Goal: Transaction & Acquisition: Purchase product/service

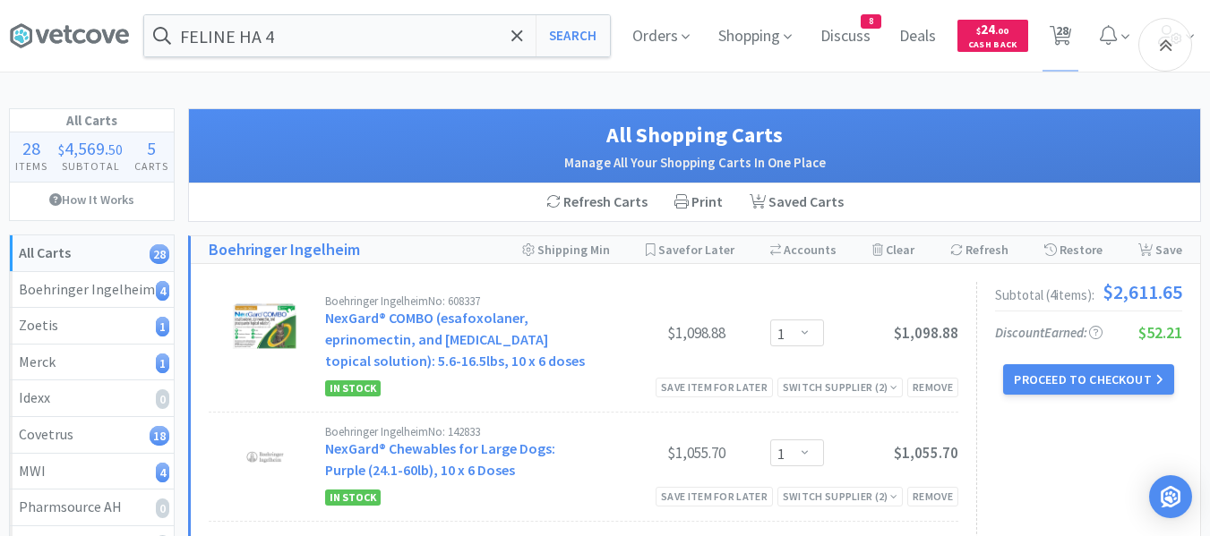
select select "1"
select select "3"
select select "5"
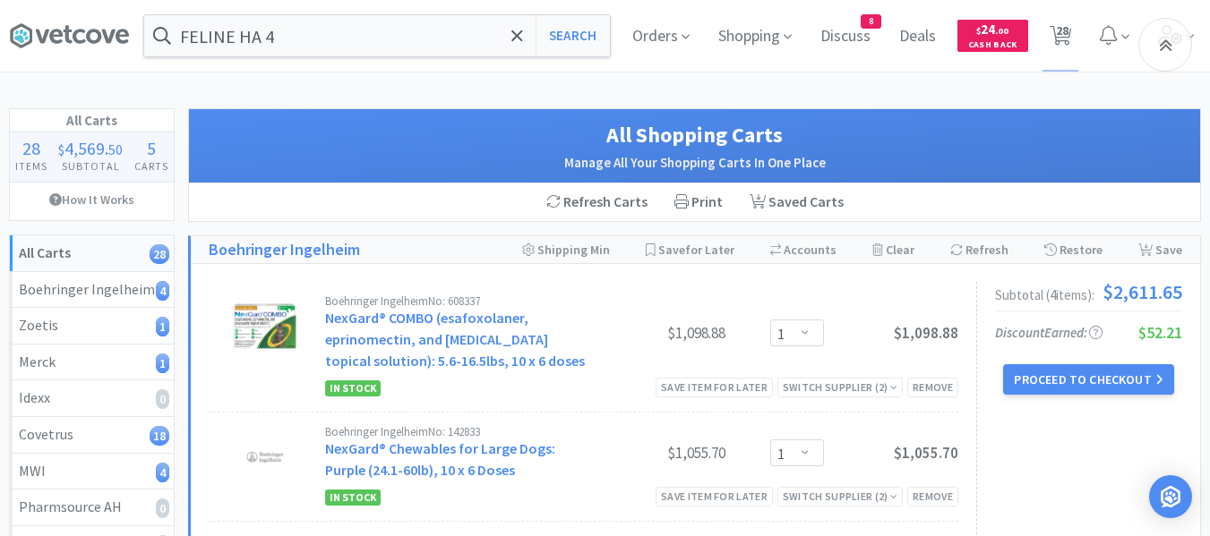
select select "3"
select select "1"
select select "5"
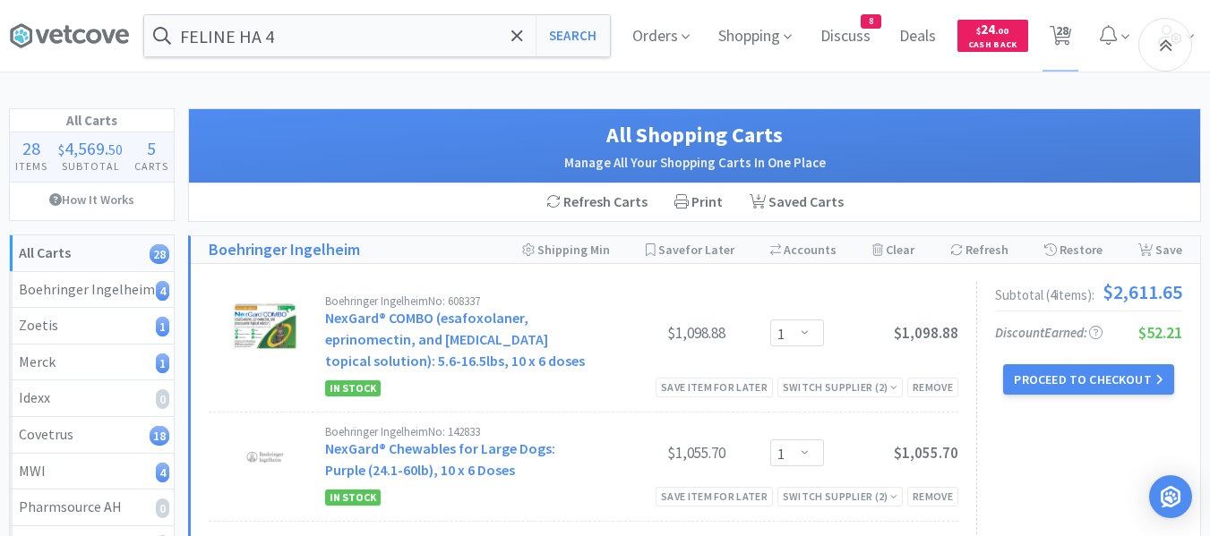
select select "5"
select select "1"
select select "3"
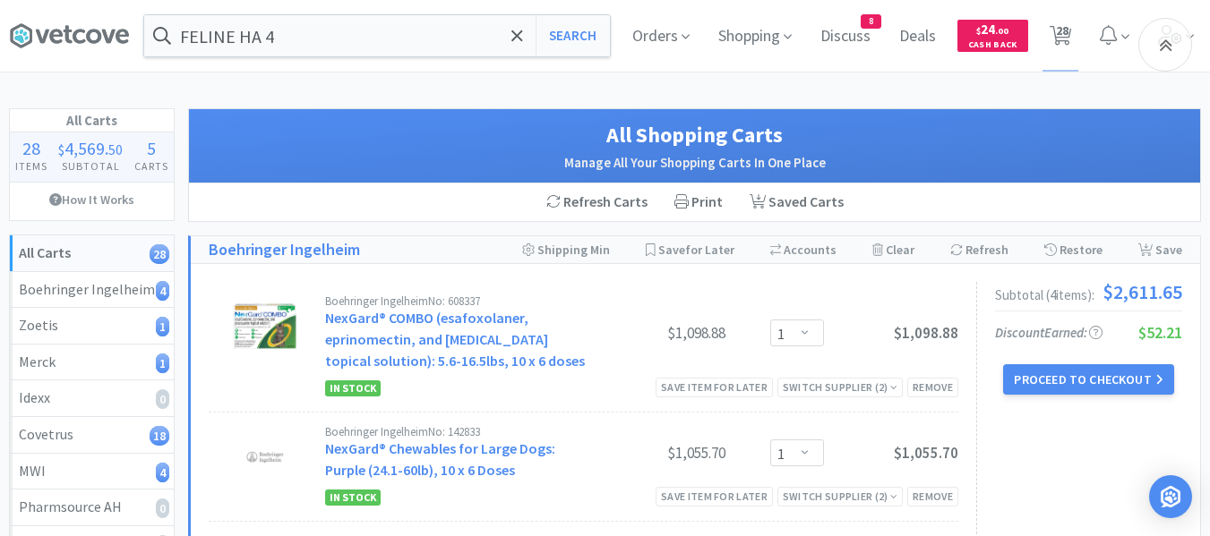
select select "2"
select select "6"
select select "4"
select select "1"
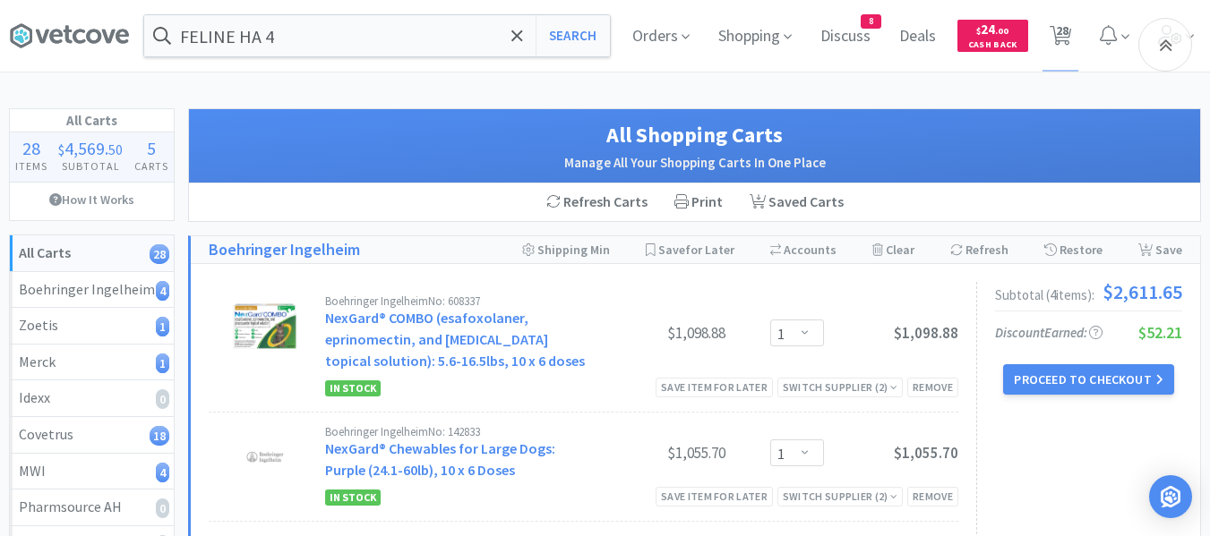
select select "1"
select select "4"
select select "1"
select select "3"
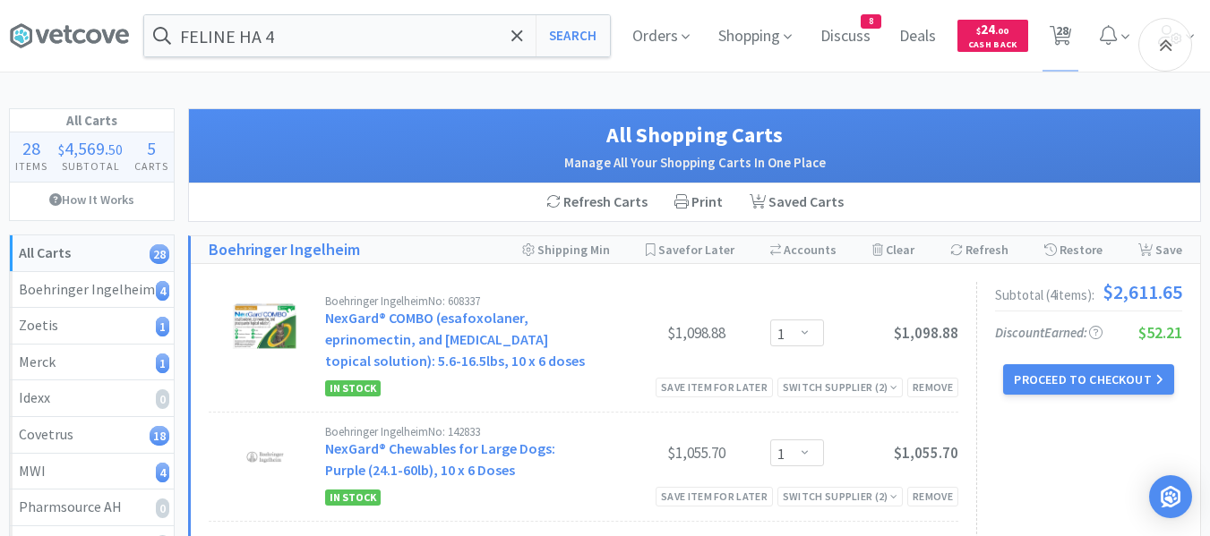
select select "1"
select select "2"
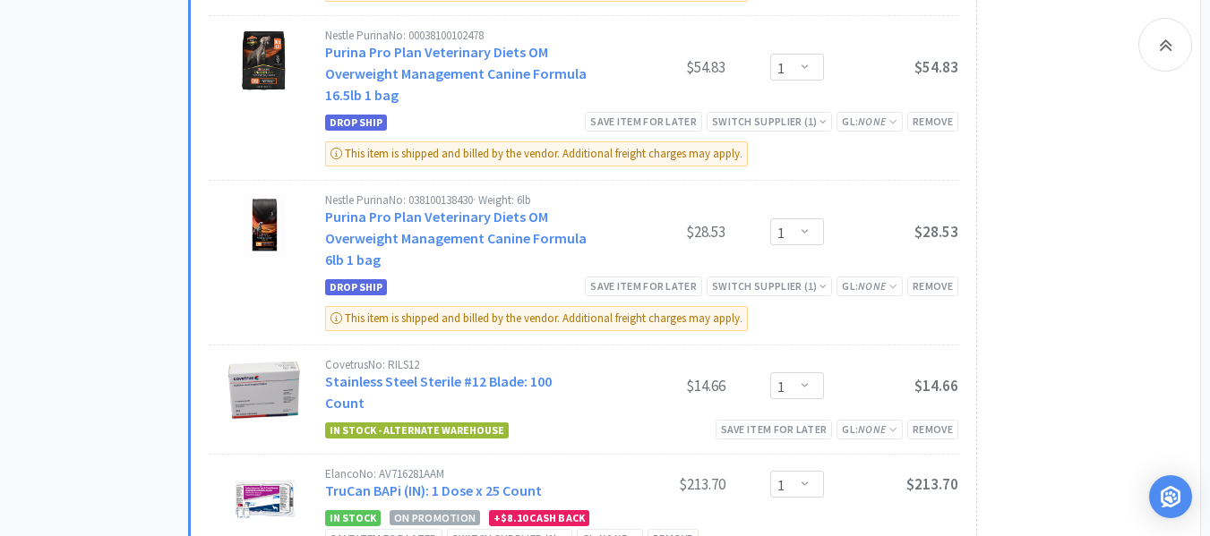
scroll to position [2776, 0]
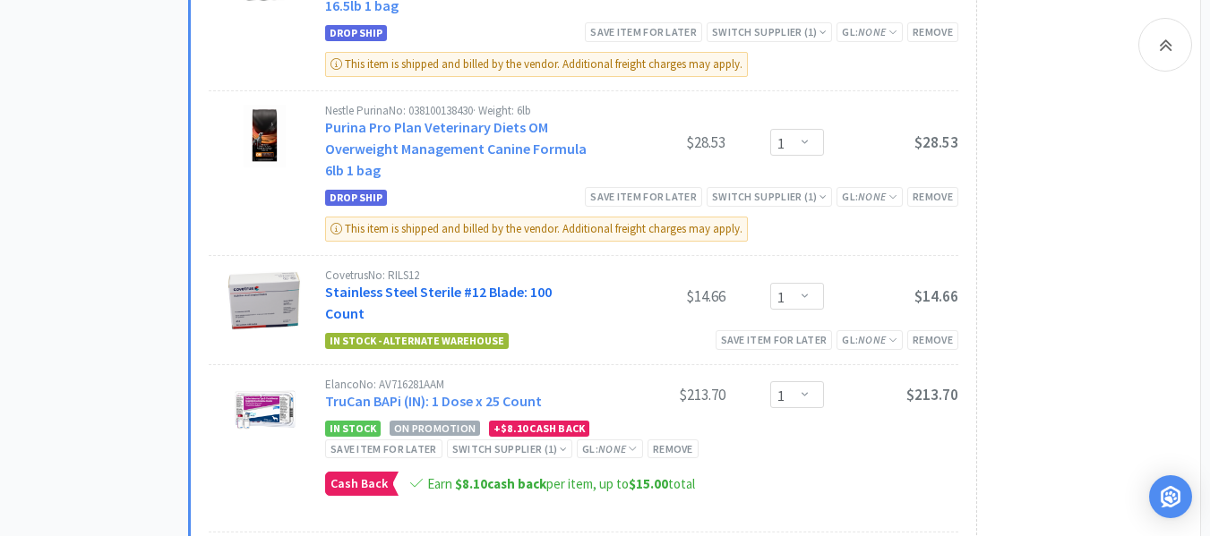
click at [455, 294] on link "Stainless Steel Sterile #12 Blade: 100 Count" at bounding box center [438, 302] width 227 height 39
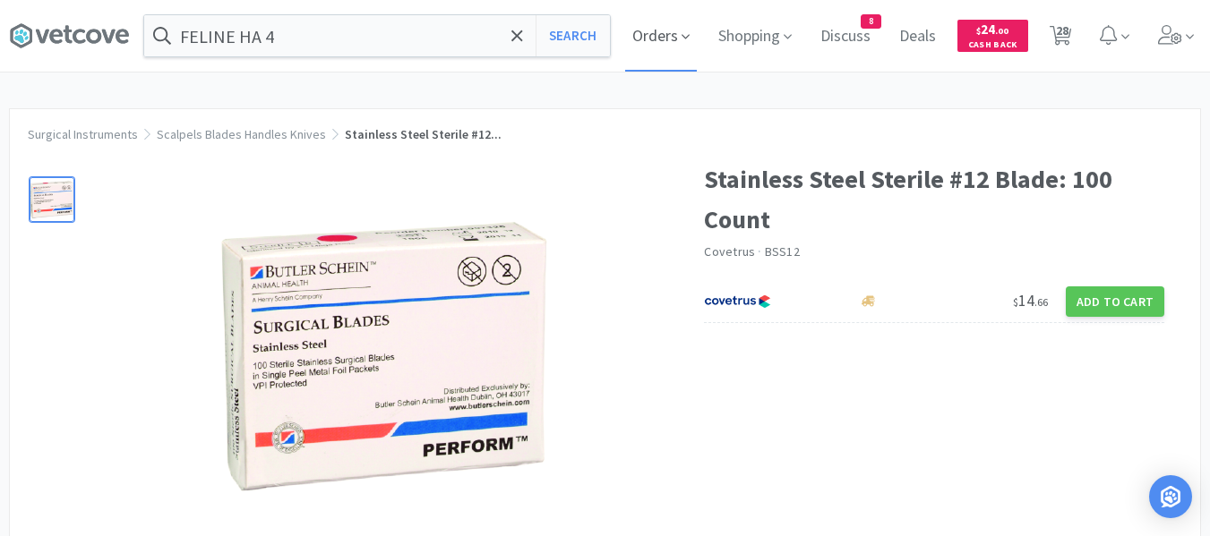
click at [667, 39] on span "Orders" at bounding box center [661, 36] width 72 height 72
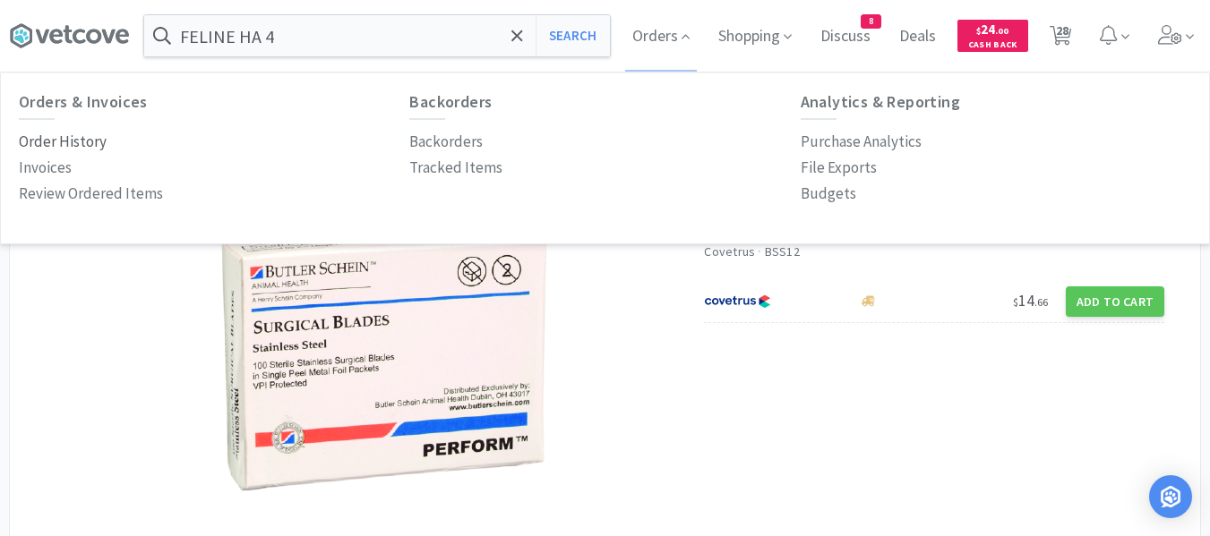
click at [82, 146] on p "Order History" at bounding box center [63, 142] width 88 height 24
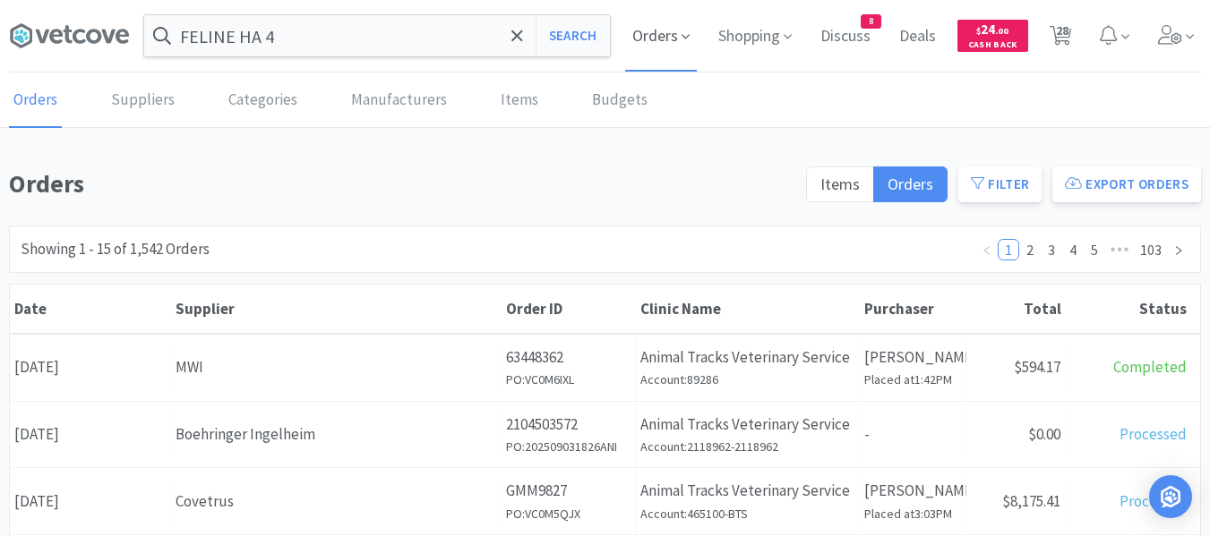
click at [667, 41] on span "Orders" at bounding box center [661, 36] width 72 height 72
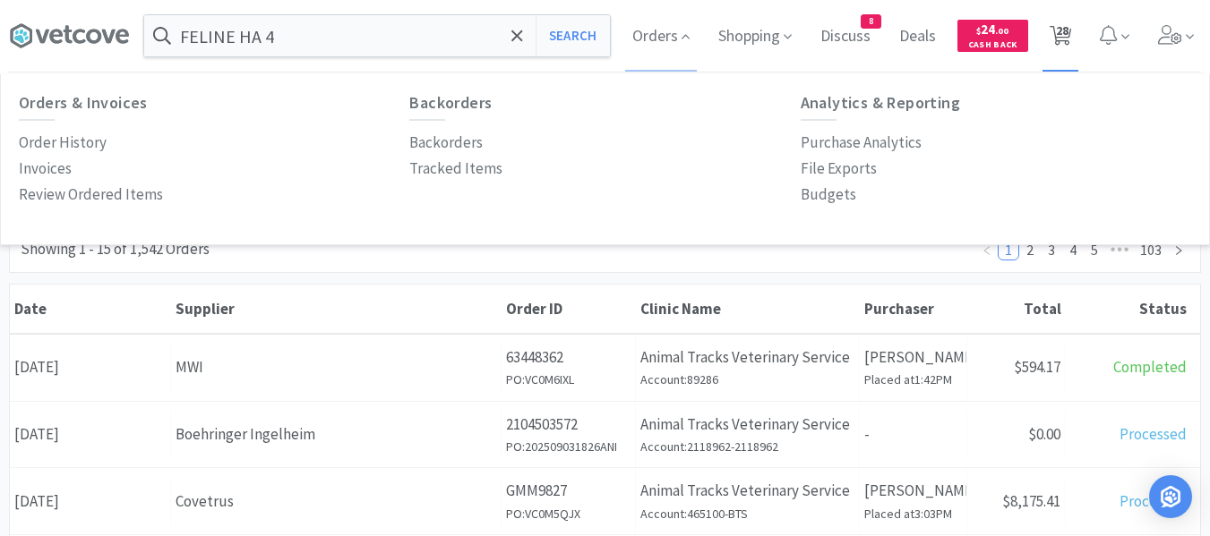
click at [1067, 43] on span "28" at bounding box center [1062, 31] width 13 height 72
select select "1"
select select "3"
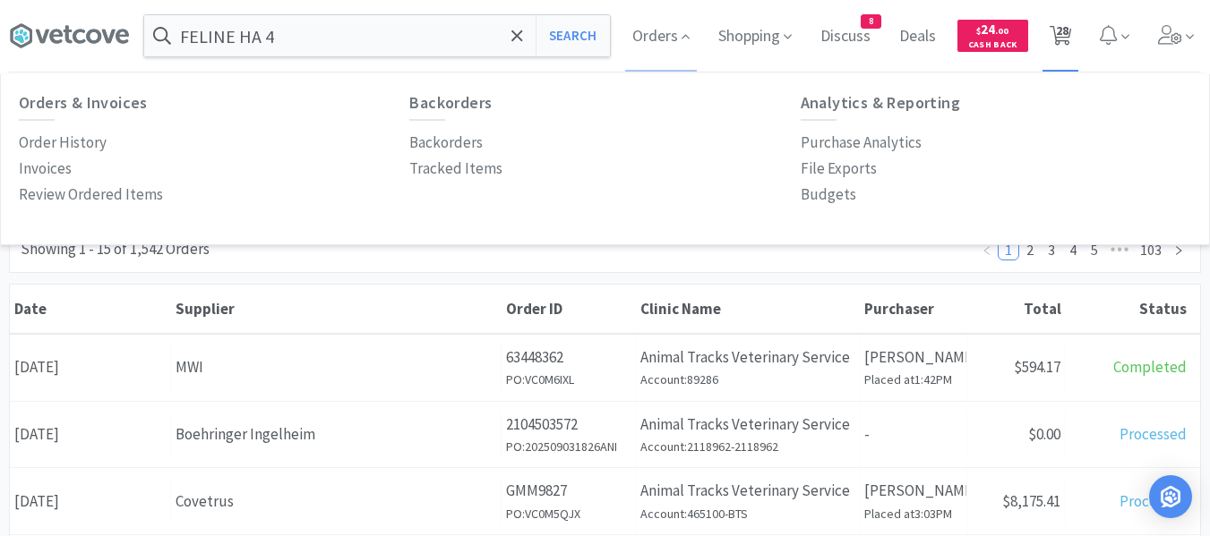
select select "5"
select select "3"
select select "1"
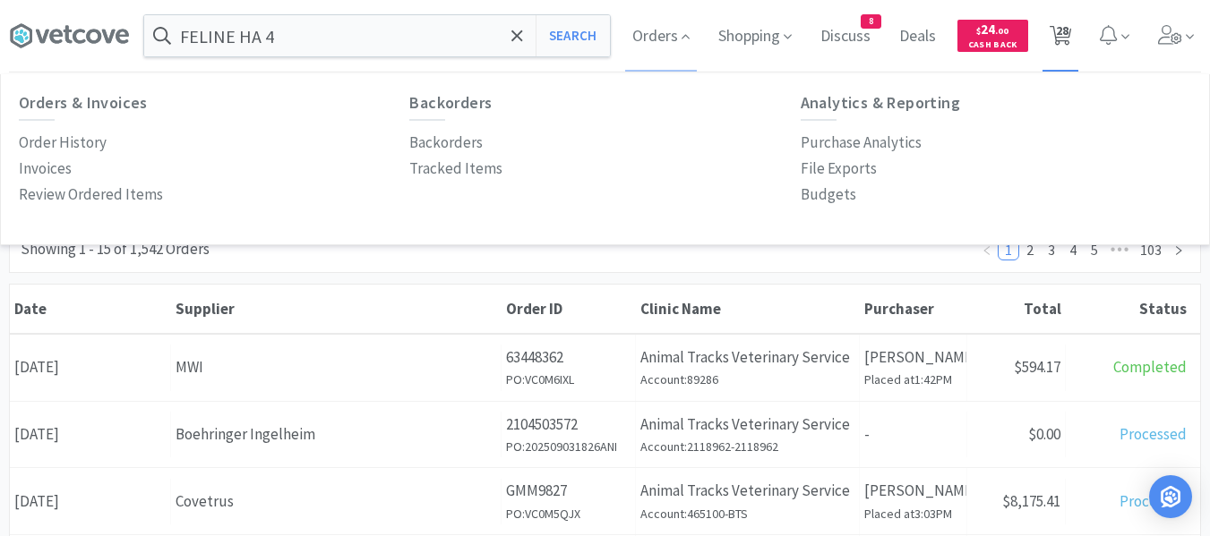
select select "5"
select select "1"
select select "3"
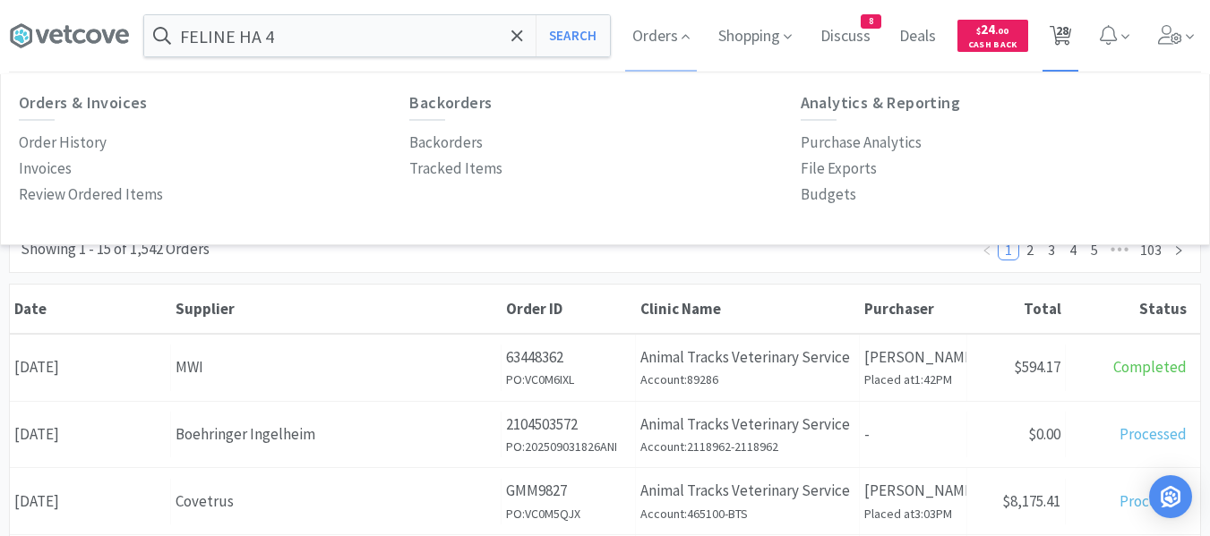
select select "3"
select select "2"
select select "6"
select select "4"
select select "1"
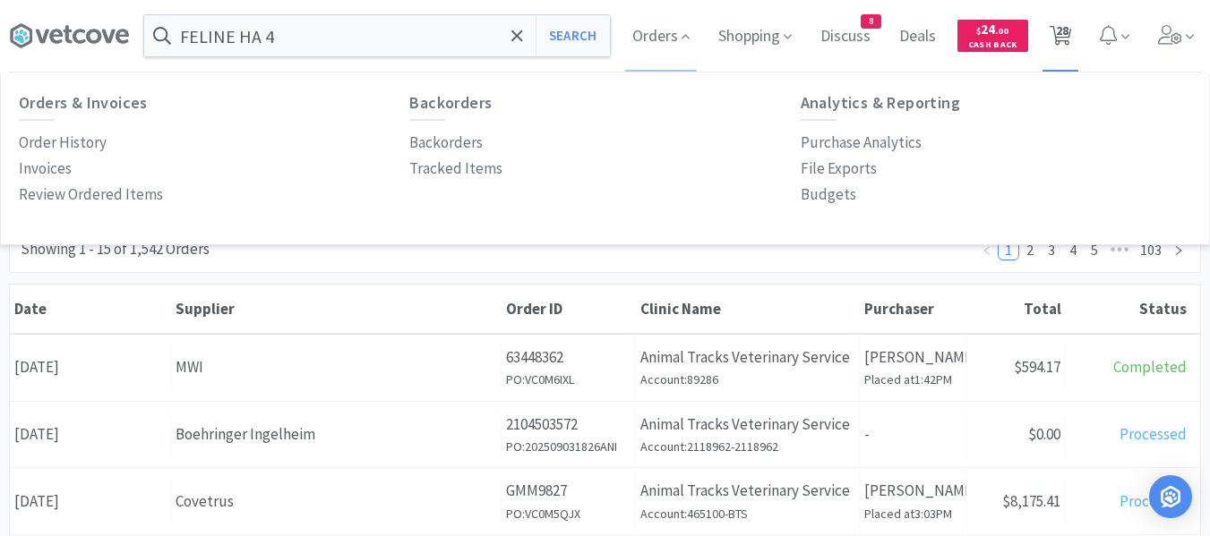
select select "1"
select select "4"
select select "1"
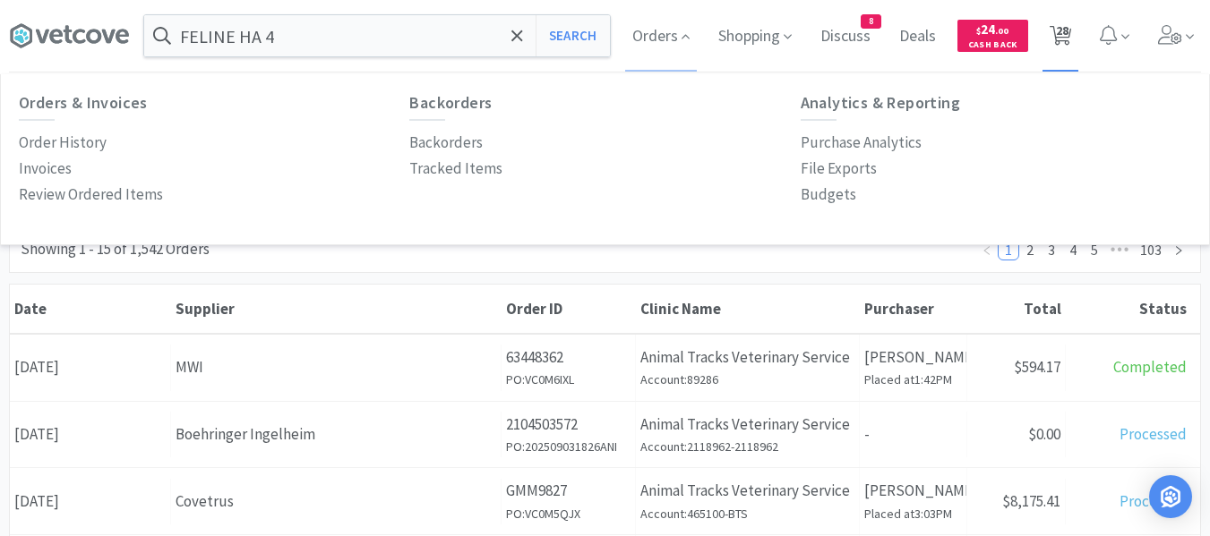
select select "3"
select select "1"
select select "2"
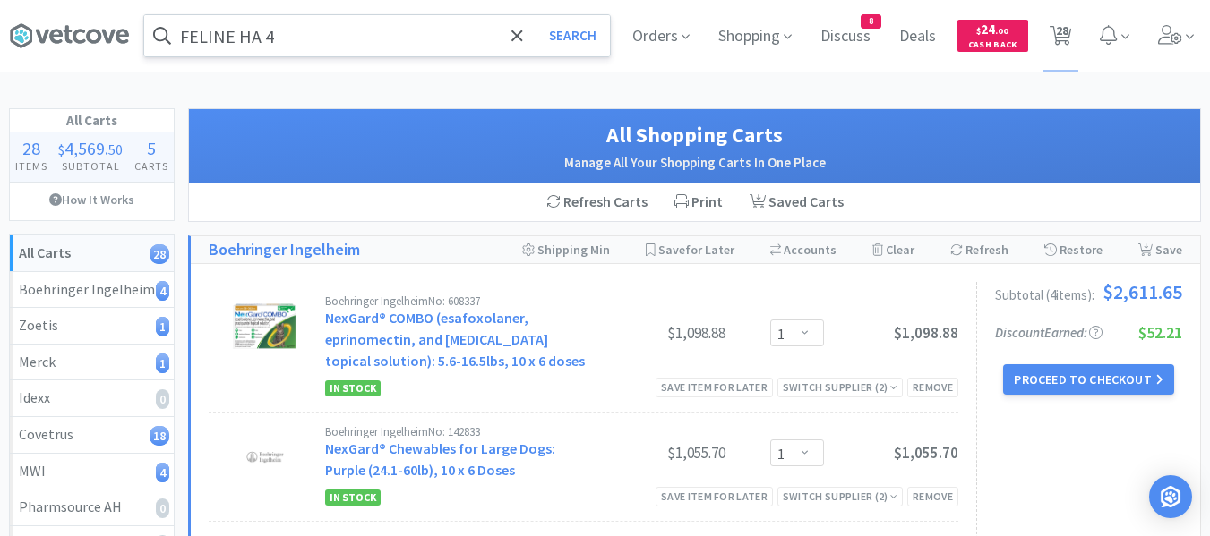
click at [330, 42] on input "FELINE HA 4" at bounding box center [377, 35] width 466 height 41
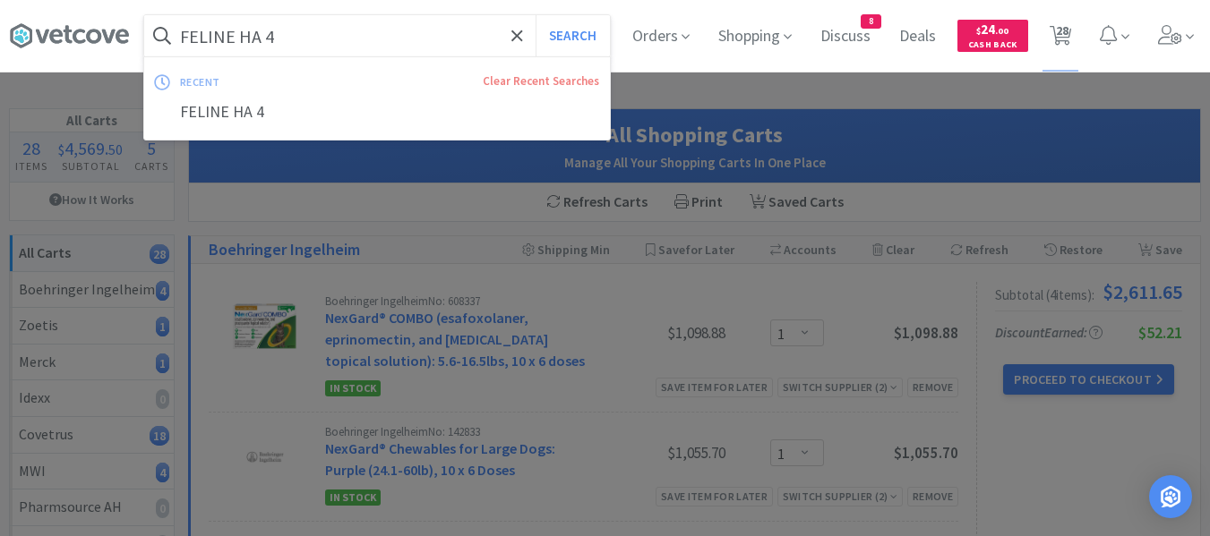
paste input "Idexx ProCyte Dx Reagent kit"
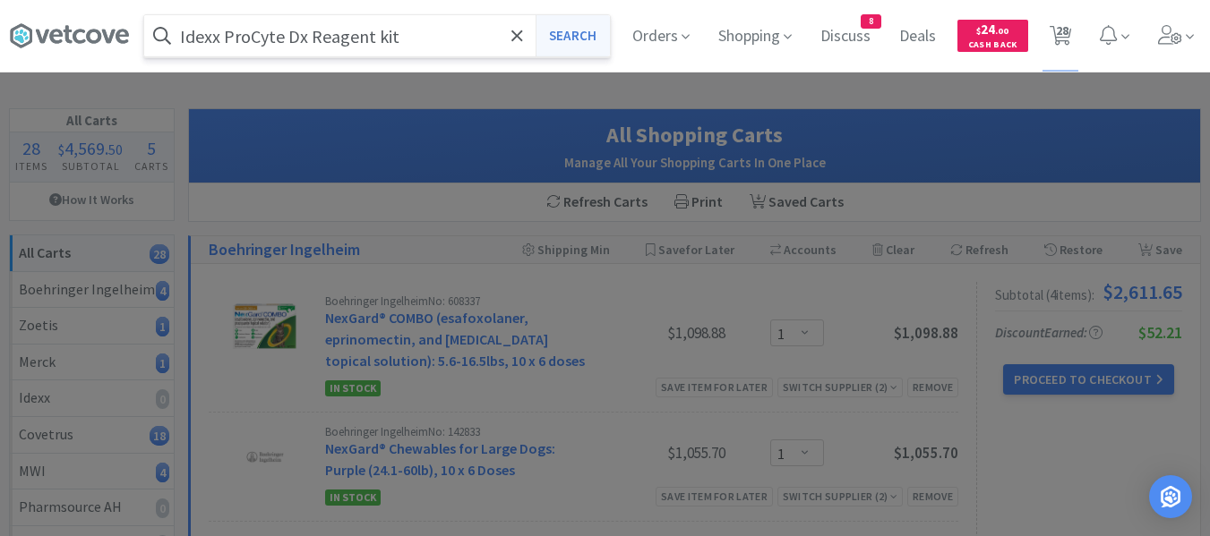
type input "Idexx ProCyte Dx Reagent kit"
click at [570, 35] on button "Search" at bounding box center [573, 35] width 74 height 41
select select "1"
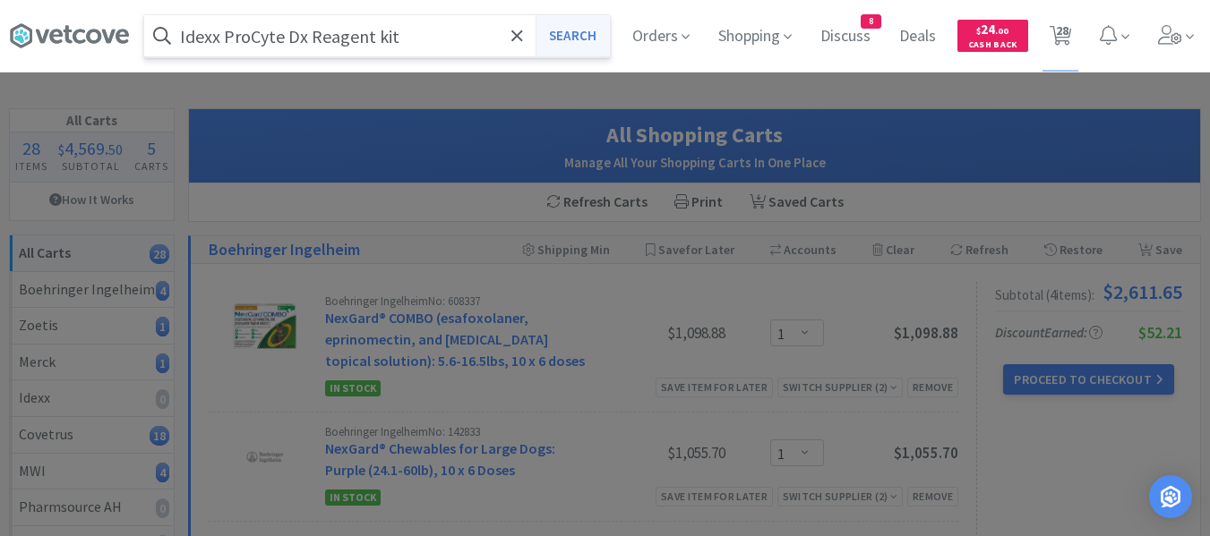
select select "5"
select select "1"
select select "3"
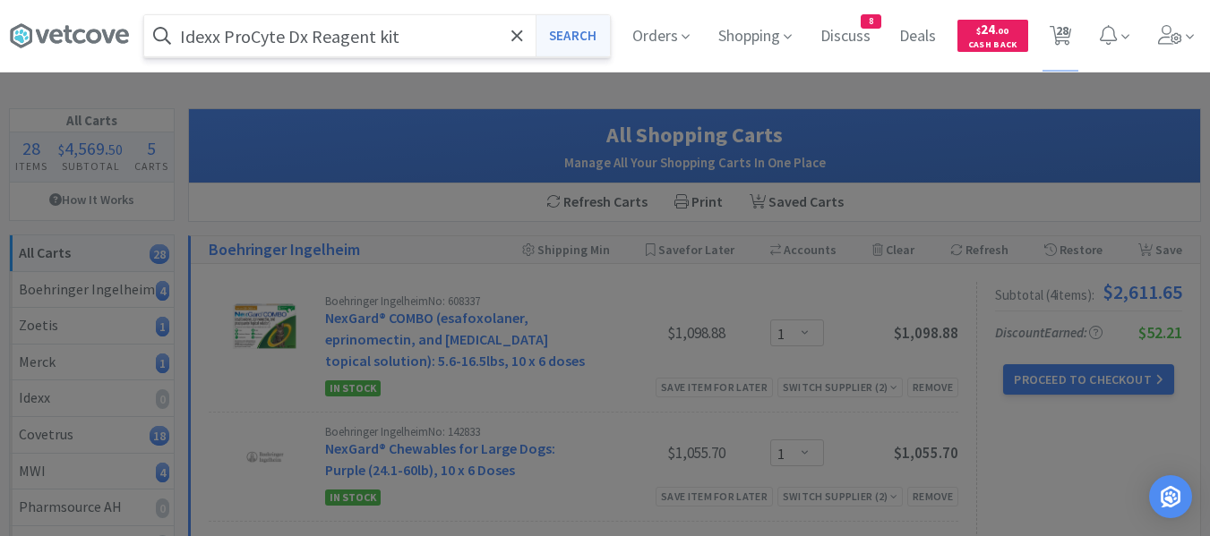
select select "3"
select select "2"
select select "6"
select select "4"
select select "1"
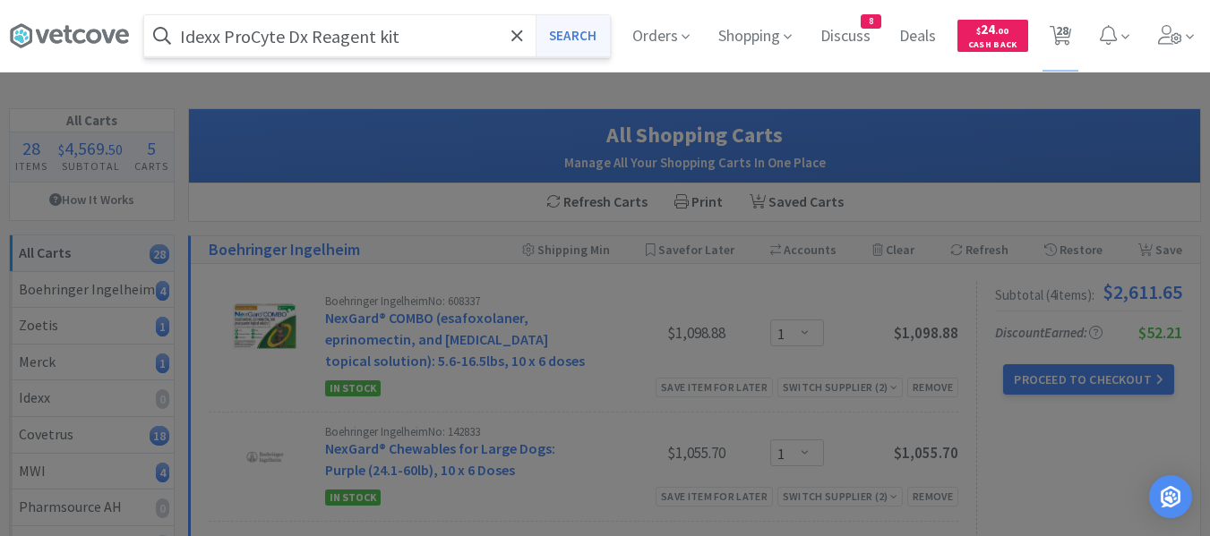
select select "1"
select select "4"
select select "1"
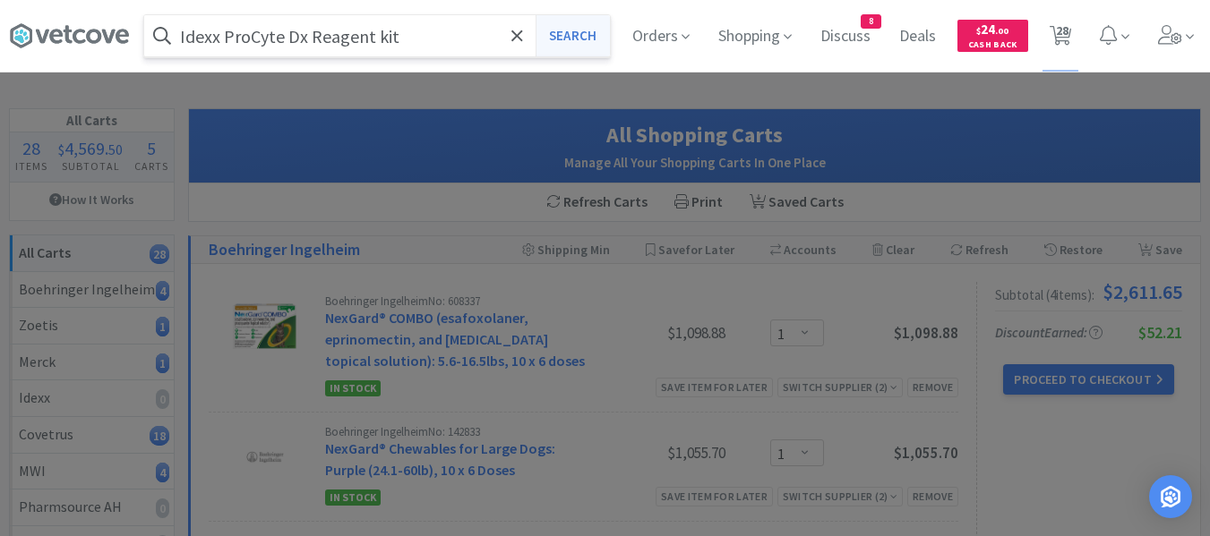
select select "3"
select select "1"
select select "2"
select select "1"
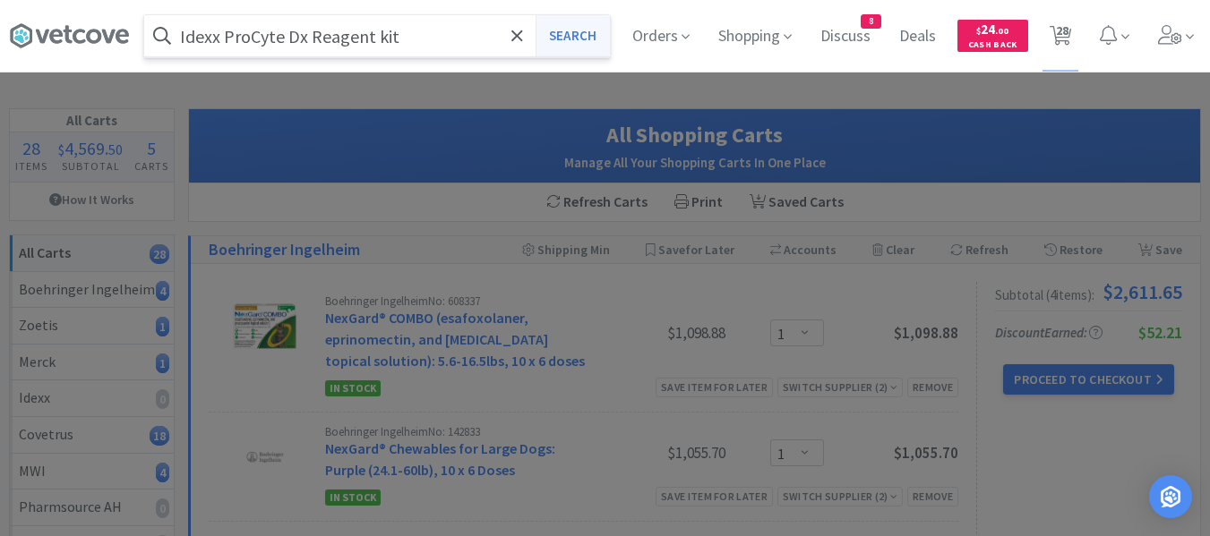
select select "1"
select select "3"
select select "5"
select select "3"
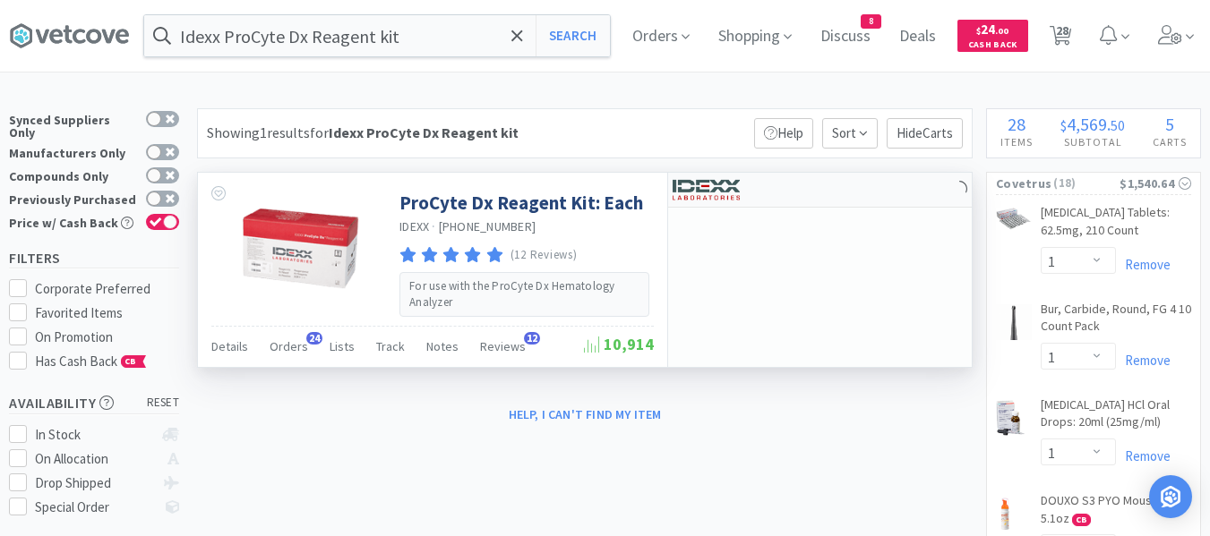
click at [851, 197] on div at bounding box center [820, 190] width 304 height 35
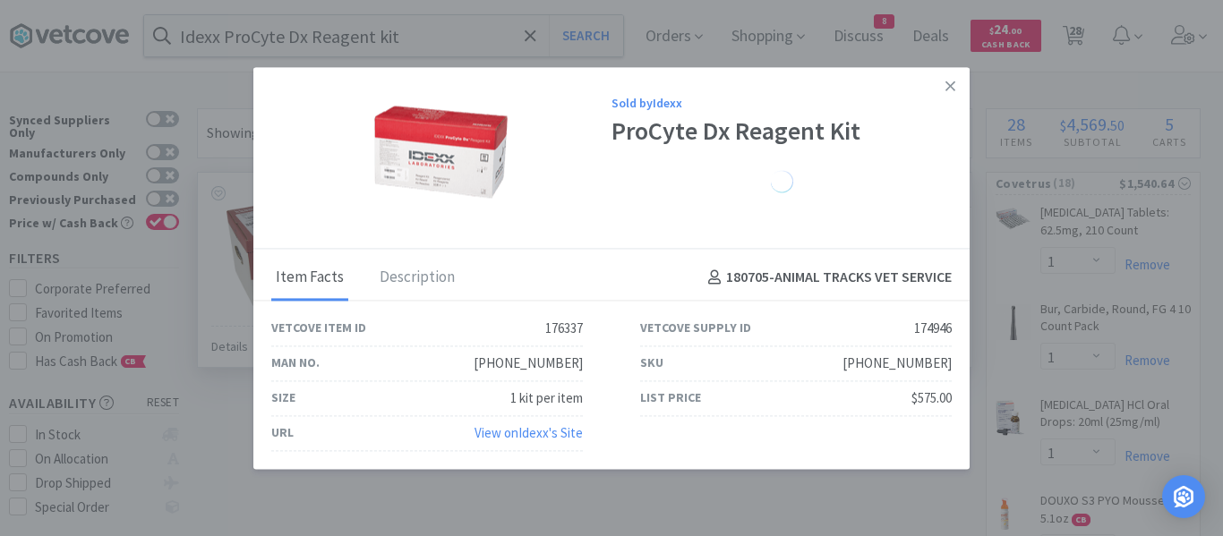
select select "1"
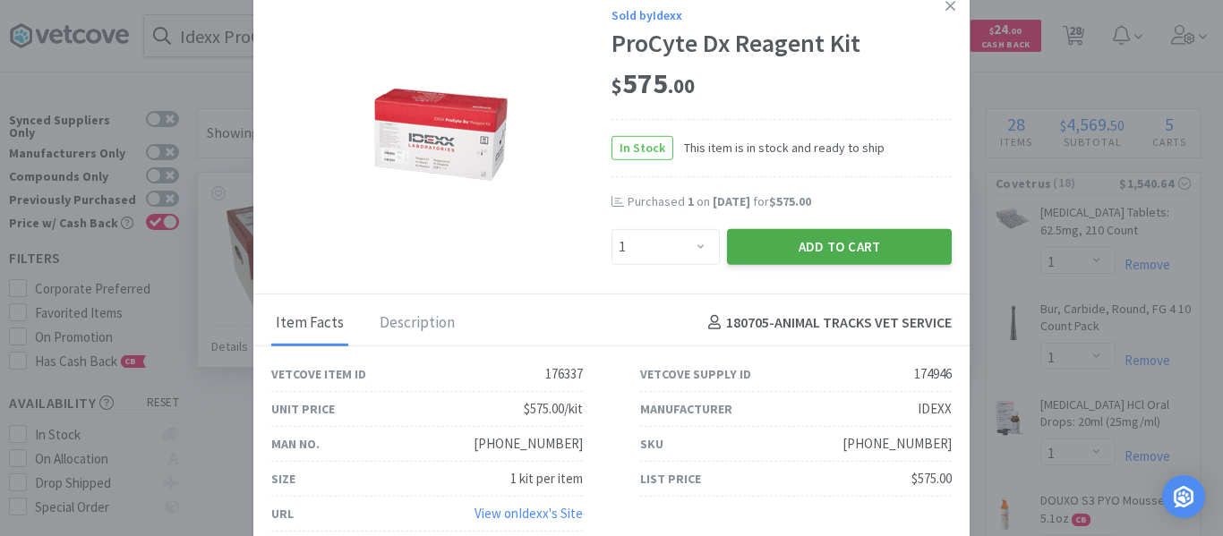
click at [787, 255] on button "Add to Cart" at bounding box center [839, 246] width 225 height 36
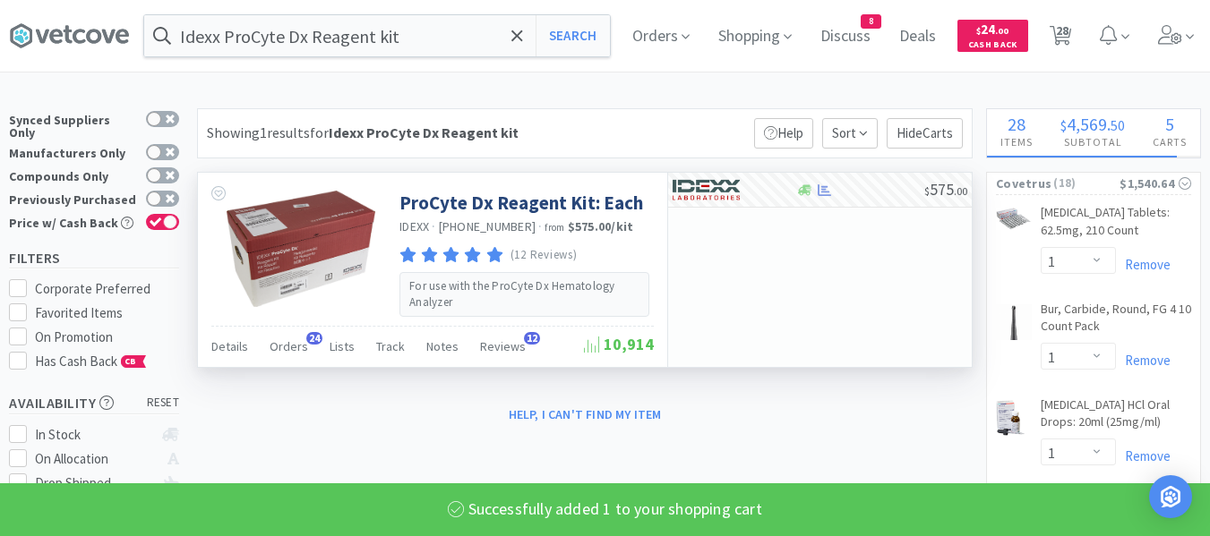
select select "1"
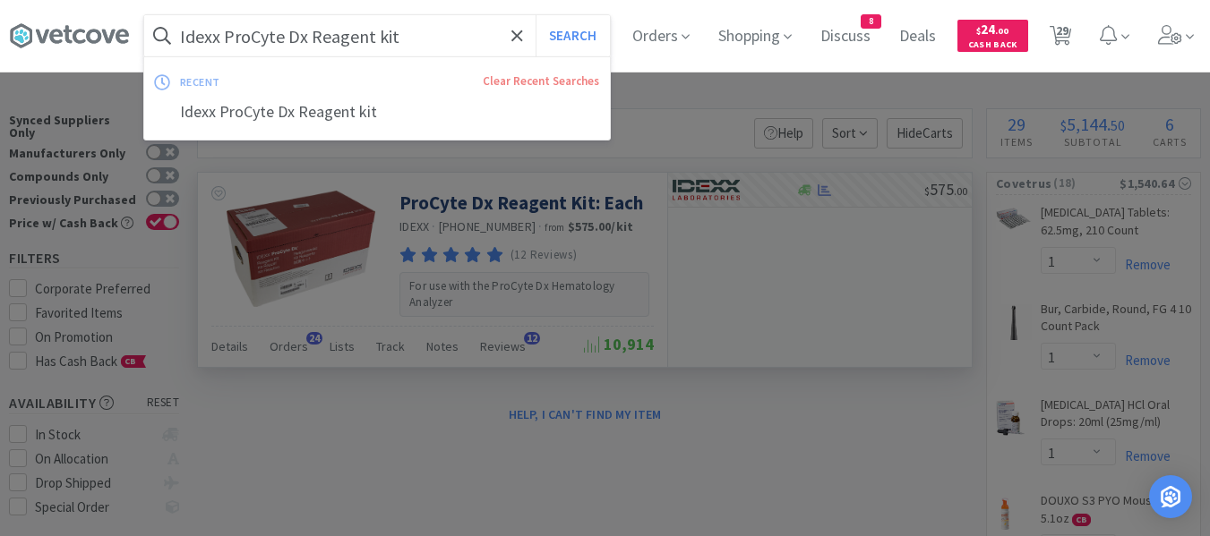
click at [450, 43] on input "Idexx ProCyte Dx Reagent kit" at bounding box center [377, 35] width 466 height 41
paste input "Catalyst Smart QC"
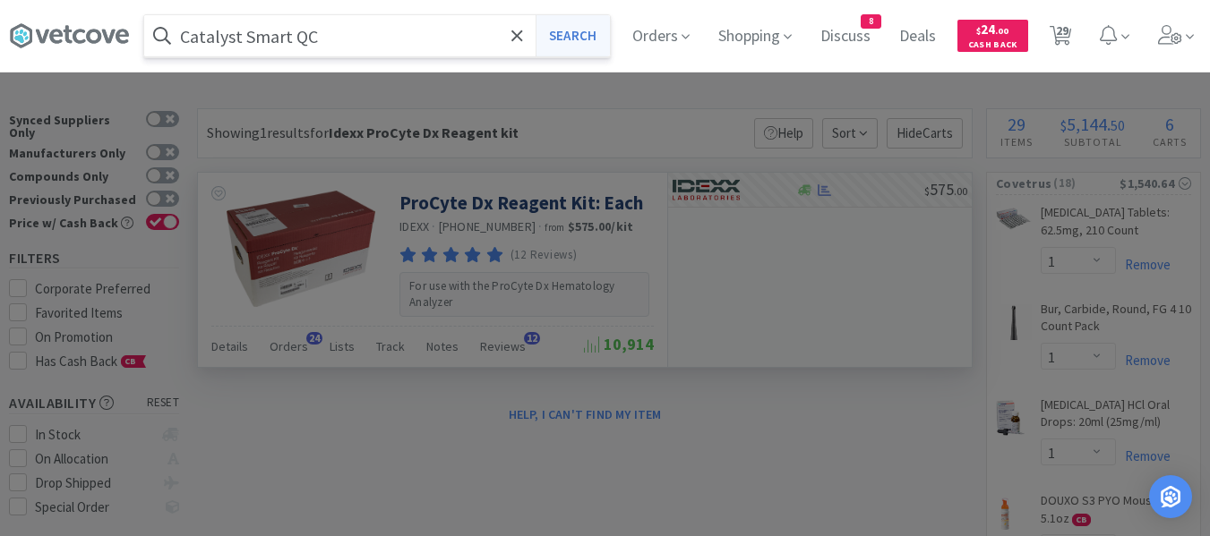
type input "Catalyst Smart QC"
click at [587, 37] on button "Search" at bounding box center [573, 35] width 74 height 41
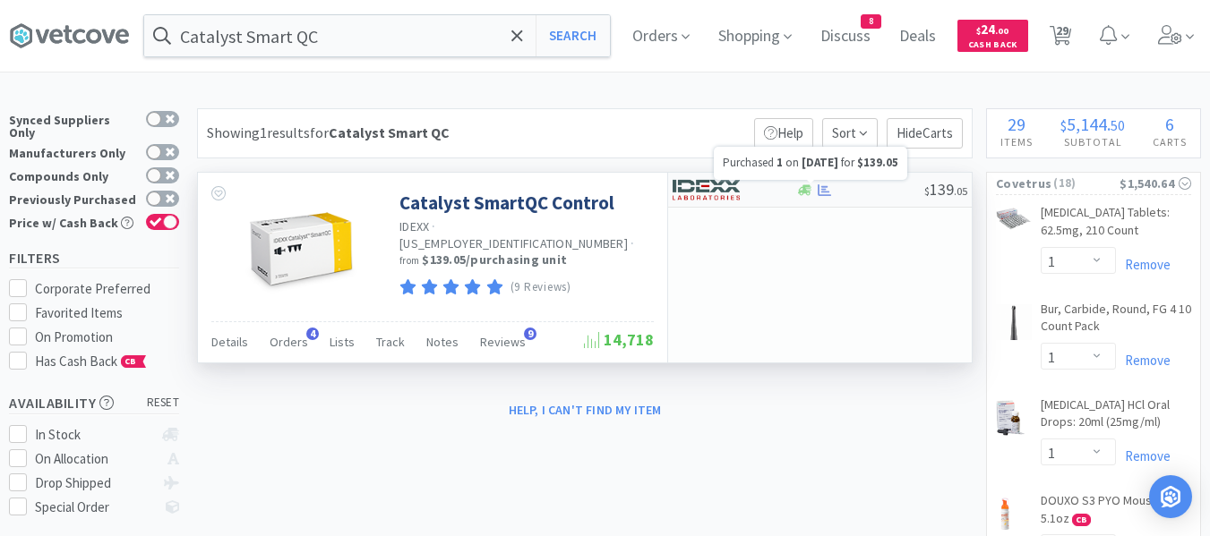
click at [824, 192] on icon at bounding box center [824, 190] width 13 height 12
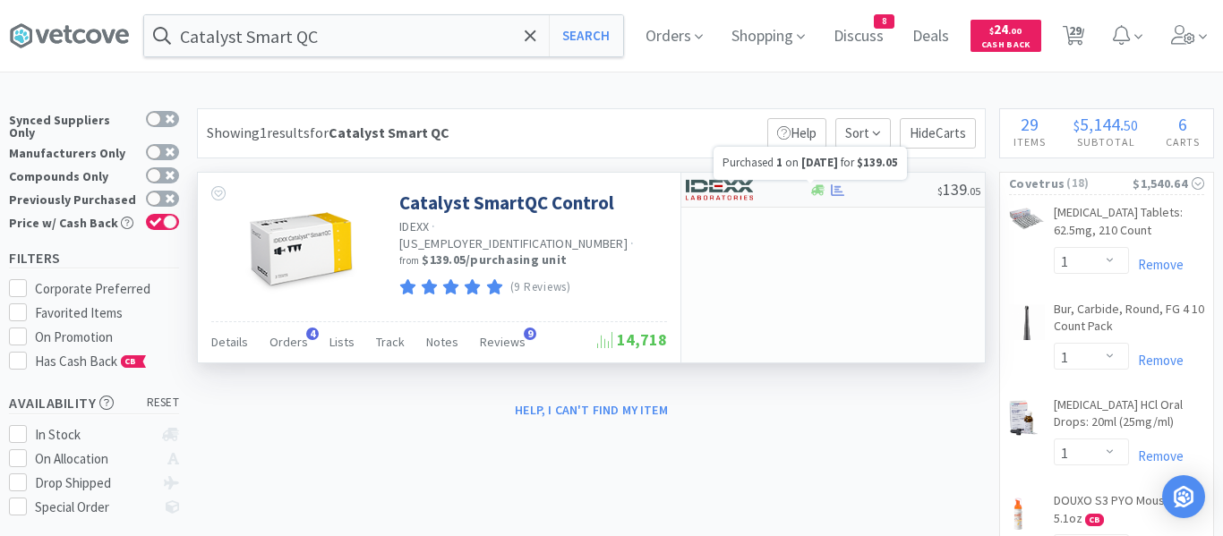
select select "1"
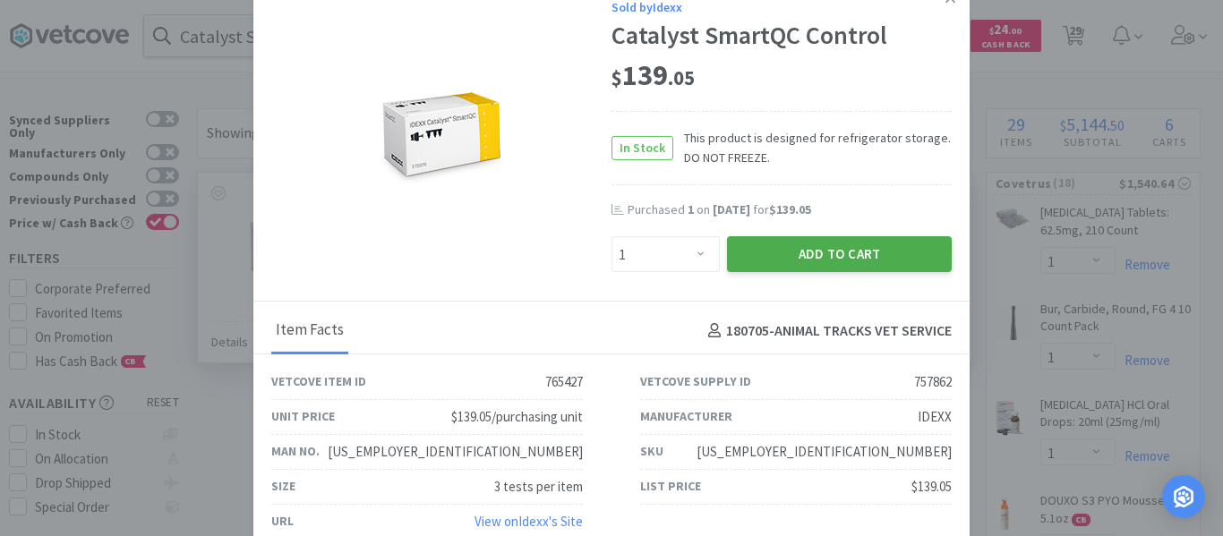
click at [824, 251] on button "Add to Cart" at bounding box center [839, 254] width 225 height 36
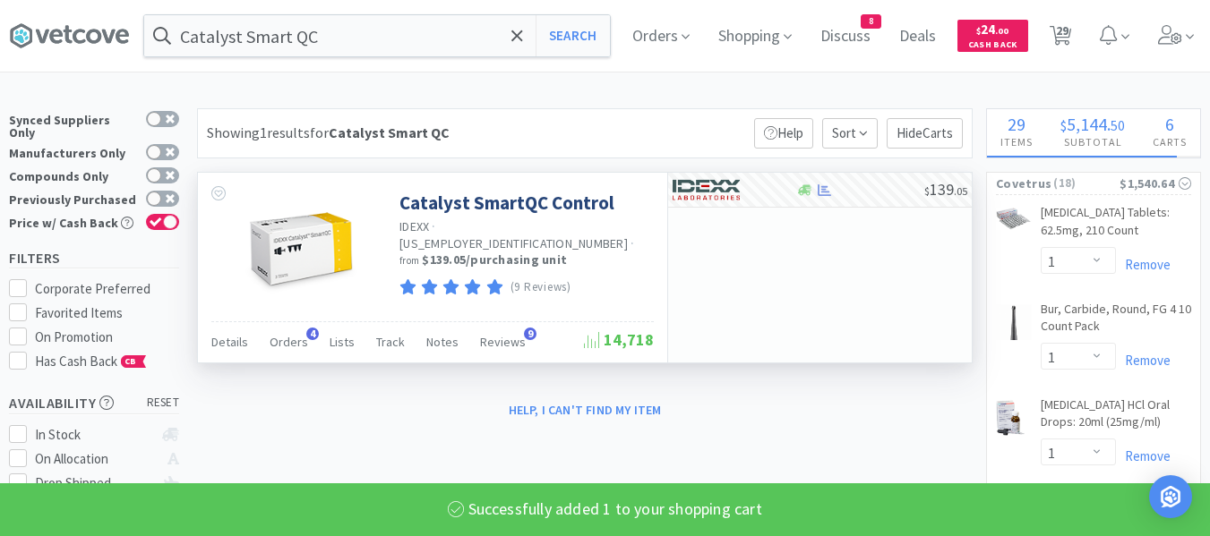
select select "1"
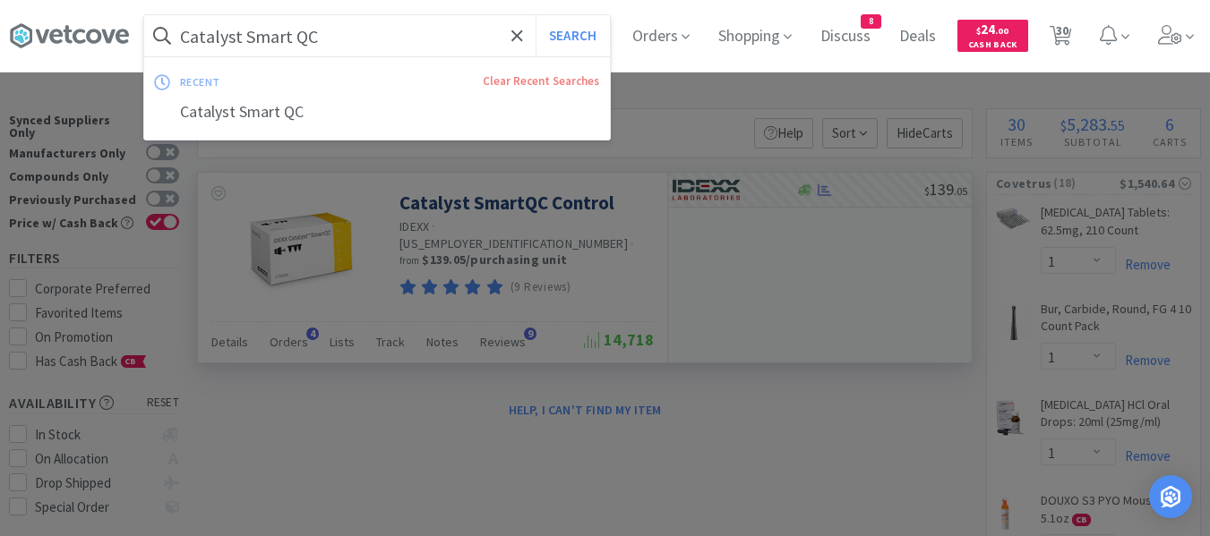
click at [313, 44] on input "Catalyst Smart QC" at bounding box center [377, 35] width 466 height 41
paste input "Kennelsol"
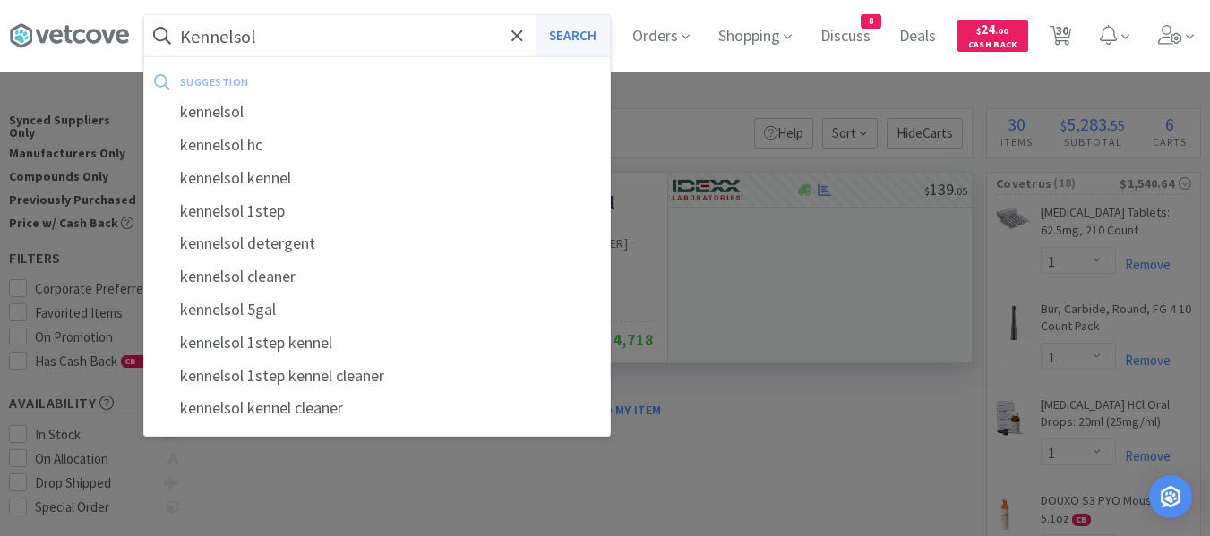
type input "Kennelsol"
click at [595, 35] on button "Search" at bounding box center [573, 35] width 74 height 41
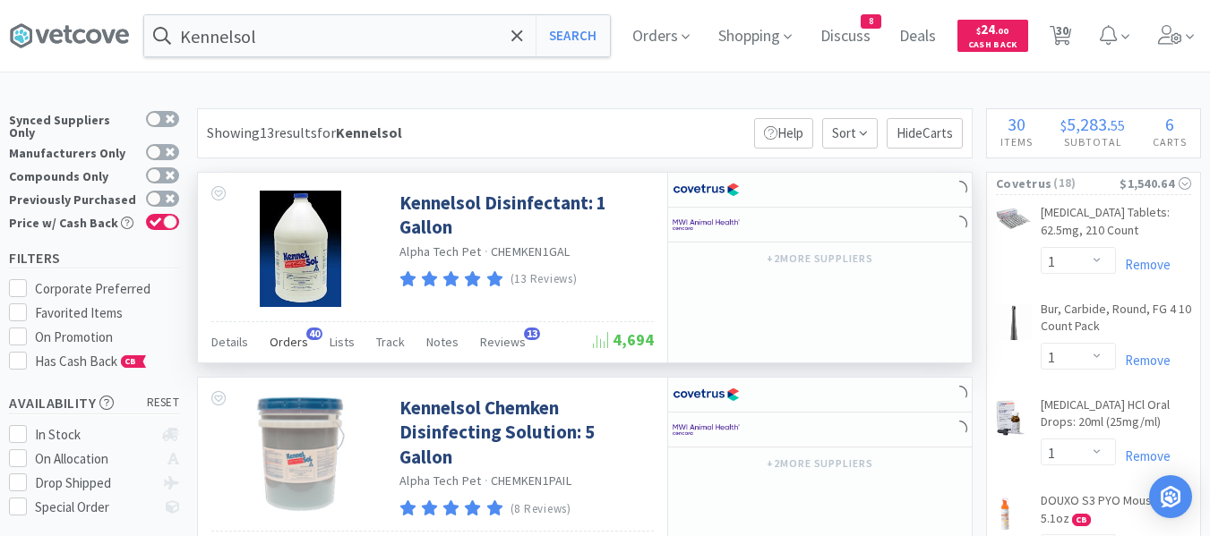
click at [279, 339] on span "Orders" at bounding box center [289, 342] width 39 height 16
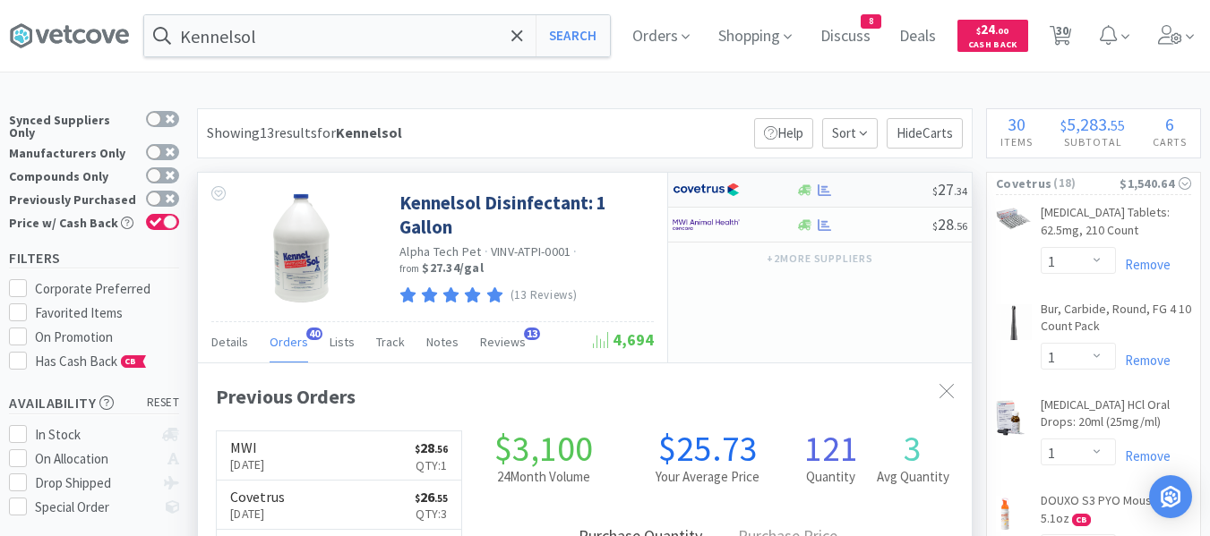
scroll to position [480, 774]
click at [840, 199] on div "$ 27 . 34" at bounding box center [820, 190] width 304 height 35
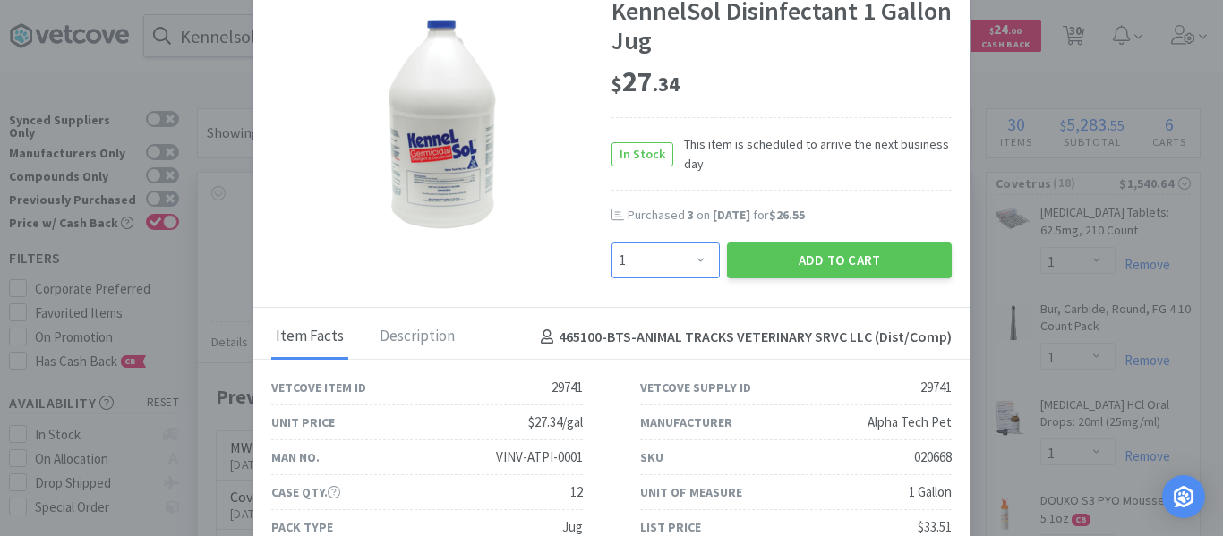
drag, startPoint x: 646, startPoint y: 265, endPoint x: 654, endPoint y: 245, distance: 21.3
click at [646, 265] on select "Enter Quantity 1 2 3 4 5 6 7 8 9 10 11 12 13 14 15 16 17 18 19 20 Enter Quantity" at bounding box center [666, 261] width 108 height 36
select select "3"
click at [612, 243] on select "Enter Quantity 1 2 3 4 5 6 7 8 9 10 11 12 13 14 15 16 17 18 19 20 Enter Quantity" at bounding box center [666, 261] width 108 height 36
click at [745, 253] on button "Add to Cart" at bounding box center [839, 261] width 225 height 36
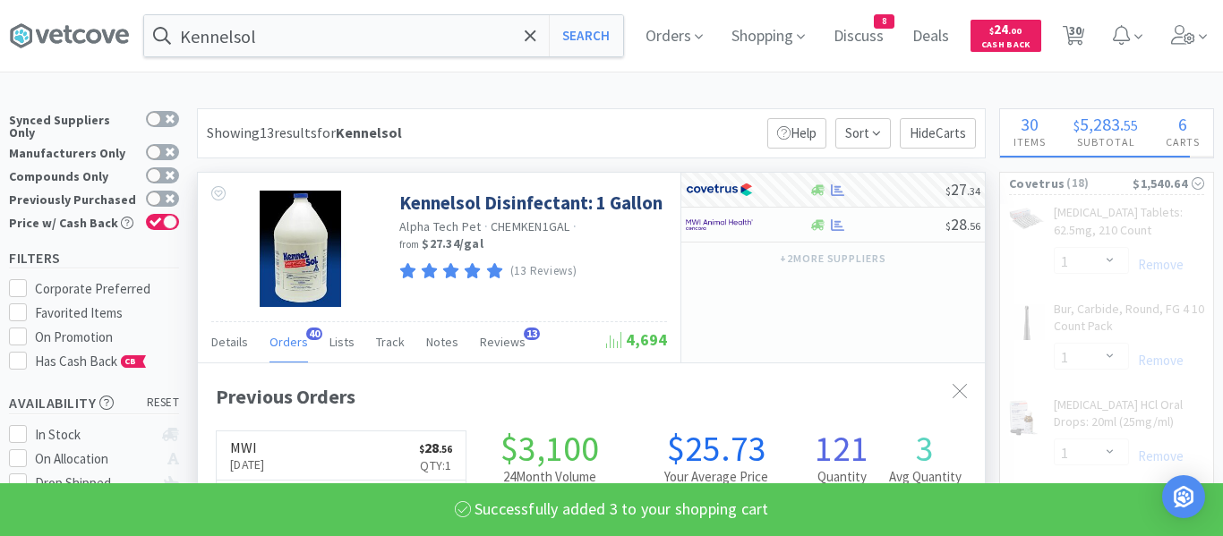
select select "3"
select select "2"
select select "6"
select select "4"
select select "1"
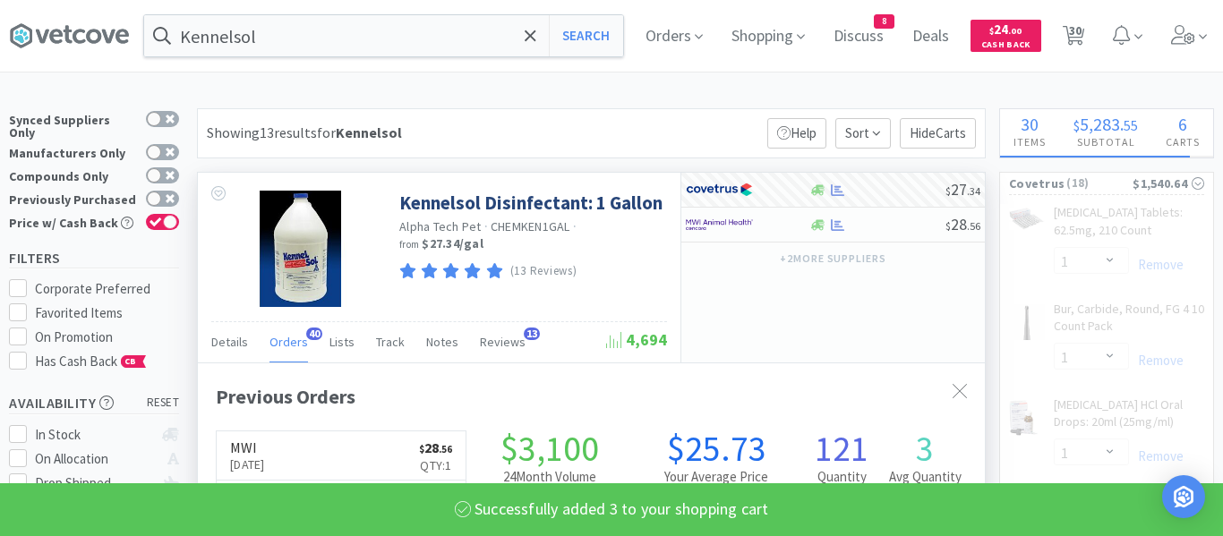
select select "4"
select select "1"
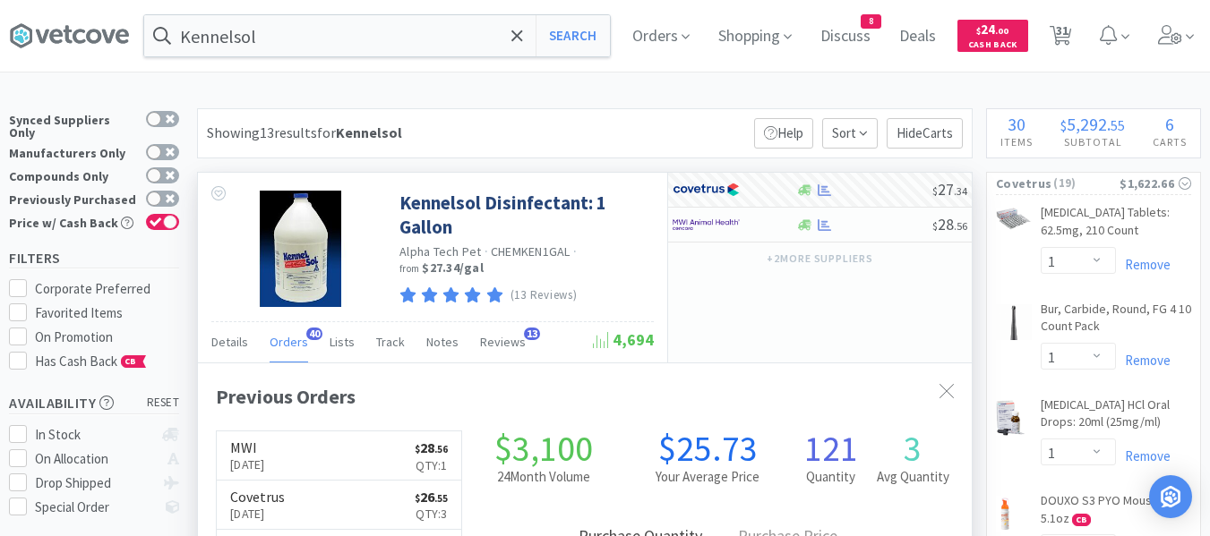
scroll to position [895042, 894748]
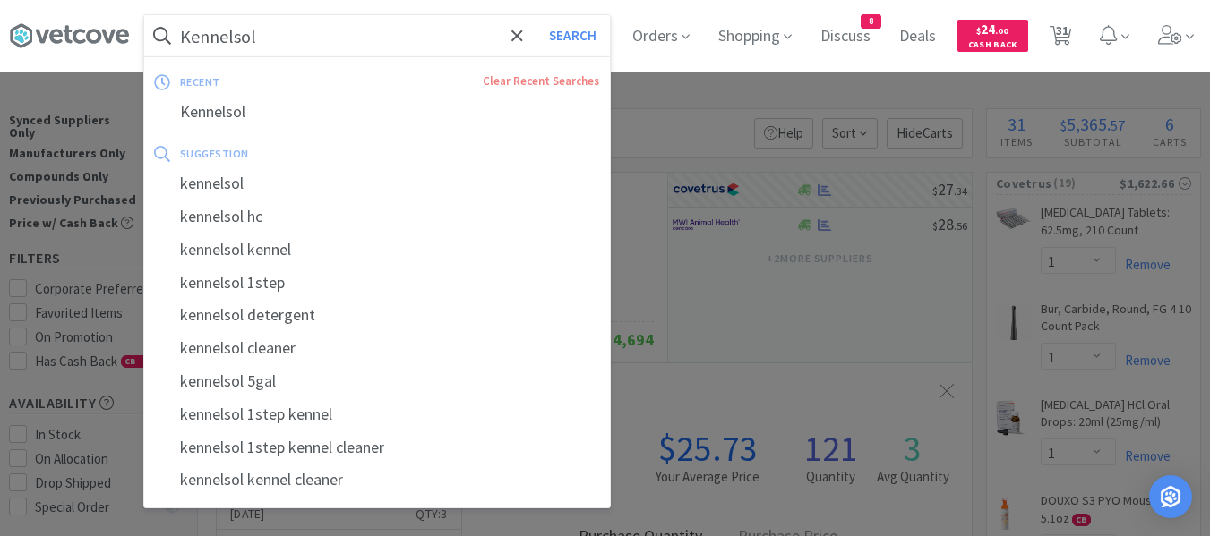
click at [295, 45] on input "Kennelsol" at bounding box center [377, 35] width 466 height 41
paste input "3ml syringes 22g"
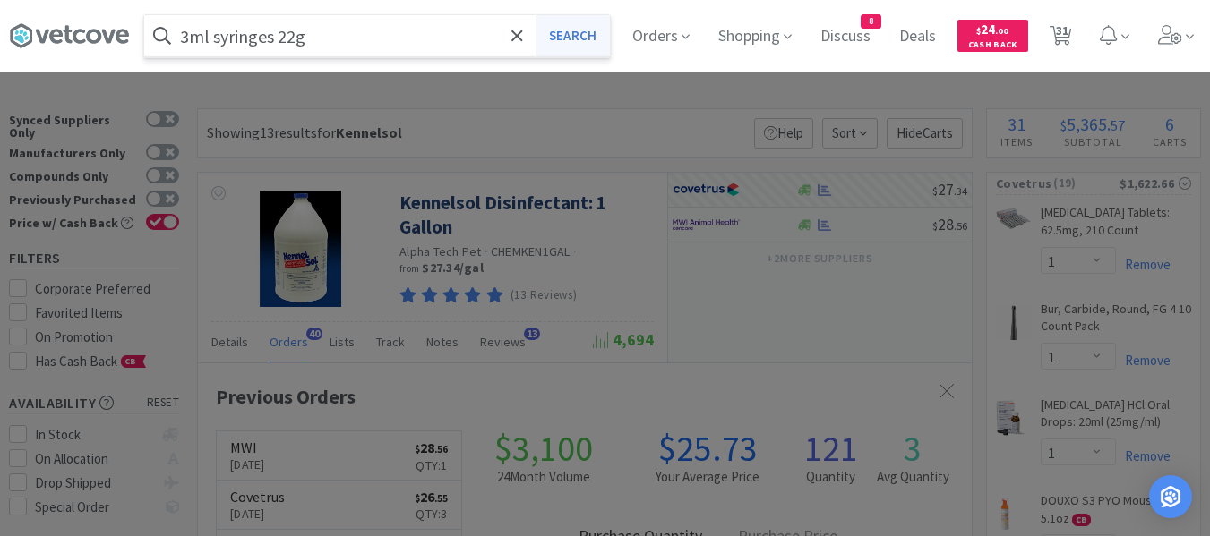
type input "3ml syringes 22g"
click at [584, 45] on button "Search" at bounding box center [573, 35] width 74 height 41
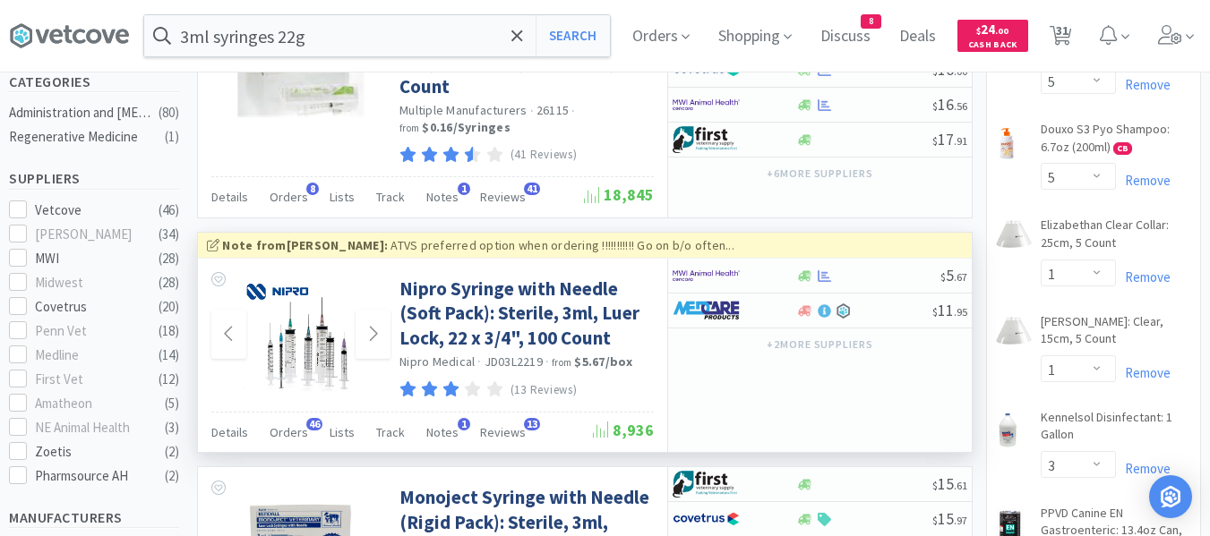
scroll to position [448, 0]
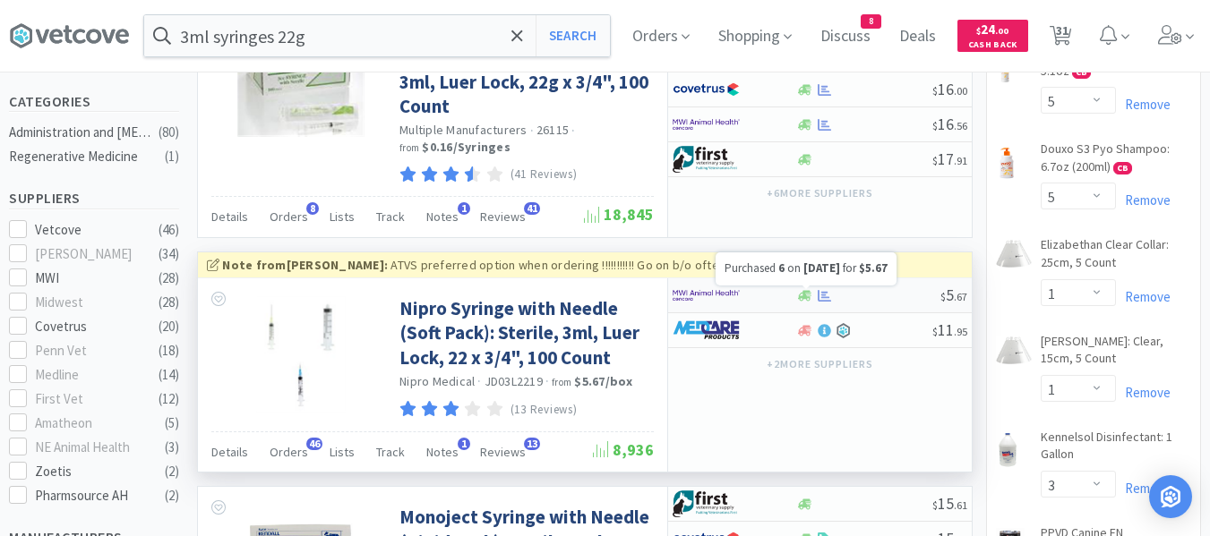
click at [827, 298] on icon at bounding box center [824, 295] width 13 height 13
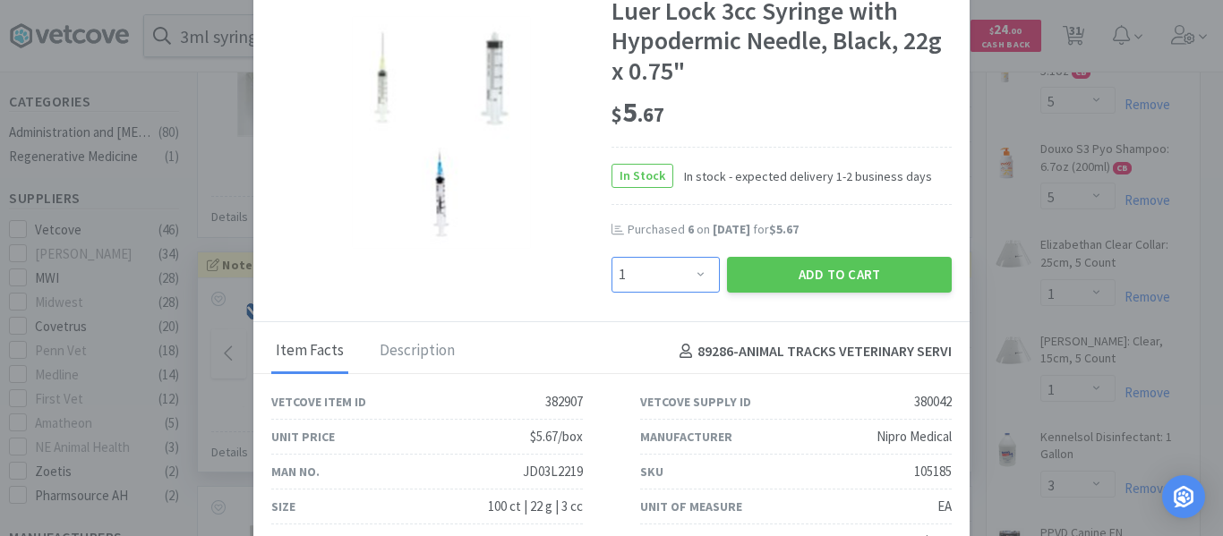
click at [669, 272] on select "Enter Quantity 1 2 3 4 5 6 7 8 9 10 11 12 13 14 15 16 17 18 19 20 Enter Quantity" at bounding box center [666, 275] width 108 height 36
select select "6"
click at [612, 257] on select "Enter Quantity 1 2 3 4 5 6 7 8 9 10 11 12 13 14 15 16 17 18 19 20 Enter Quantity" at bounding box center [666, 275] width 108 height 36
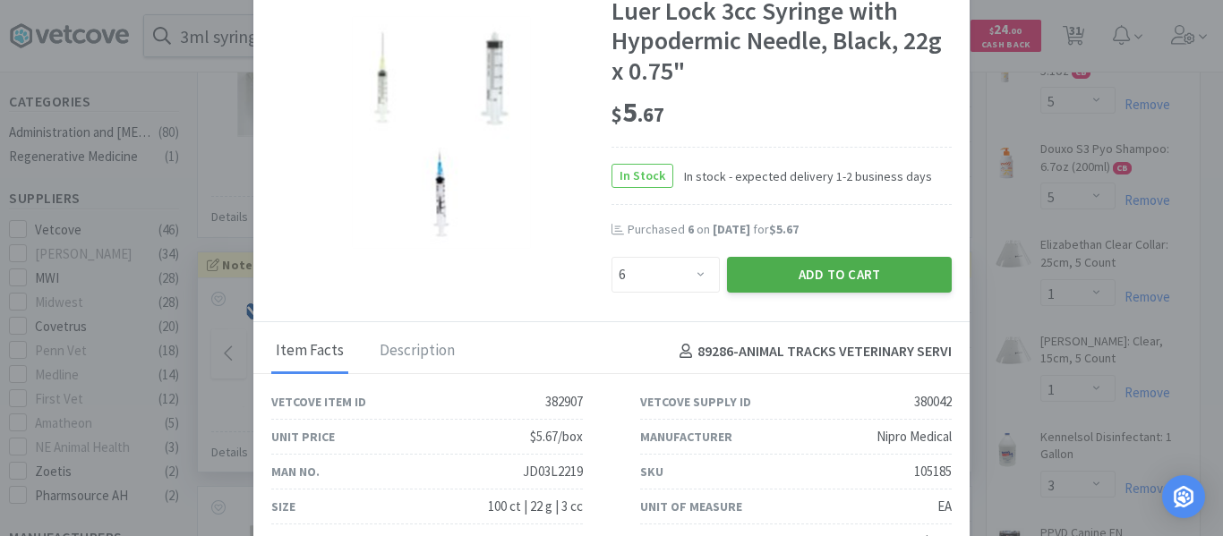
click at [754, 279] on button "Add to Cart" at bounding box center [839, 275] width 225 height 36
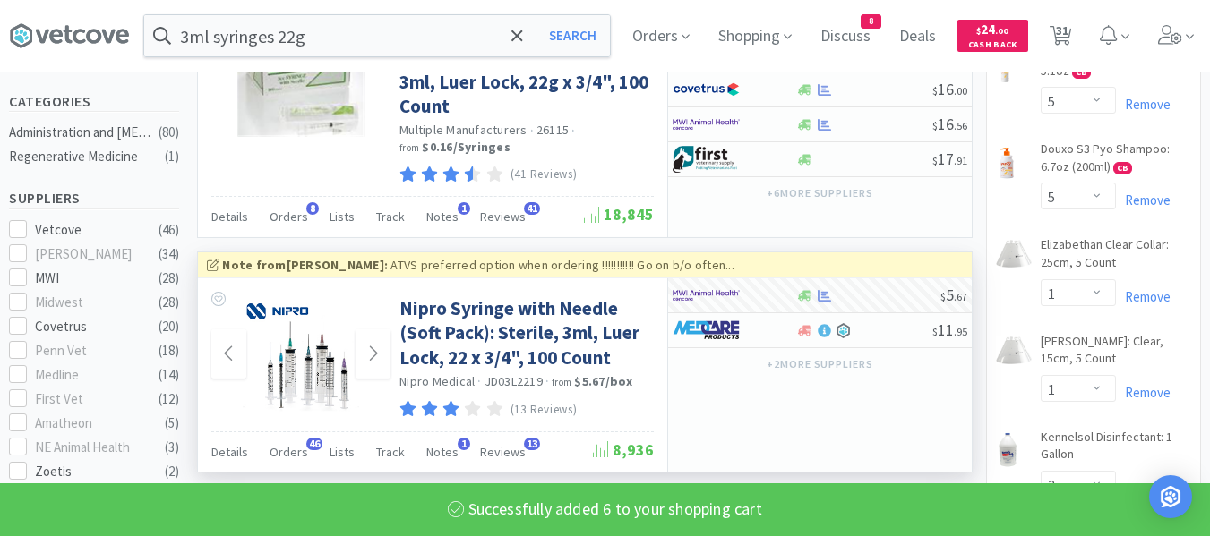
select select "6"
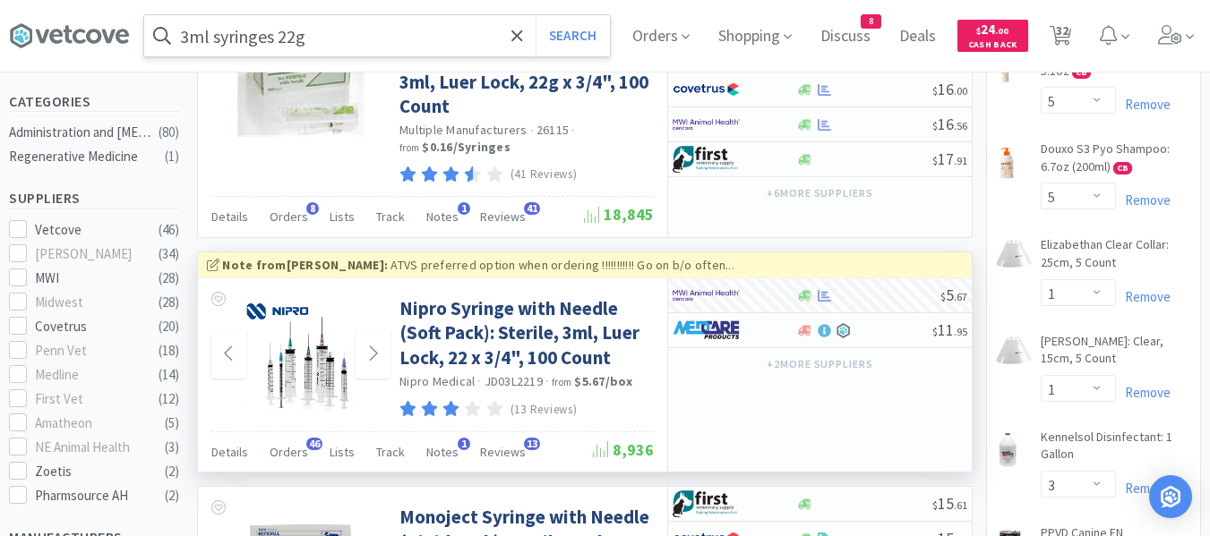
click at [372, 40] on input "3ml syringes 22g" at bounding box center [377, 35] width 466 height 41
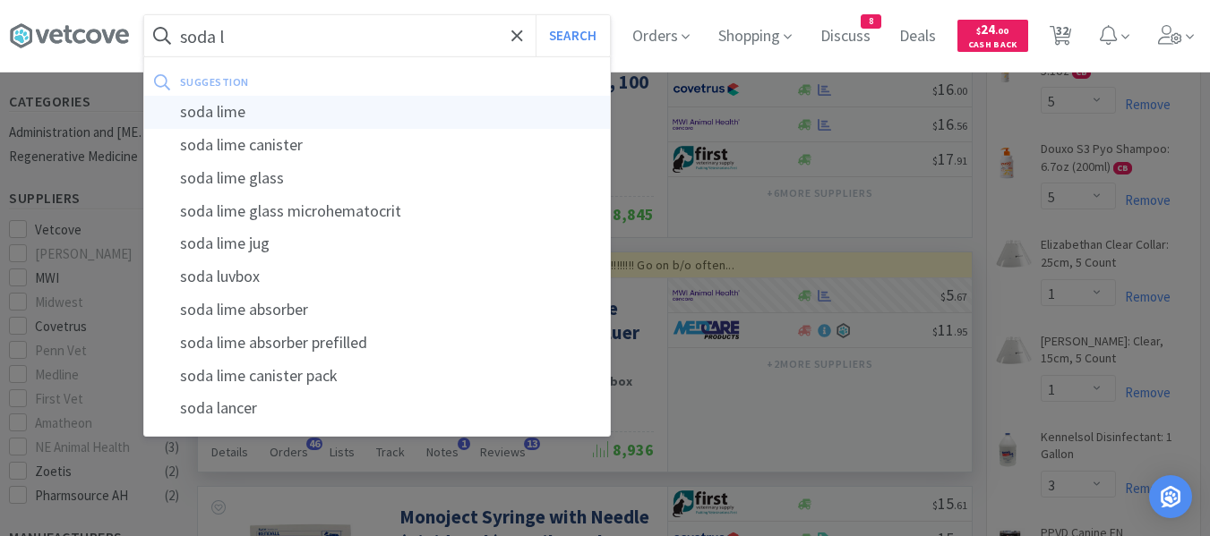
click at [228, 116] on div "soda lime" at bounding box center [377, 112] width 466 height 33
type input "soda lime"
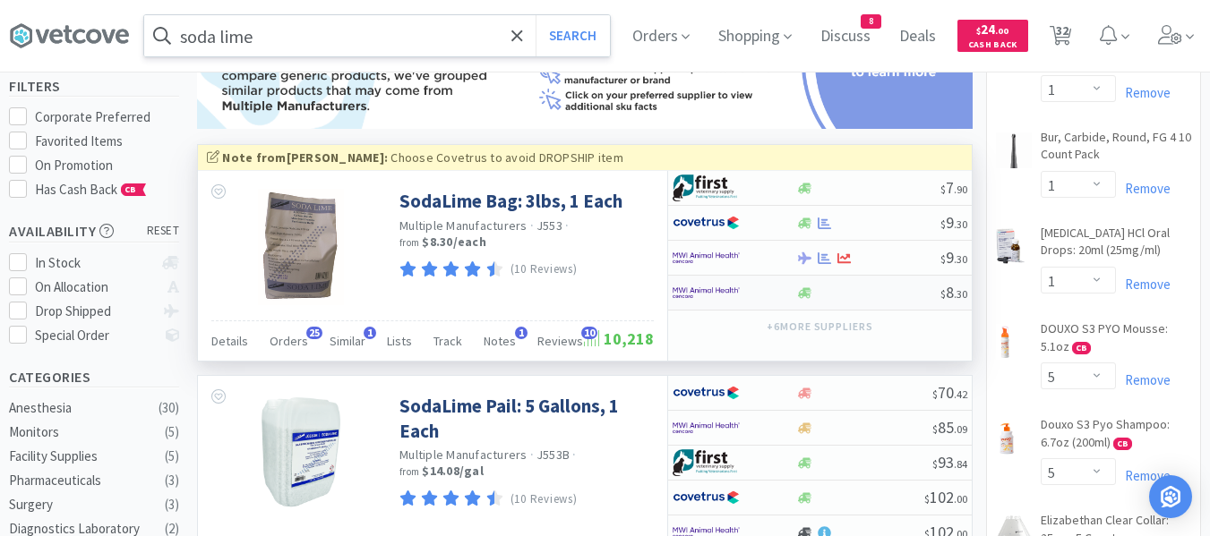
scroll to position [179, 0]
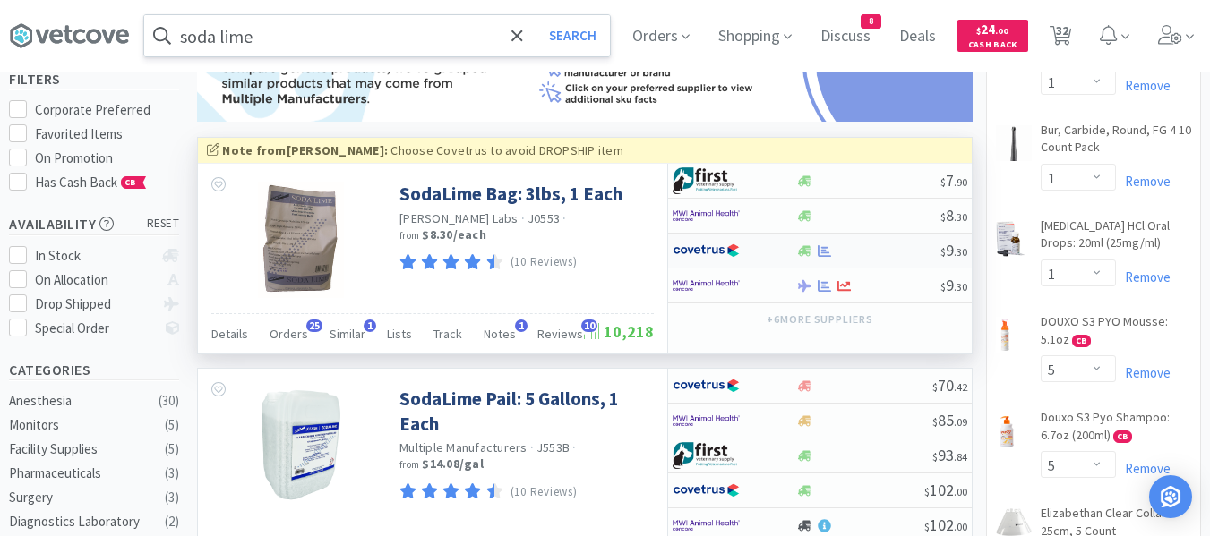
click at [846, 255] on div at bounding box center [867, 250] width 145 height 13
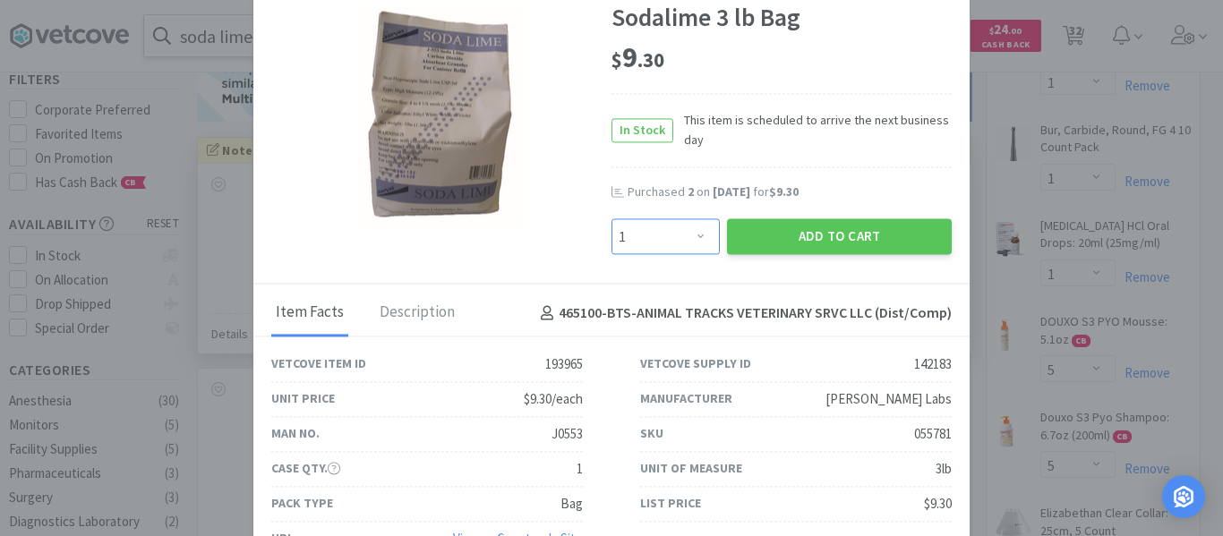
drag, startPoint x: 649, startPoint y: 237, endPoint x: 647, endPoint y: 222, distance: 15.5
click at [649, 237] on select "Enter Quantity 1 2 3 4 5 6 7 8 9 10 11 12 13 14 15 16 17 18 19 20 Enter Quantity" at bounding box center [666, 237] width 108 height 36
select select "3"
click at [612, 219] on select "Enter Quantity 1 2 3 4 5 6 7 8 9 10 11 12 13 14 15 16 17 18 19 20 Enter Quantity" at bounding box center [666, 237] width 108 height 36
click at [750, 232] on button "Add to Cart" at bounding box center [839, 237] width 225 height 36
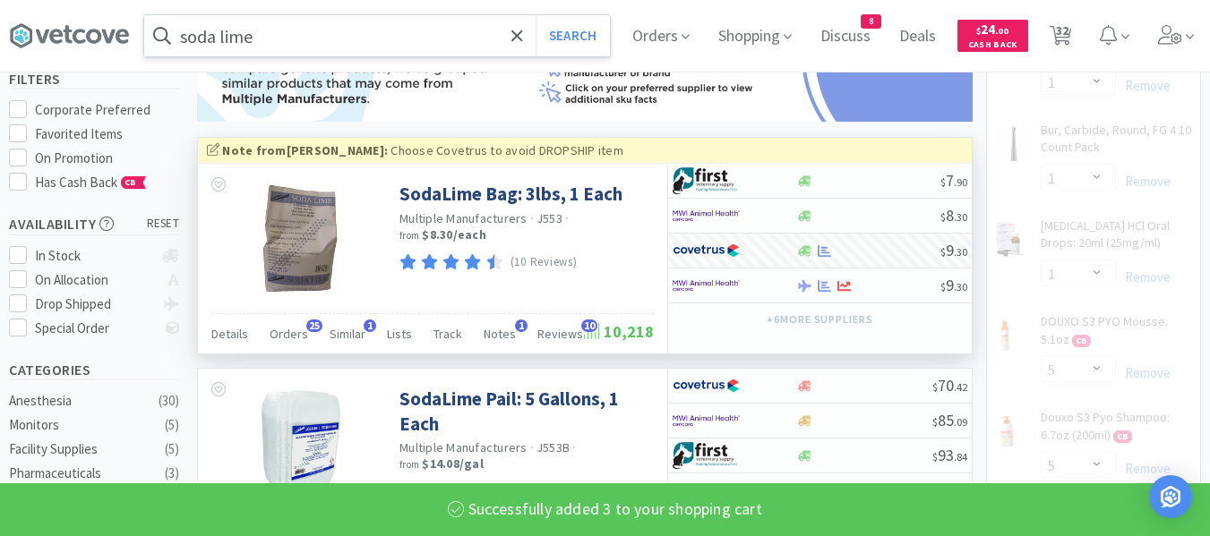
click at [371, 39] on input "soda lime" at bounding box center [377, 35] width 466 height 41
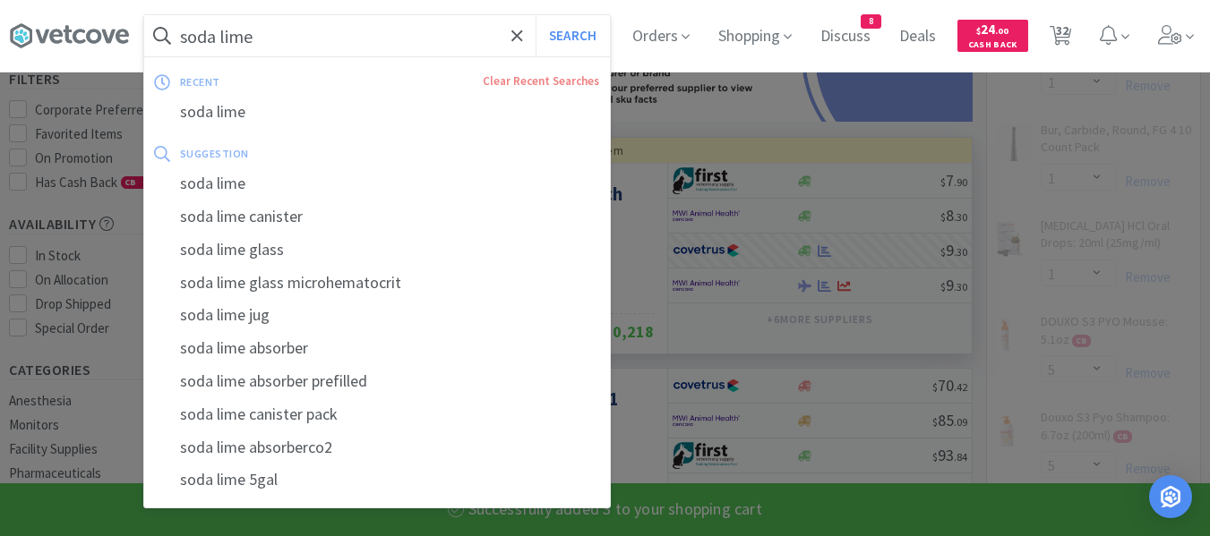
select select "3"
select select "1"
select select "4"
select select "1"
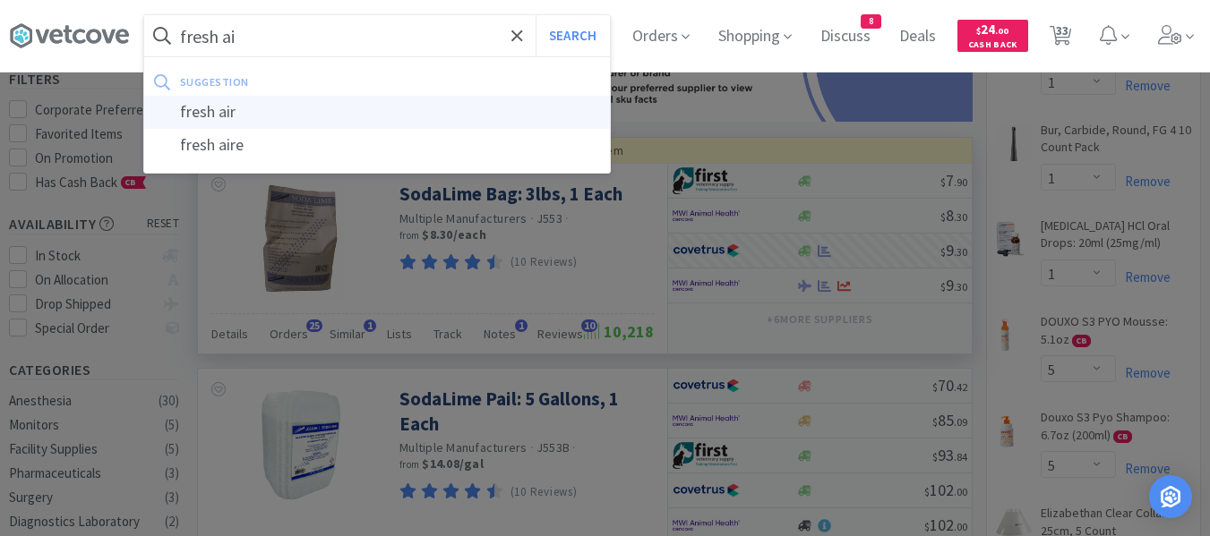
click at [489, 96] on div "fresh air" at bounding box center [377, 112] width 466 height 33
type input "fresh air"
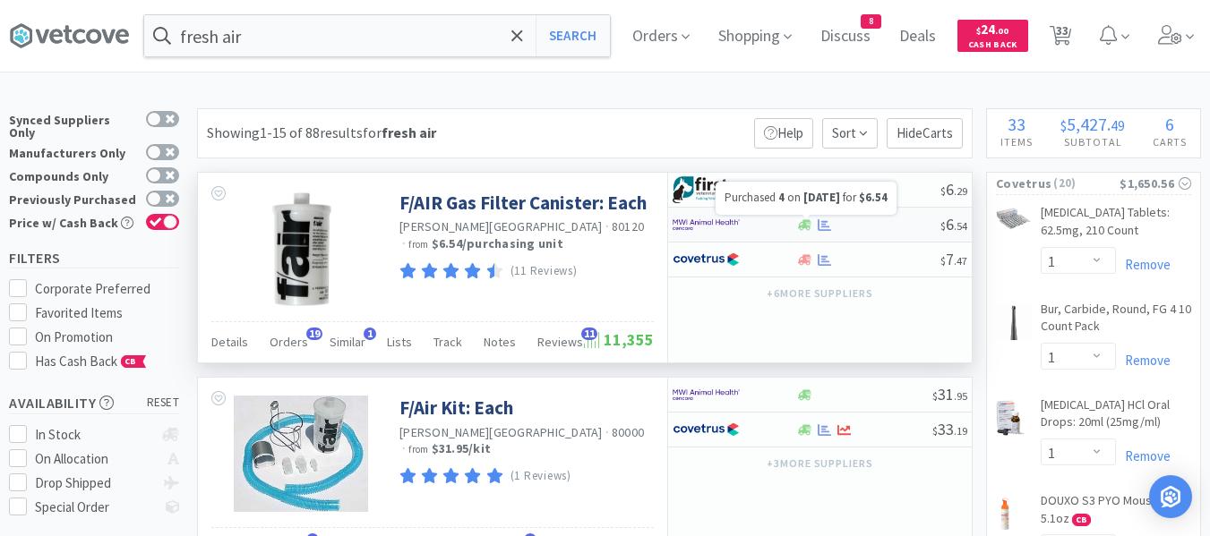
click at [827, 228] on icon at bounding box center [824, 225] width 13 height 13
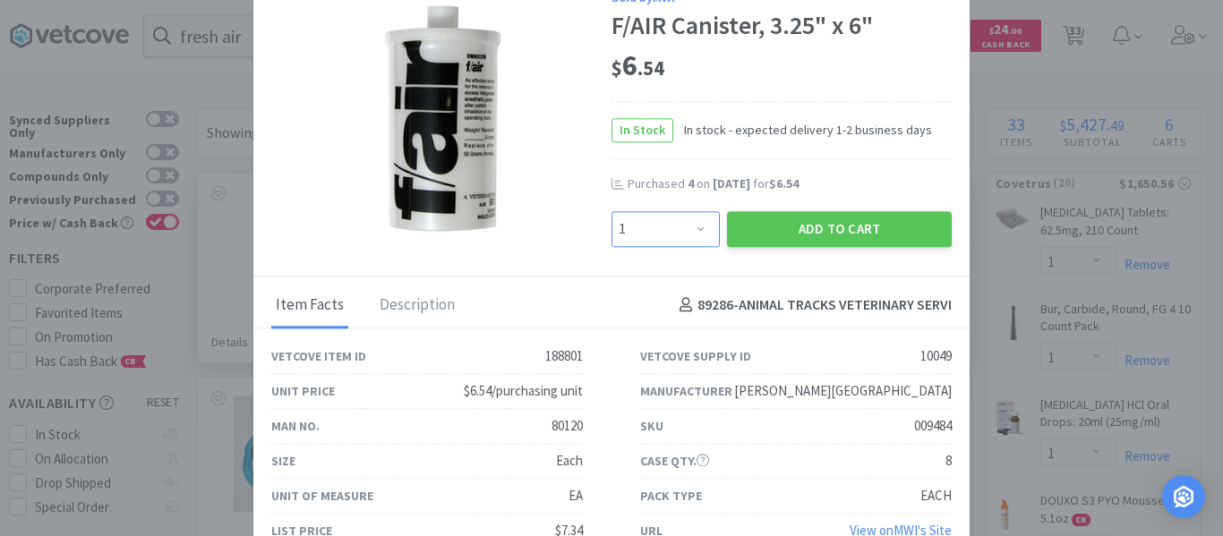
drag, startPoint x: 685, startPoint y: 228, endPoint x: 678, endPoint y: 211, distance: 18.5
click at [685, 228] on select "Enter Quantity 1 2 3 4 5 6 7 8 9 10 11 12 13 14 15 16 17 18 19 20 Enter Quantity" at bounding box center [666, 229] width 108 height 36
select select "4"
click at [612, 211] on select "Enter Quantity 1 2 3 4 5 6 7 8 9 10 11 12 13 14 15 16 17 18 19 20 Enter Quantity" at bounding box center [666, 229] width 108 height 36
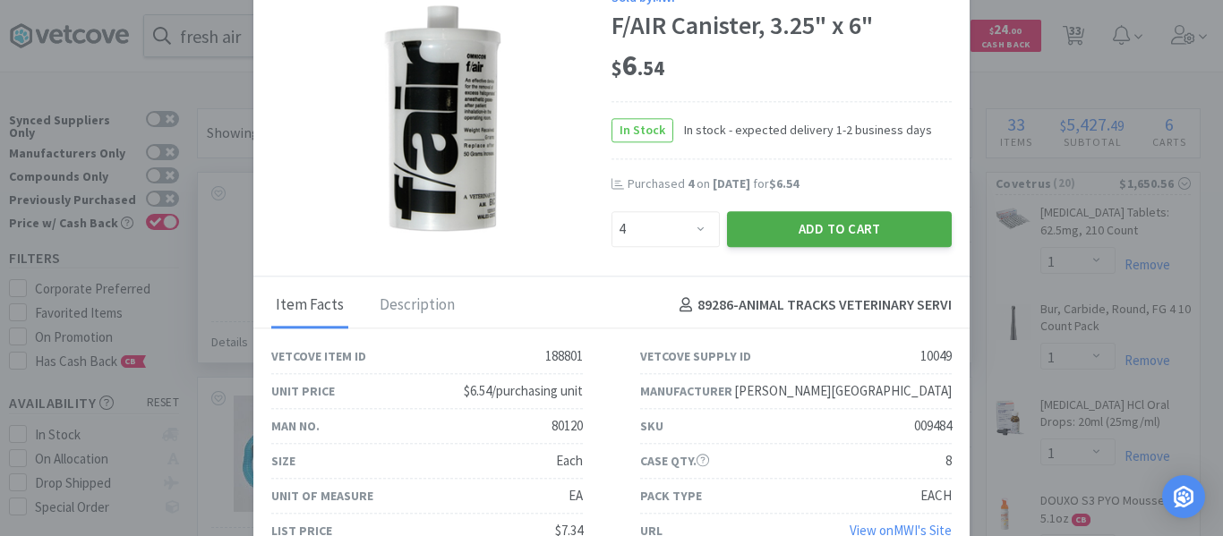
click at [802, 228] on button "Add to Cart" at bounding box center [839, 229] width 225 height 36
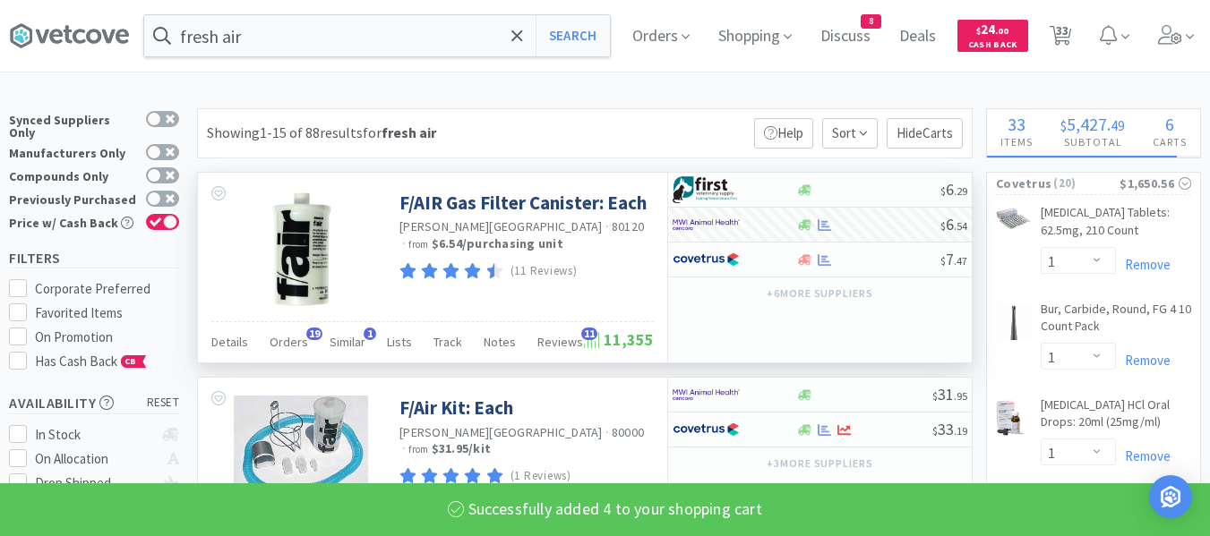
select select "4"
select select "2"
select select "6"
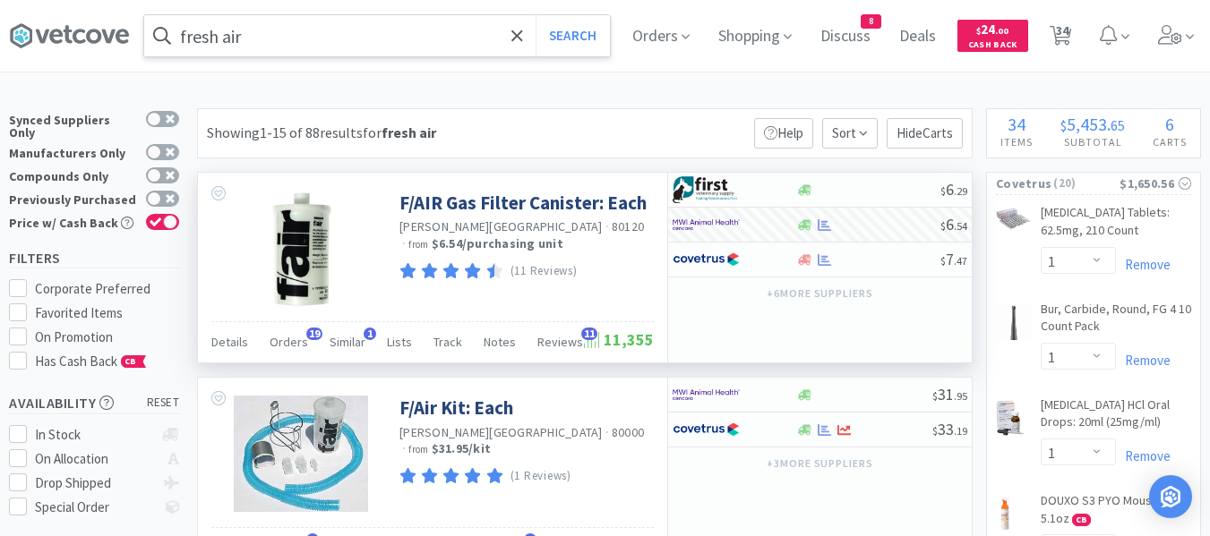
click at [240, 37] on input "fresh air" at bounding box center [377, 35] width 466 height 41
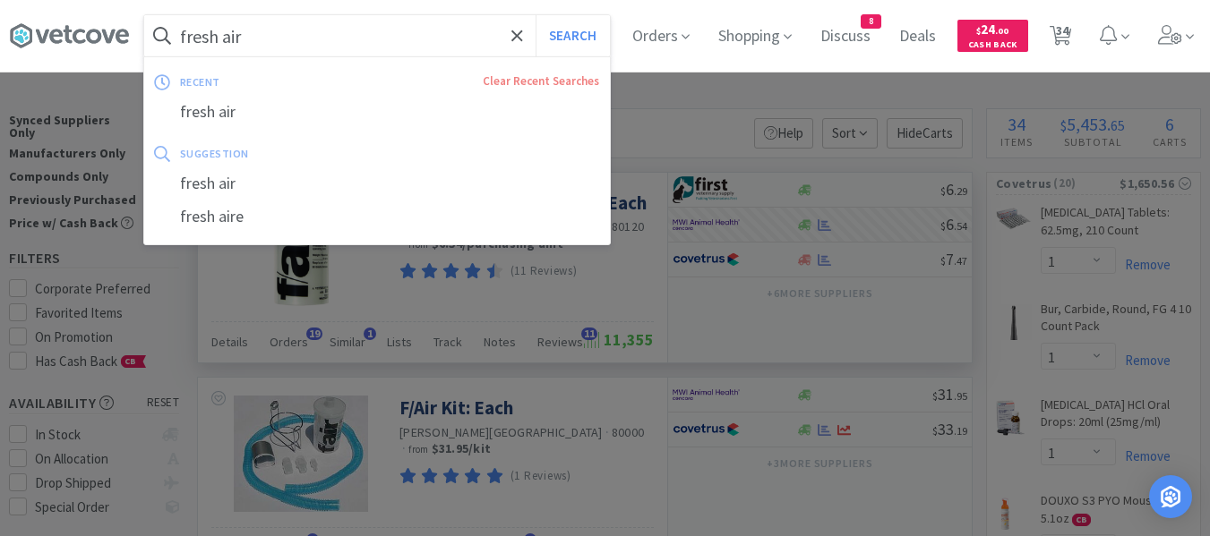
paste input "Lap sponges"
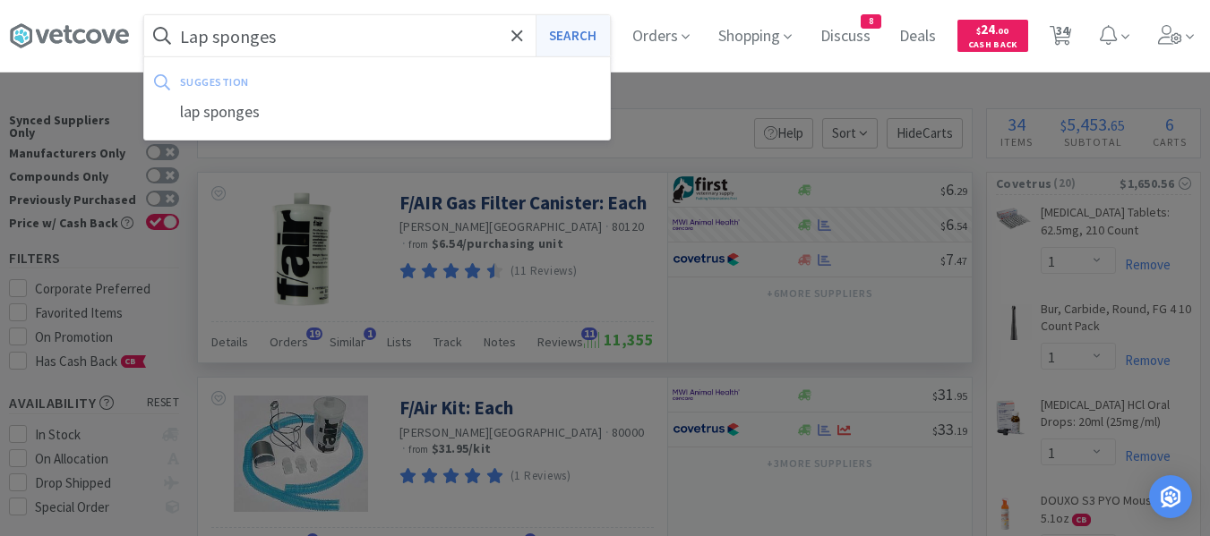
type input "Lap sponges"
click at [585, 45] on button "Search" at bounding box center [573, 35] width 74 height 41
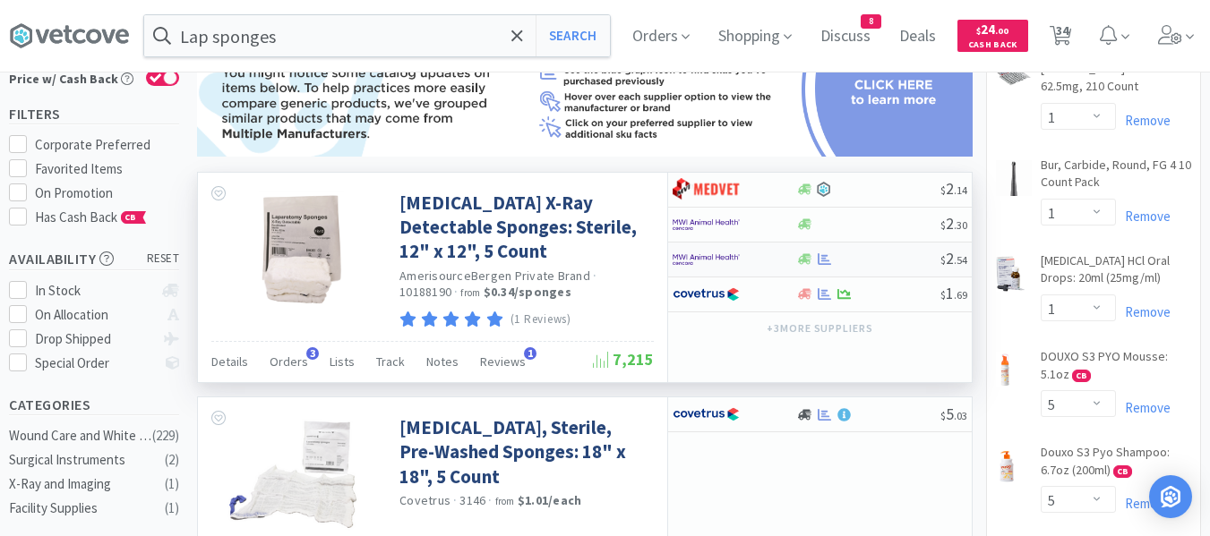
scroll to position [179, 0]
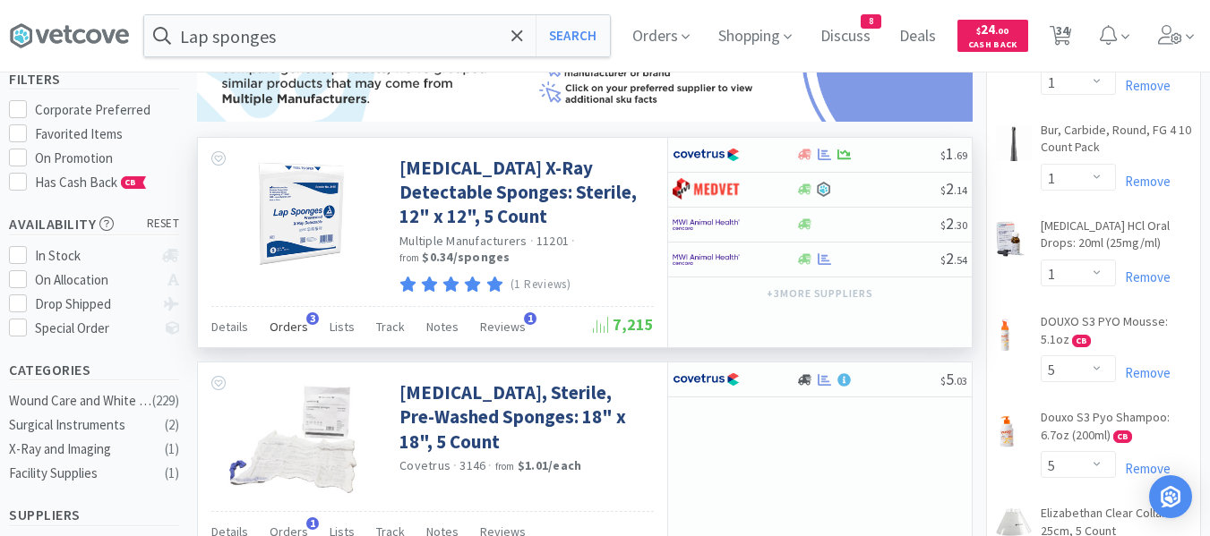
click at [284, 331] on span "Orders" at bounding box center [289, 327] width 39 height 16
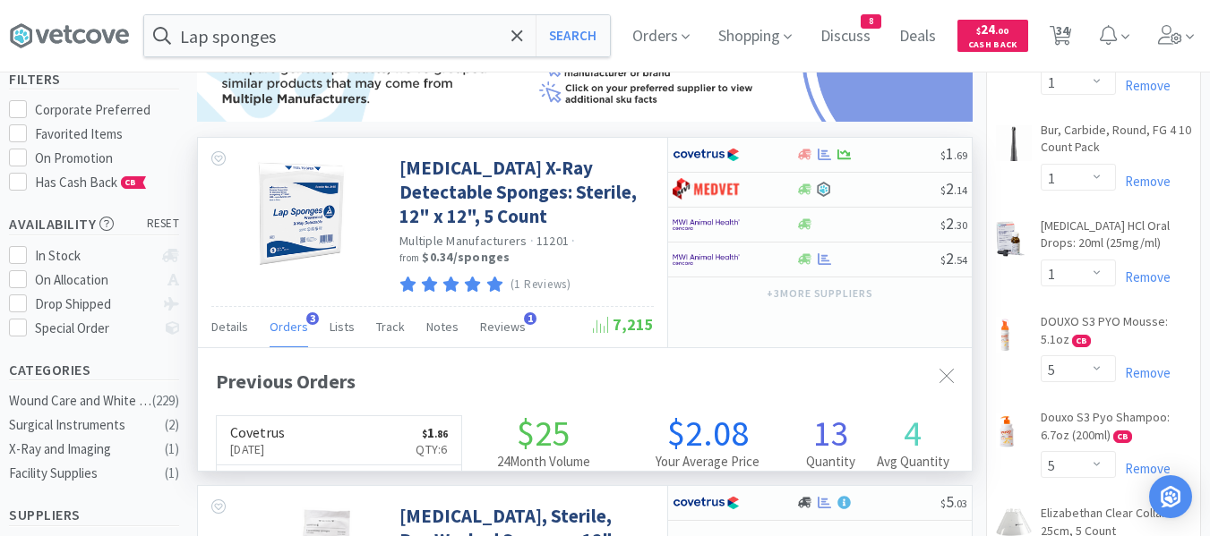
scroll to position [419, 774]
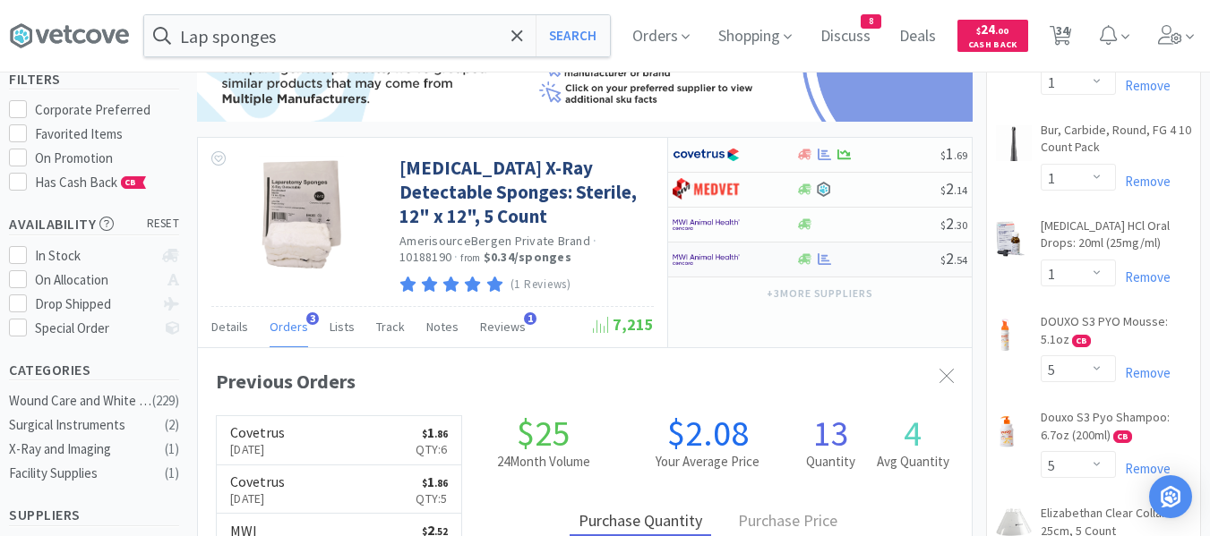
click at [848, 264] on div at bounding box center [867, 259] width 145 height 13
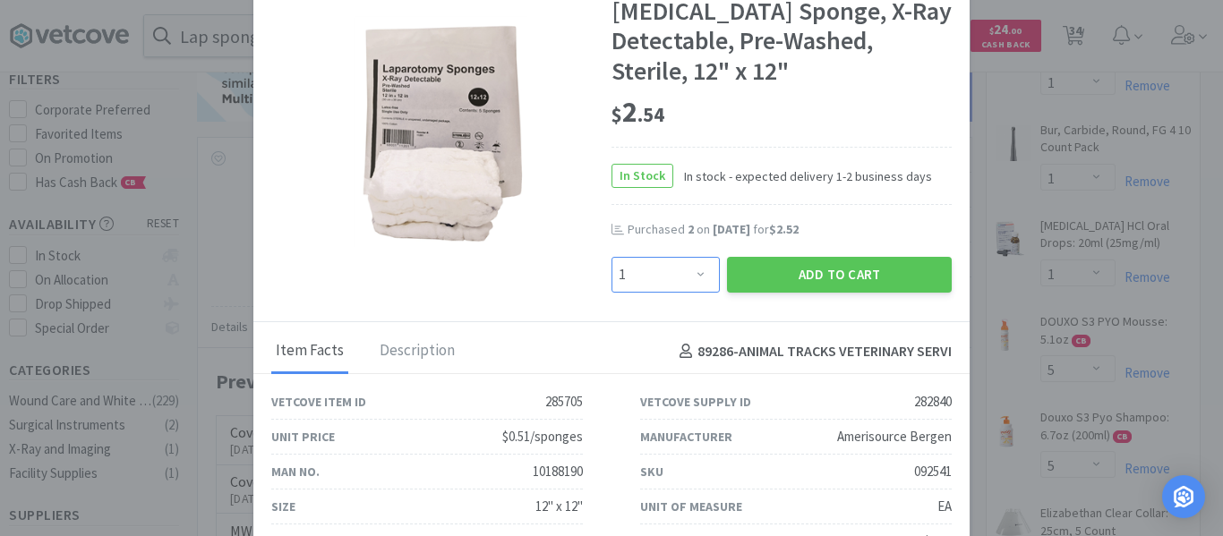
click at [680, 271] on select "Enter Quantity 1 2 3 4 5 6 7 8 9 10 11 12 13 14 15 16 17 18 19 20 Enter Quantity" at bounding box center [666, 275] width 108 height 36
select select "3"
click at [612, 257] on select "Enter Quantity 1 2 3 4 5 6 7 8 9 10 11 12 13 14 15 16 17 18 19 20 Enter Quantity" at bounding box center [666, 275] width 108 height 36
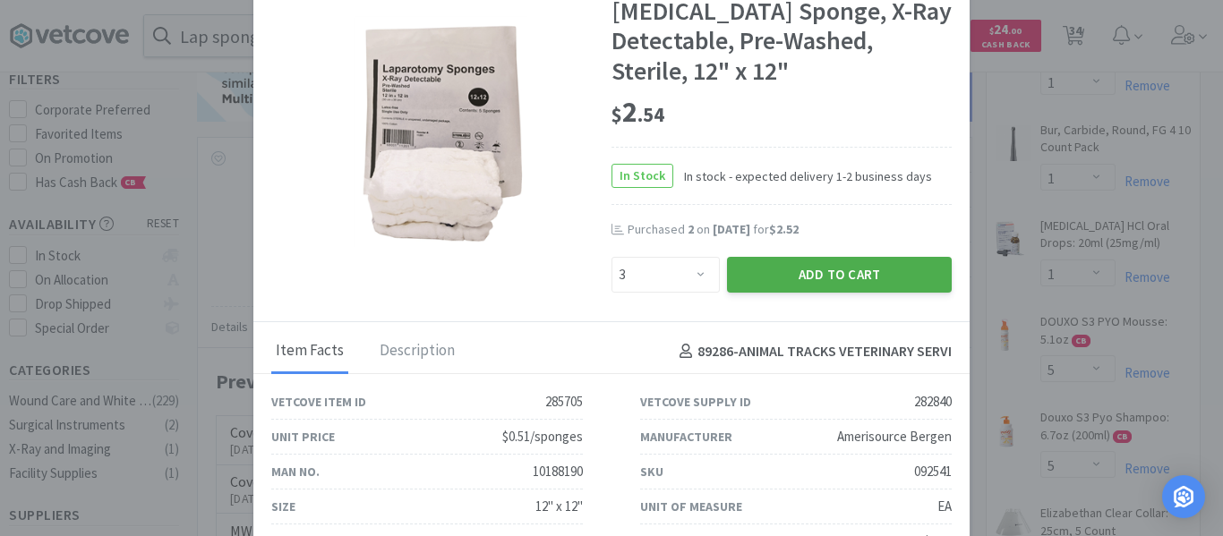
click at [793, 270] on button "Add to Cart" at bounding box center [839, 275] width 225 height 36
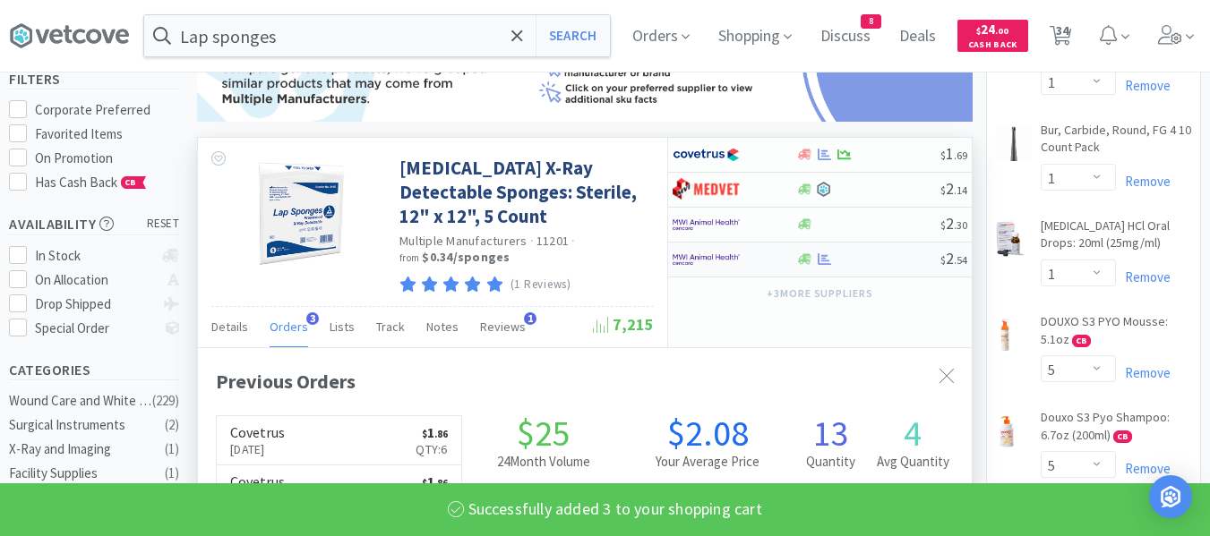
scroll to position [895102, 894748]
select select "3"
select select "6"
click at [287, 330] on span "Orders" at bounding box center [289, 327] width 39 height 16
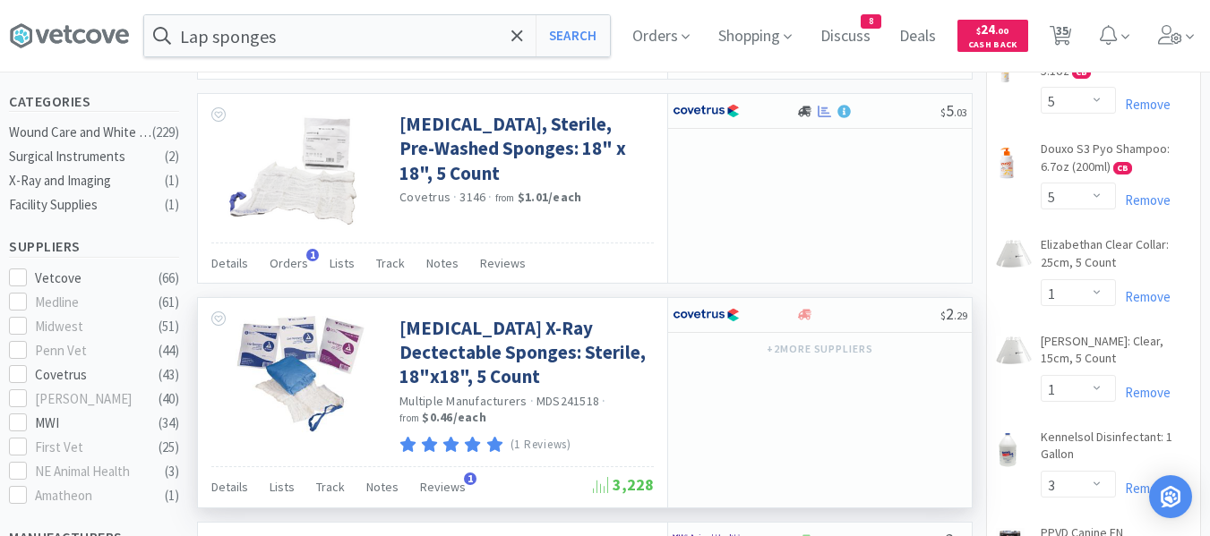
scroll to position [358, 0]
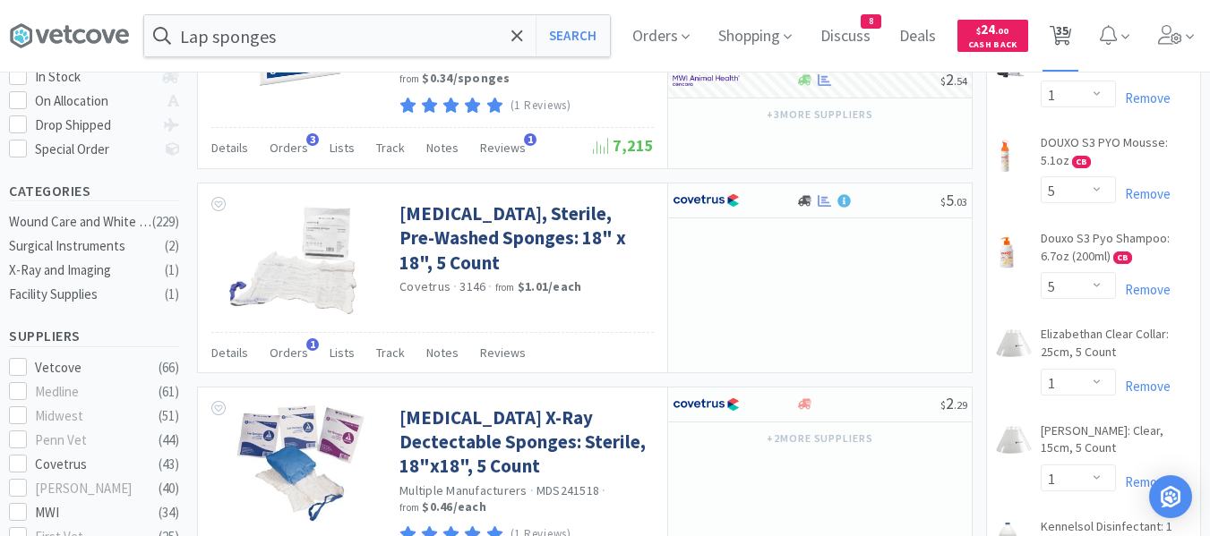
click at [1068, 39] on span "35" at bounding box center [1062, 31] width 13 height 72
select select "1"
select select "3"
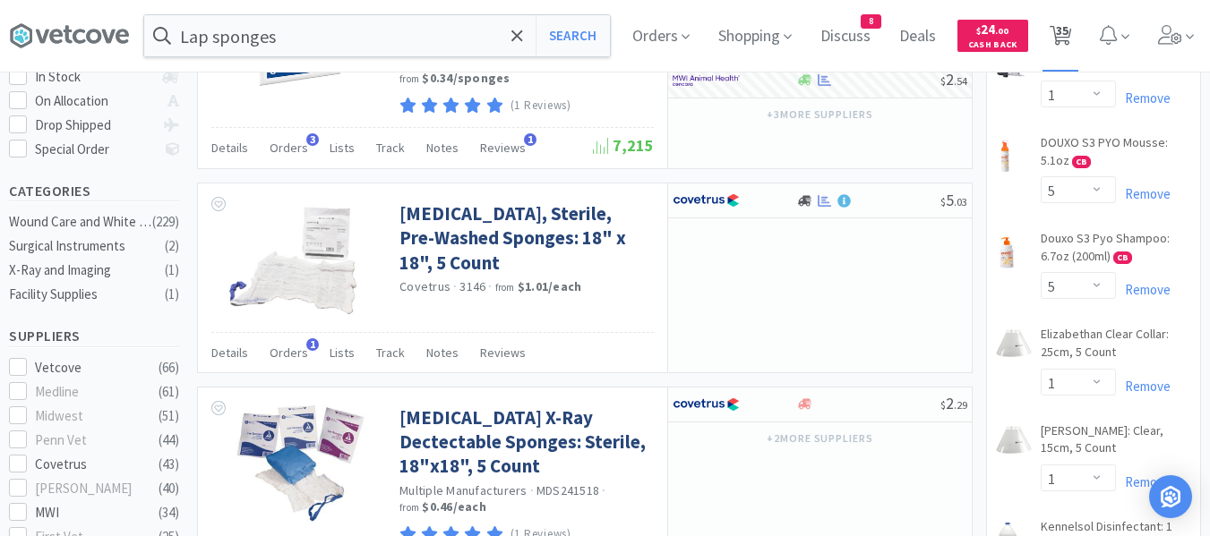
select select "5"
select select "3"
select select "1"
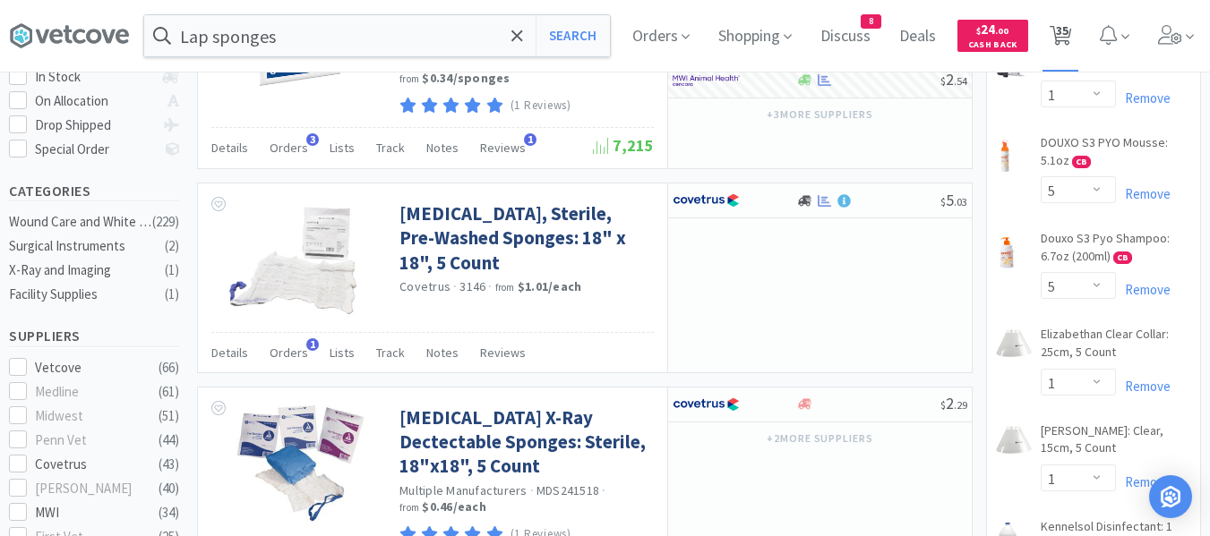
select select "1"
select select "5"
select select "1"
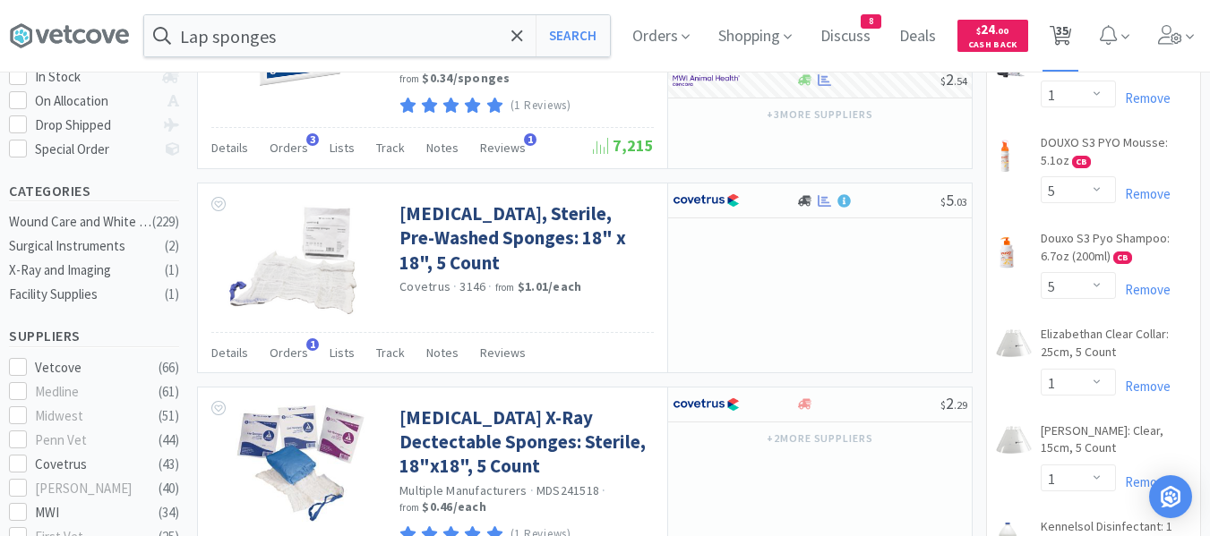
select select "1"
select select "3"
select select "2"
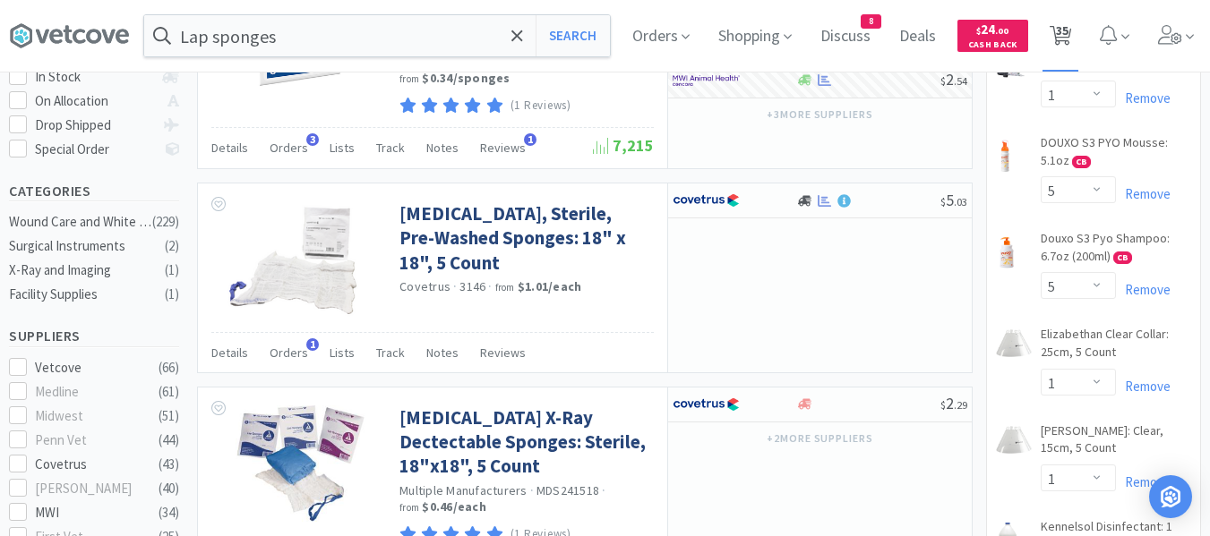
select select "6"
select select "4"
select select "1"
select select "3"
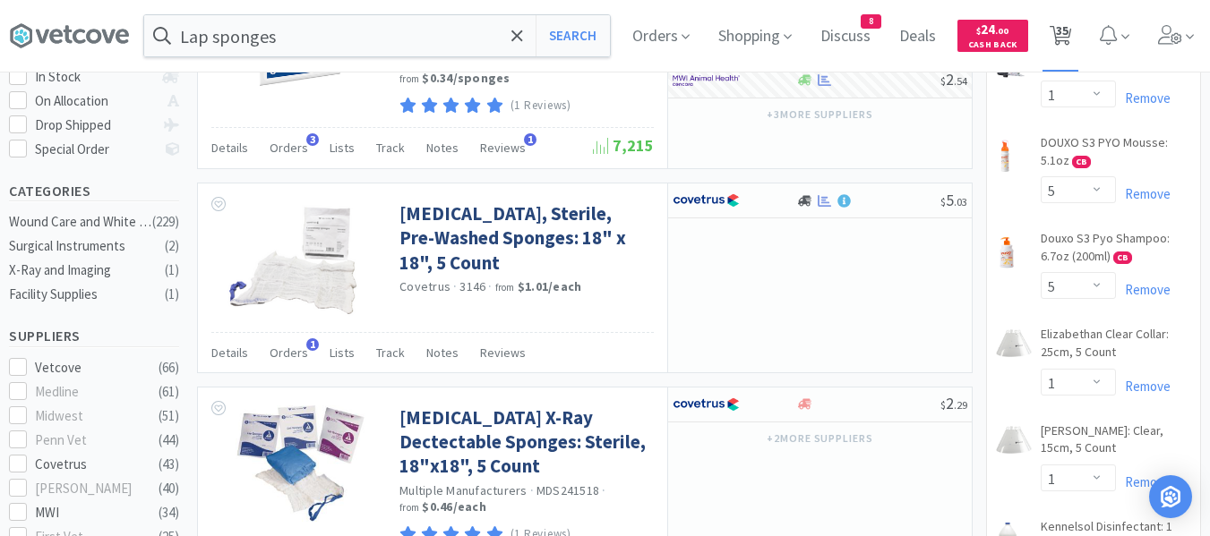
select select "1"
select select "4"
select select "1"
select select "3"
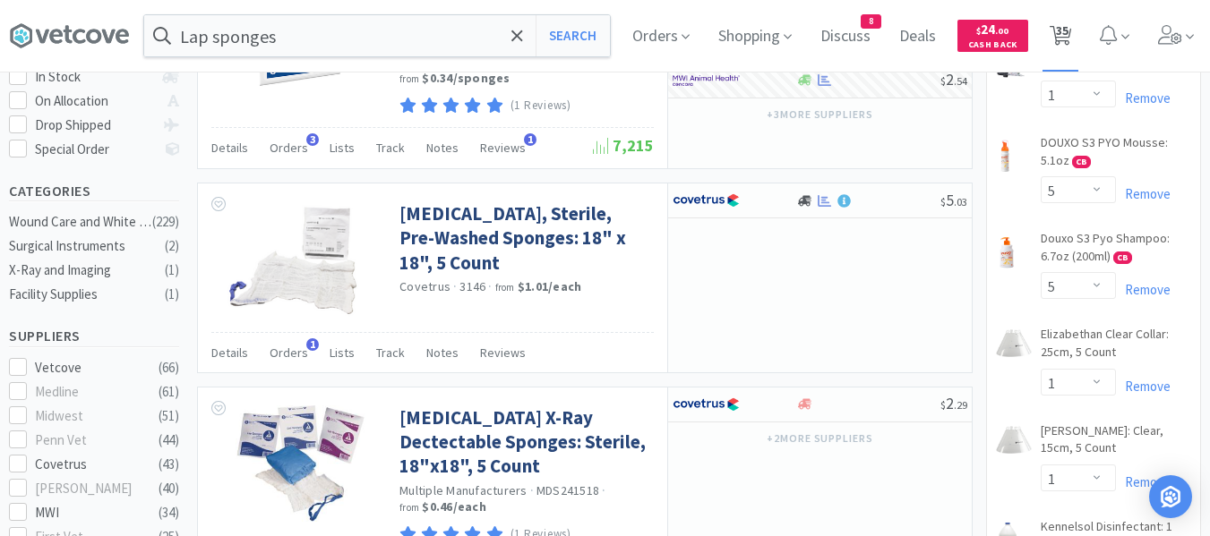
select select "1"
select select "4"
select select "2"
select select "3"
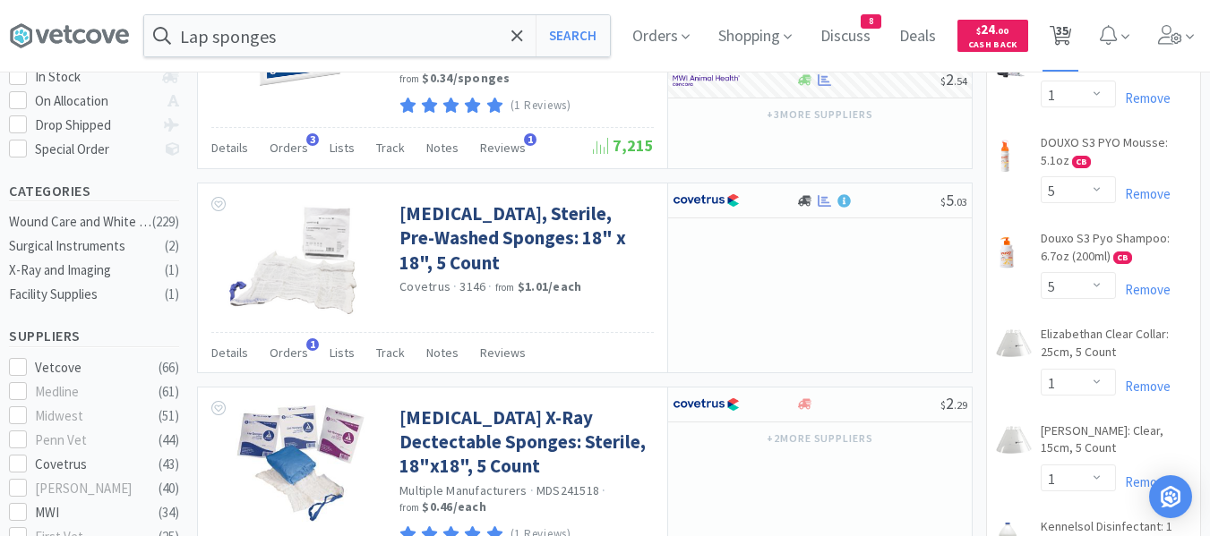
select select "6"
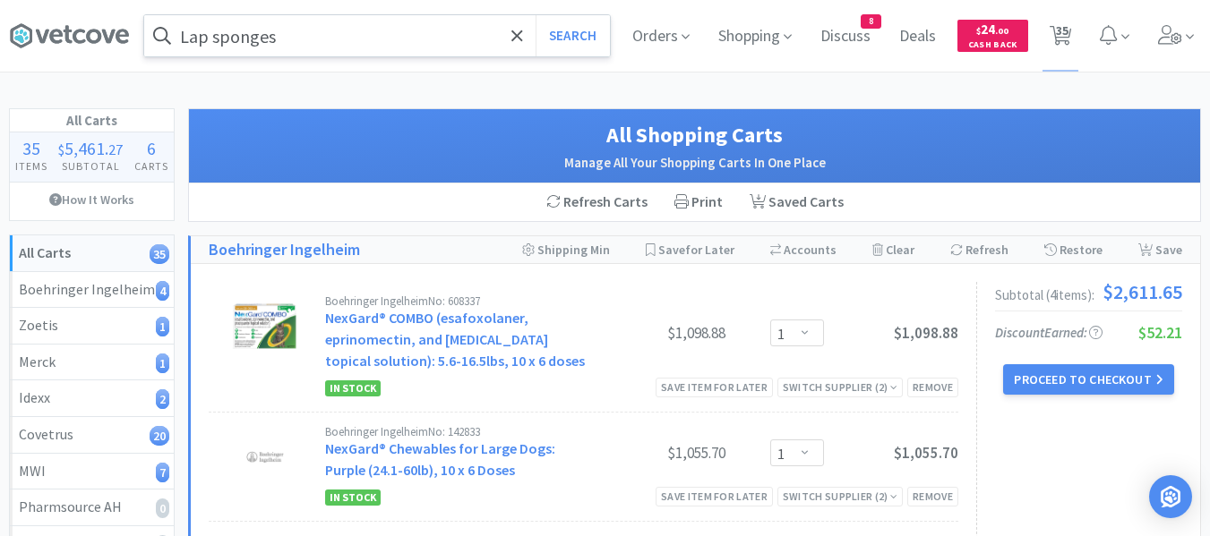
click at [304, 41] on input "Lap sponges" at bounding box center [377, 35] width 466 height 41
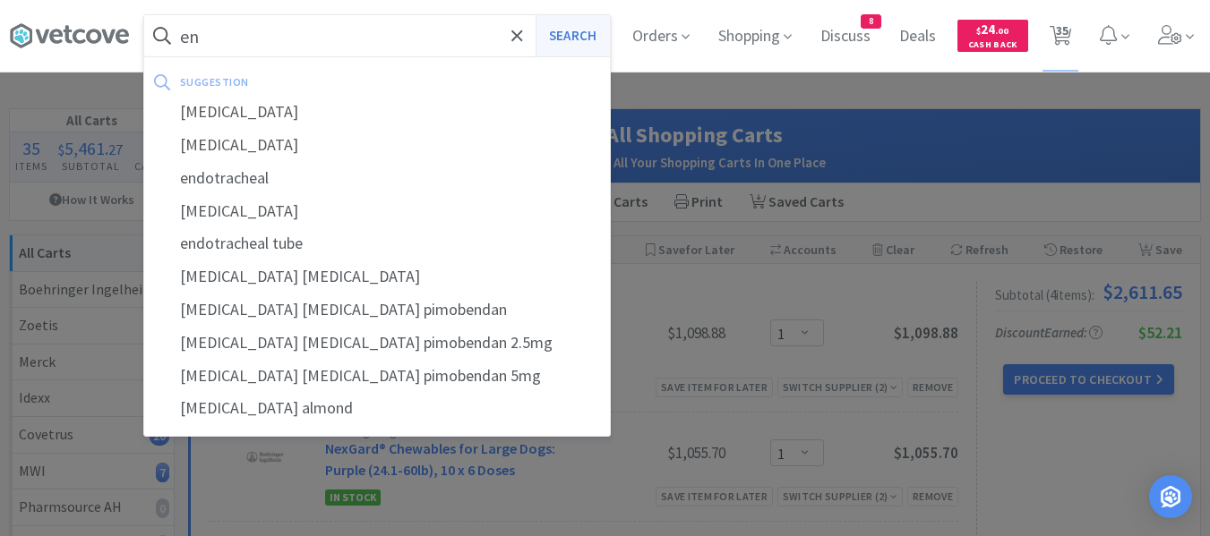
type input "en"
click at [572, 47] on button "Search" at bounding box center [573, 35] width 74 height 41
select select "1"
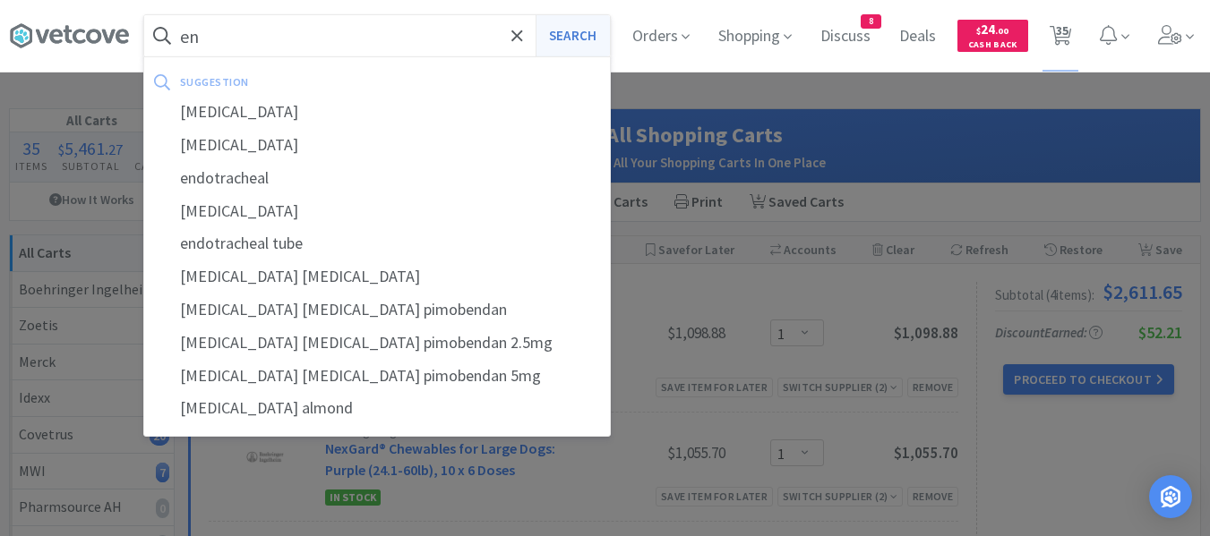
select select "5"
select select "1"
select select "3"
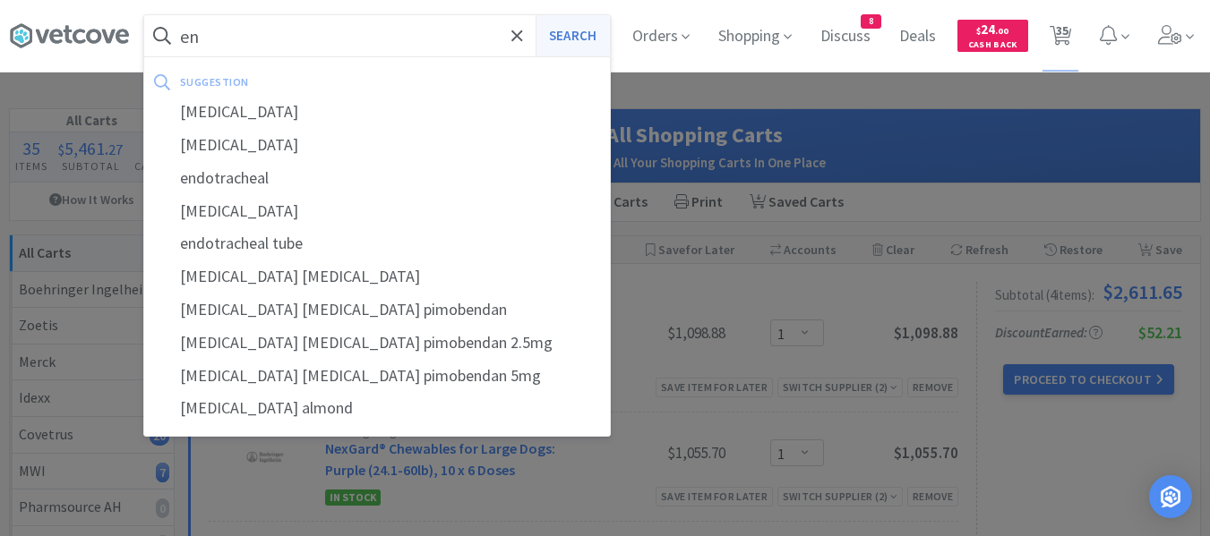
select select "3"
select select "2"
select select "6"
select select "4"
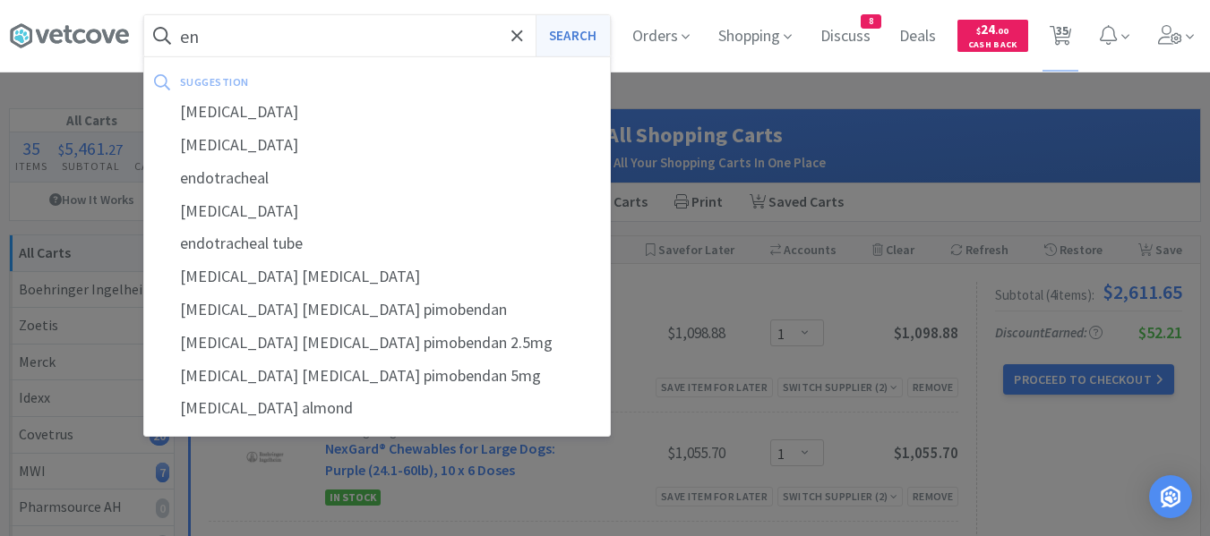
select select "1"
select select "3"
select select "1"
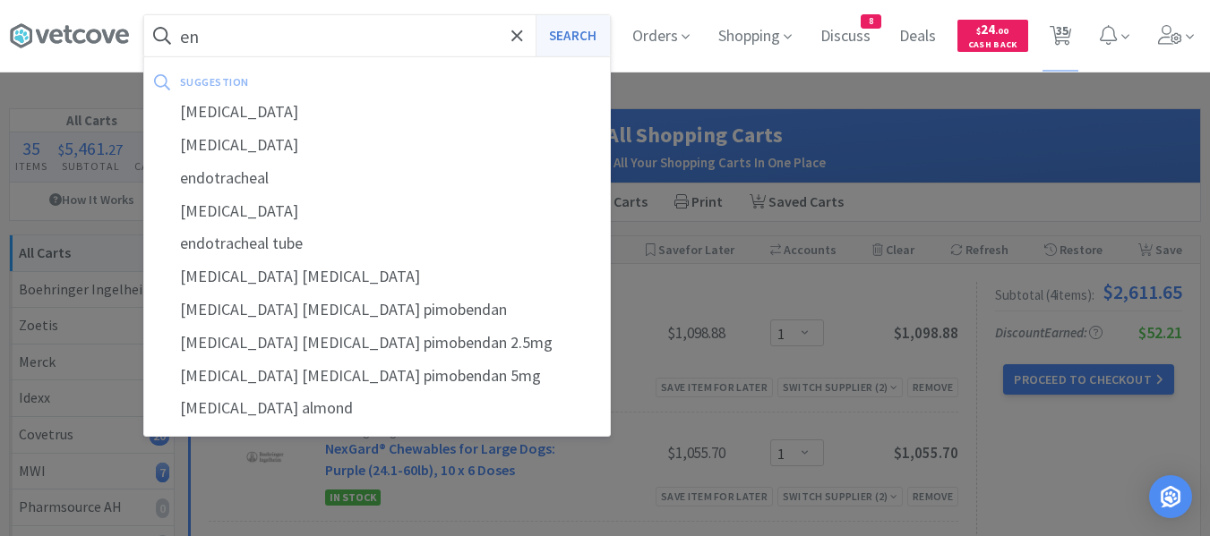
select select "4"
select select "1"
select select "3"
select select "1"
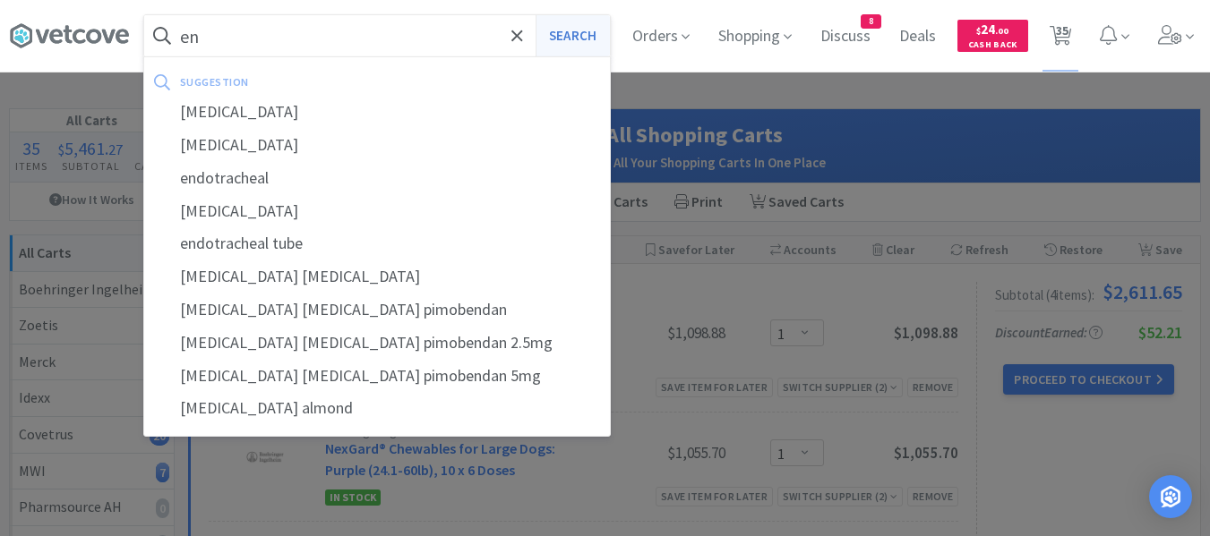
select select "4"
select select "2"
select select "3"
select select "6"
select select "1"
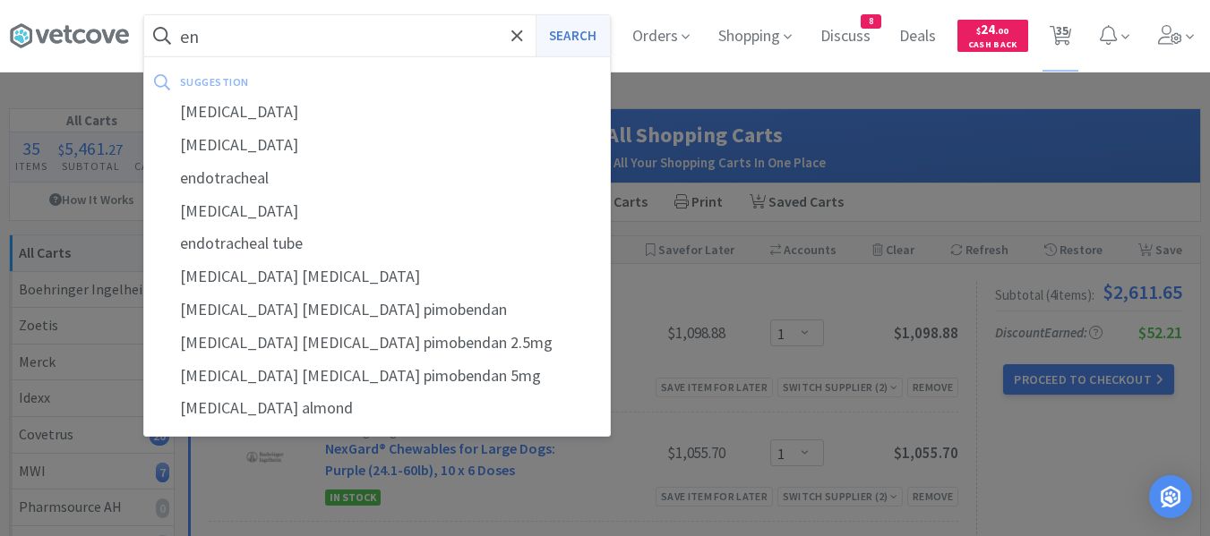
select select "1"
select select "3"
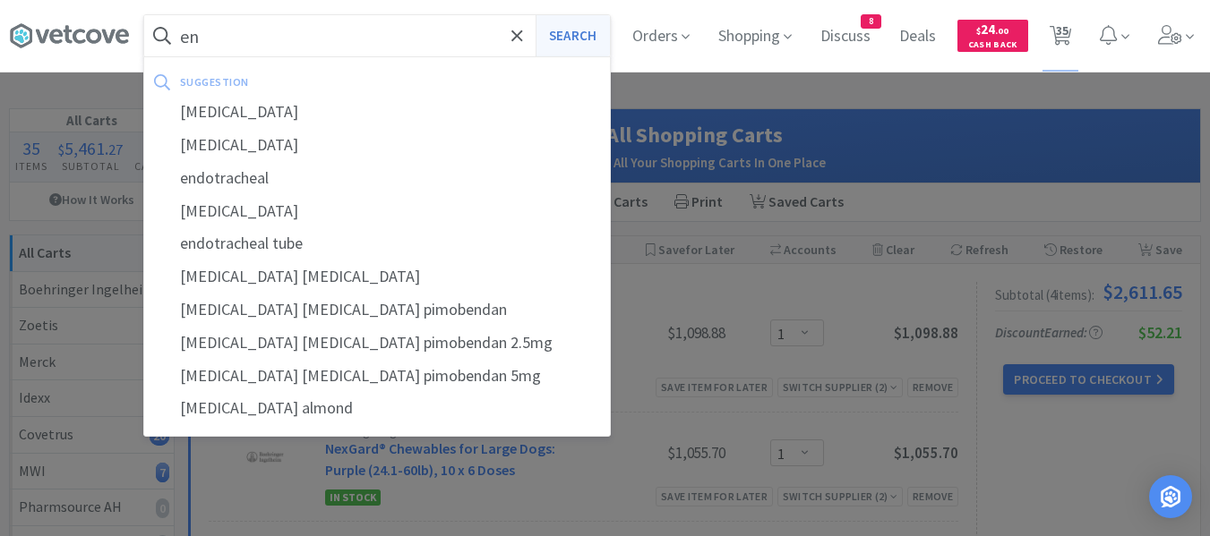
select select "5"
select select "3"
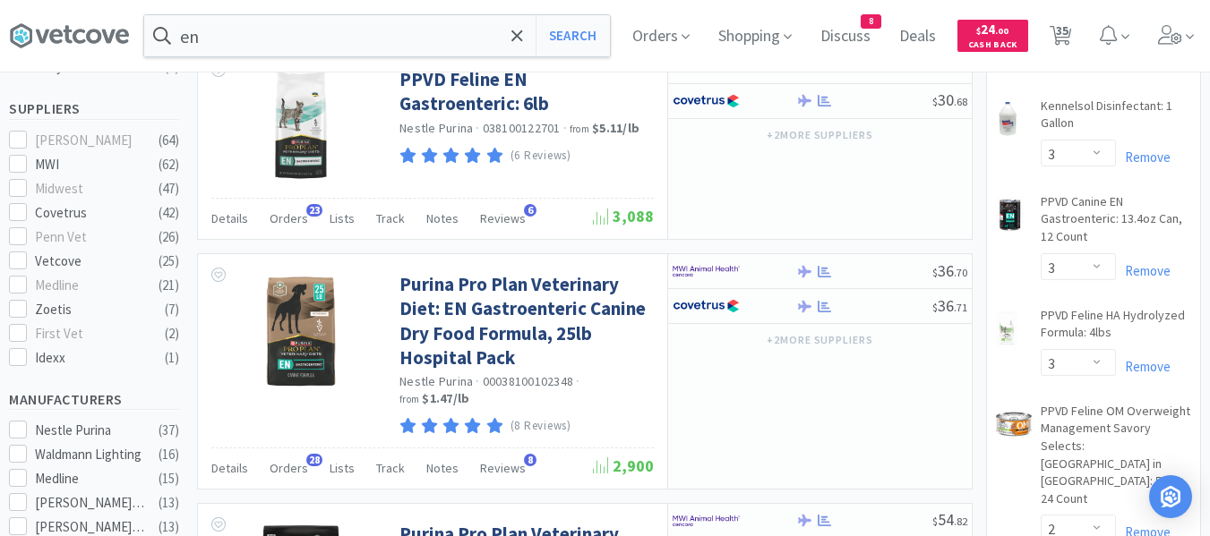
scroll to position [806, 0]
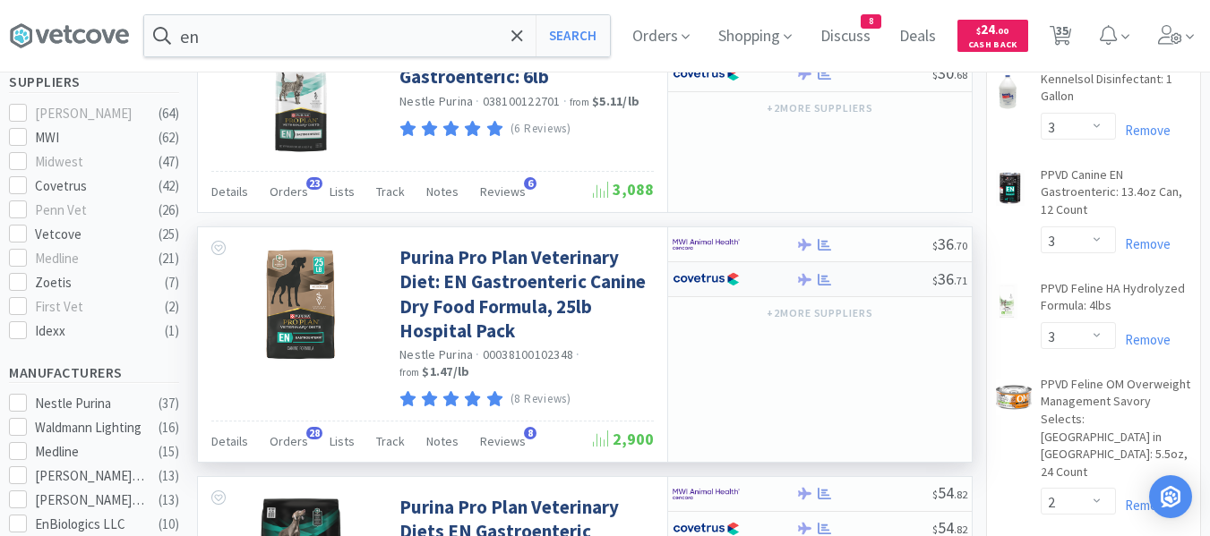
click at [855, 273] on div at bounding box center [863, 279] width 137 height 13
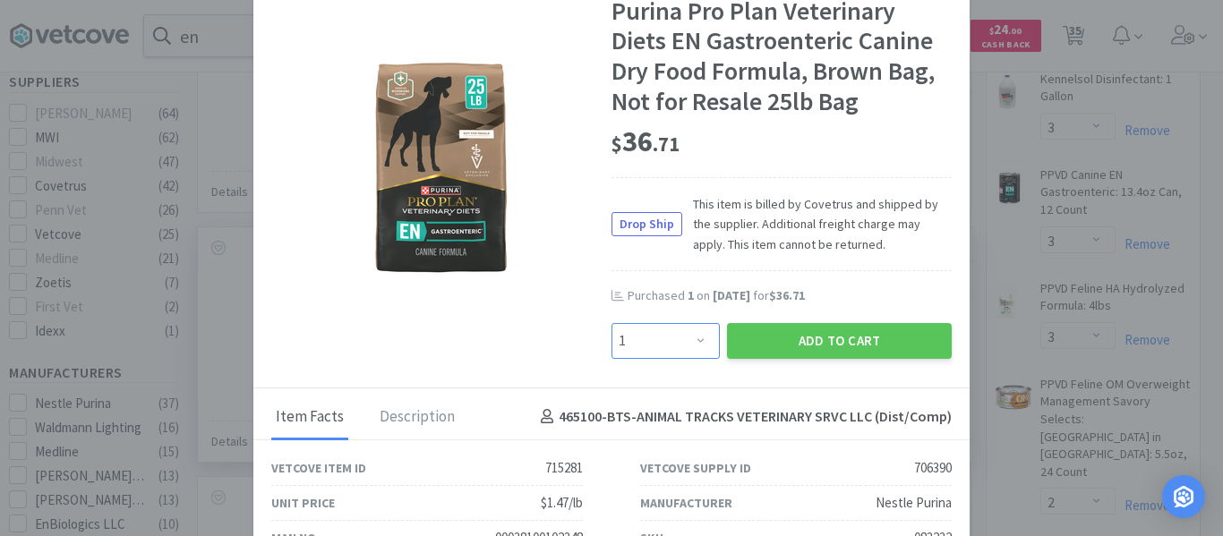
drag, startPoint x: 634, startPoint y: 346, endPoint x: 634, endPoint y: 334, distance: 11.6
click at [634, 346] on select "Enter Quantity 1 2 3 4 5 6 7 8 9 10 11 12 13 14 15 16 17 18 19 20 Enter Quantity" at bounding box center [666, 341] width 108 height 36
select select "2"
click at [612, 323] on select "Enter Quantity 1 2 3 4 5 6 7 8 9 10 11 12 13 14 15 16 17 18 19 20 Enter Quantity" at bounding box center [666, 341] width 108 height 36
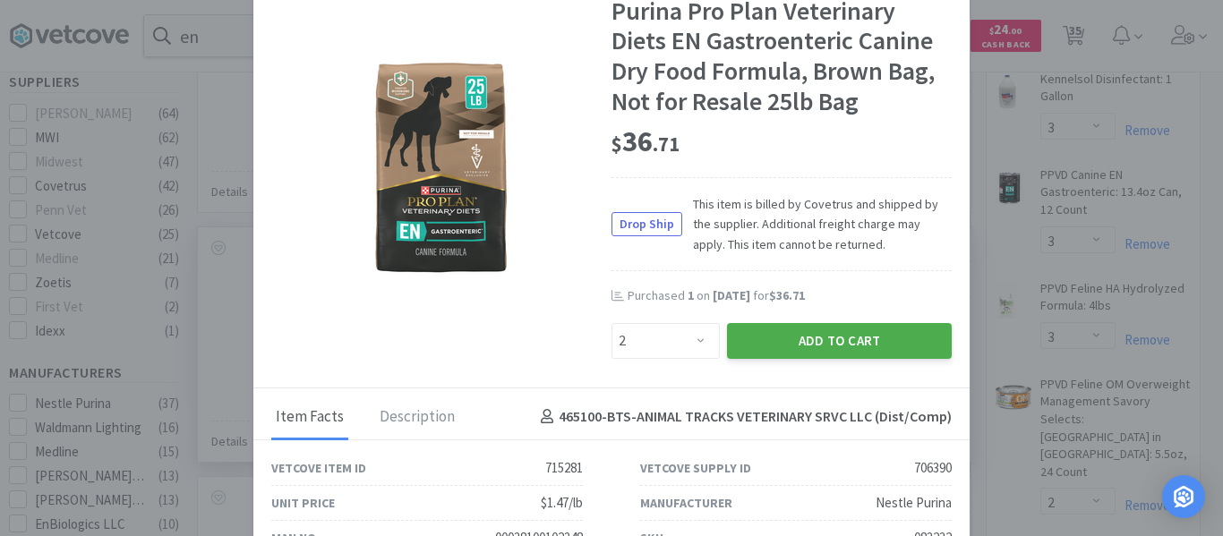
click at [758, 349] on button "Add to Cart" at bounding box center [839, 341] width 225 height 36
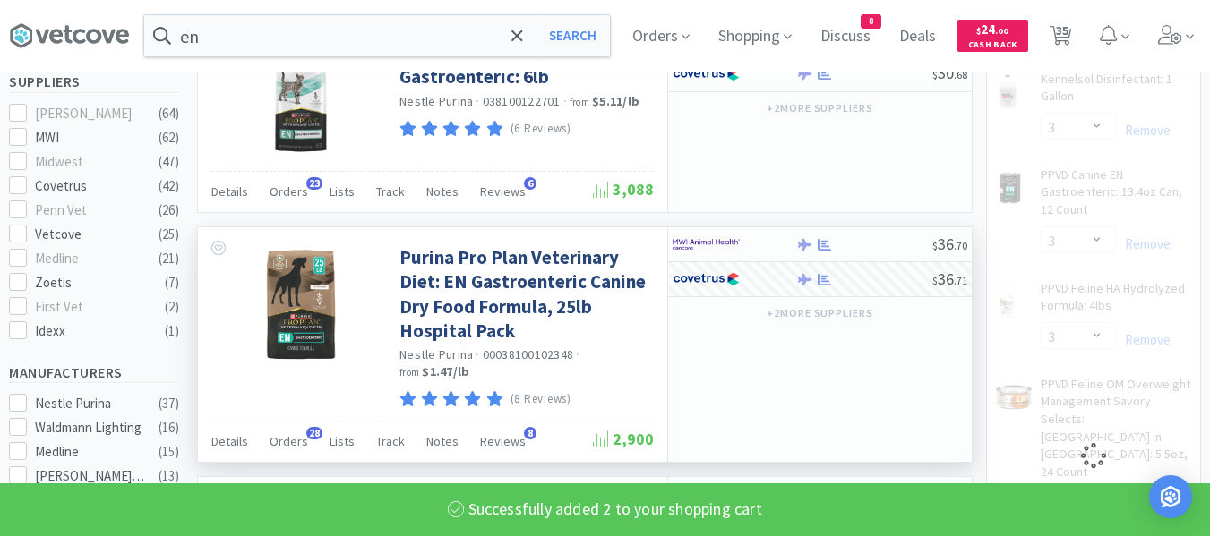
select select "2"
select select "1"
select select "3"
select select "1"
select select "4"
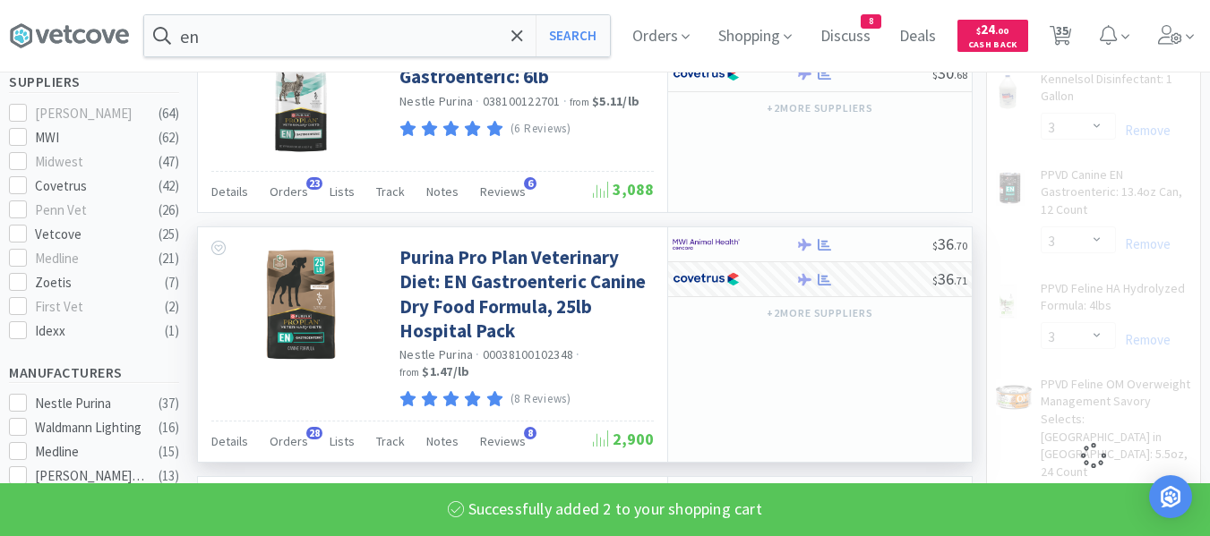
select select "1"
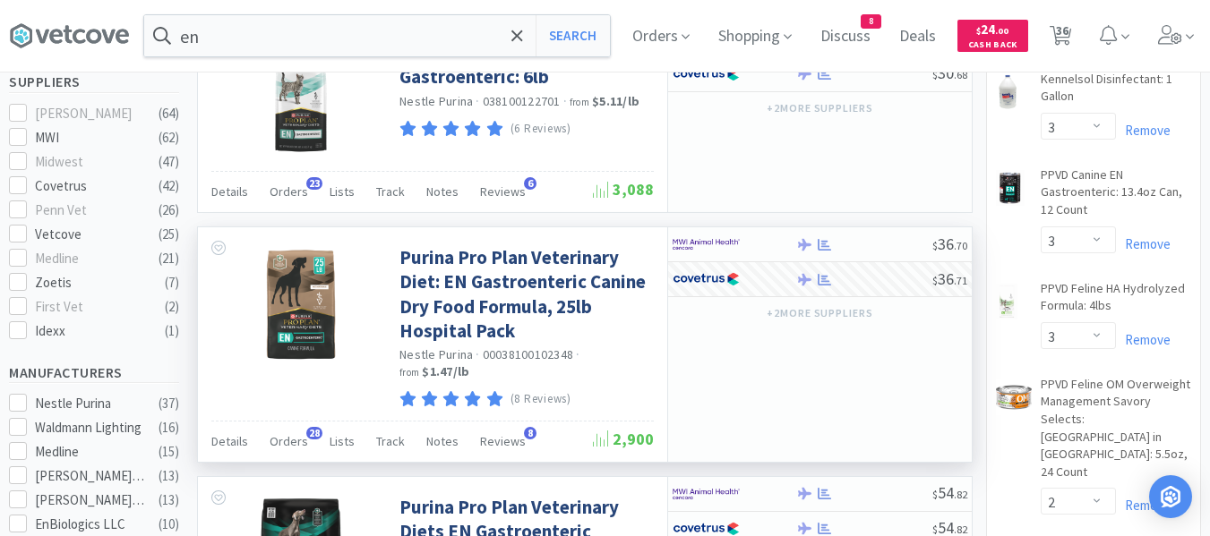
drag, startPoint x: 1079, startPoint y: 40, endPoint x: 1011, endPoint y: 97, distance: 88.4
click at [1068, 40] on span "36" at bounding box center [1062, 31] width 13 height 72
select select "1"
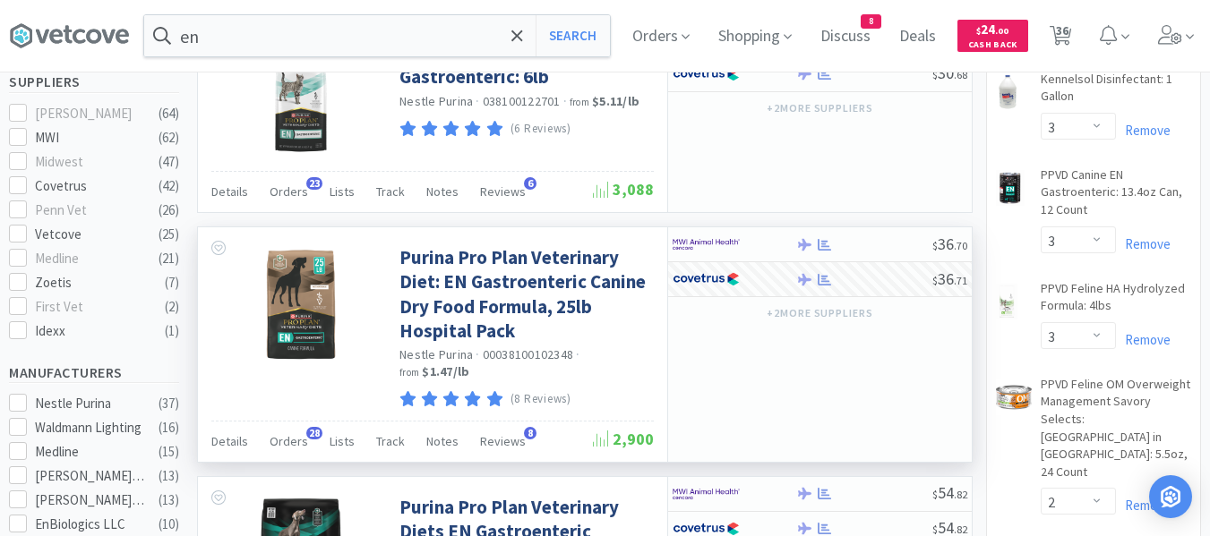
select select "3"
select select "5"
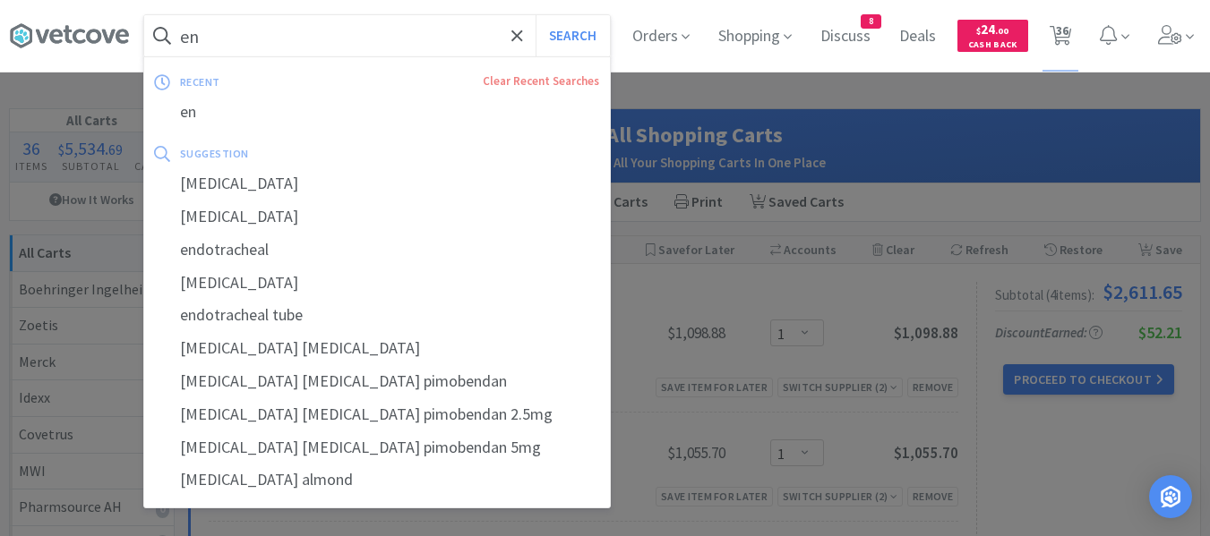
click at [457, 30] on input "en" at bounding box center [377, 35] width 466 height 41
paste input "EN Canine 6"
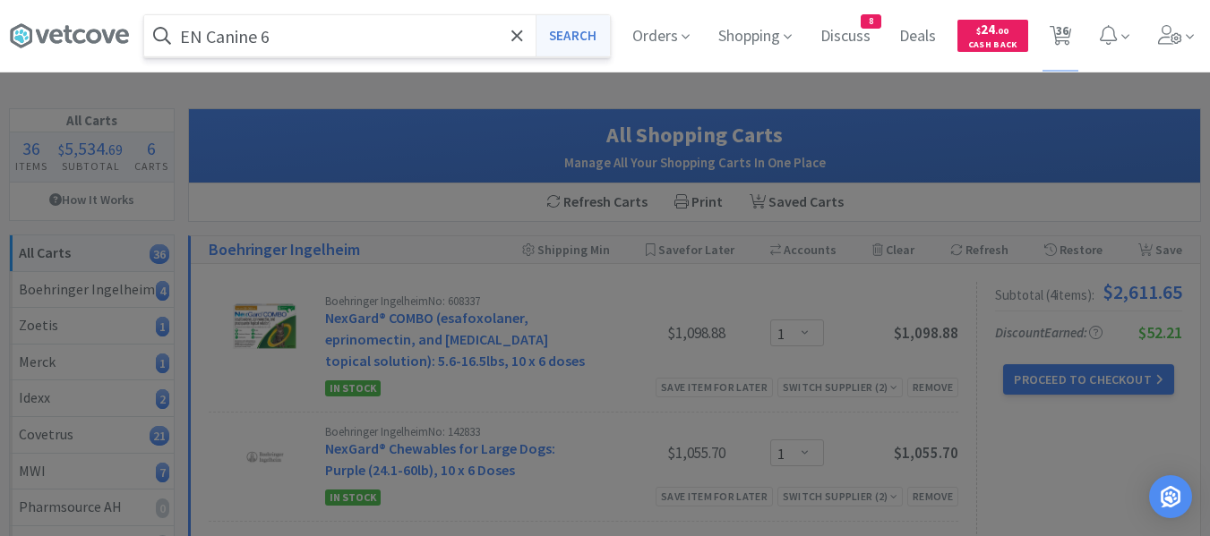
click at [579, 29] on button "Search" at bounding box center [573, 35] width 74 height 41
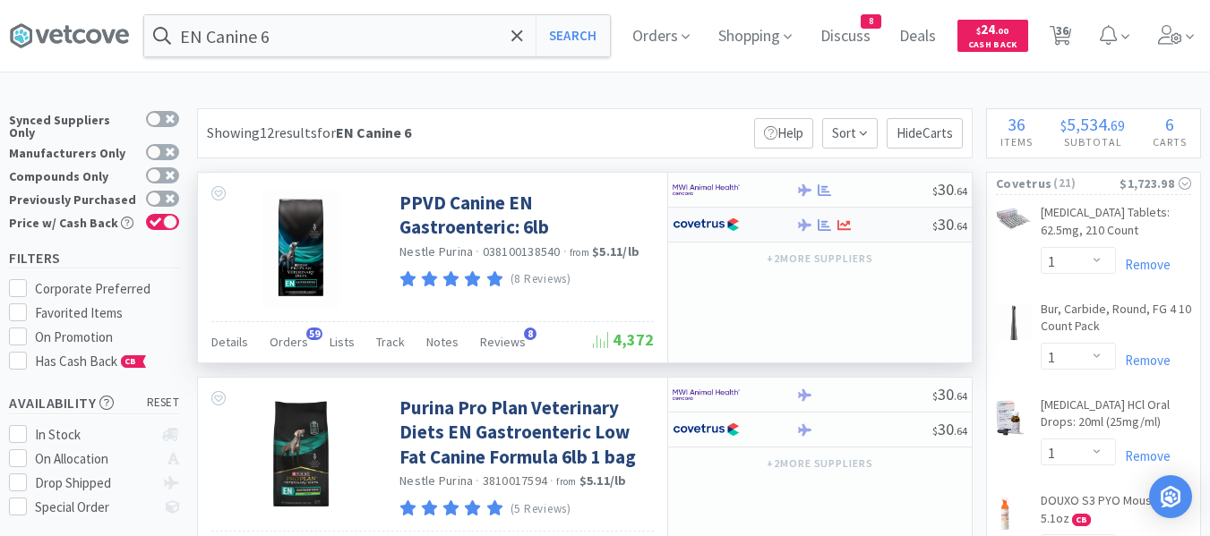
click at [869, 214] on div "$ 30 . 64" at bounding box center [820, 225] width 304 height 35
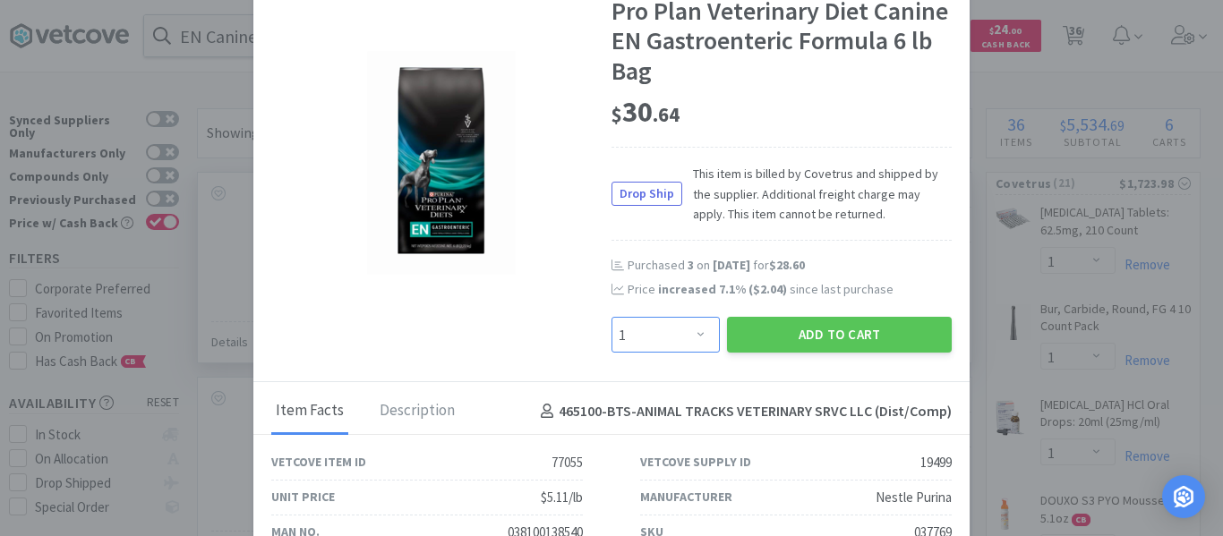
click at [647, 346] on select "Enter Quantity 1 2 3 4 5 6 7 8 9 10 11 12 13 14 15 16 17 18 19 20 Enter Quantity" at bounding box center [666, 335] width 108 height 36
click at [612, 317] on select "Enter Quantity 1 2 3 4 5 6 7 8 9 10 11 12 13 14 15 16 17 18 19 20 Enter Quantity" at bounding box center [666, 335] width 108 height 36
click at [779, 335] on button "Add to Cart" at bounding box center [839, 335] width 225 height 36
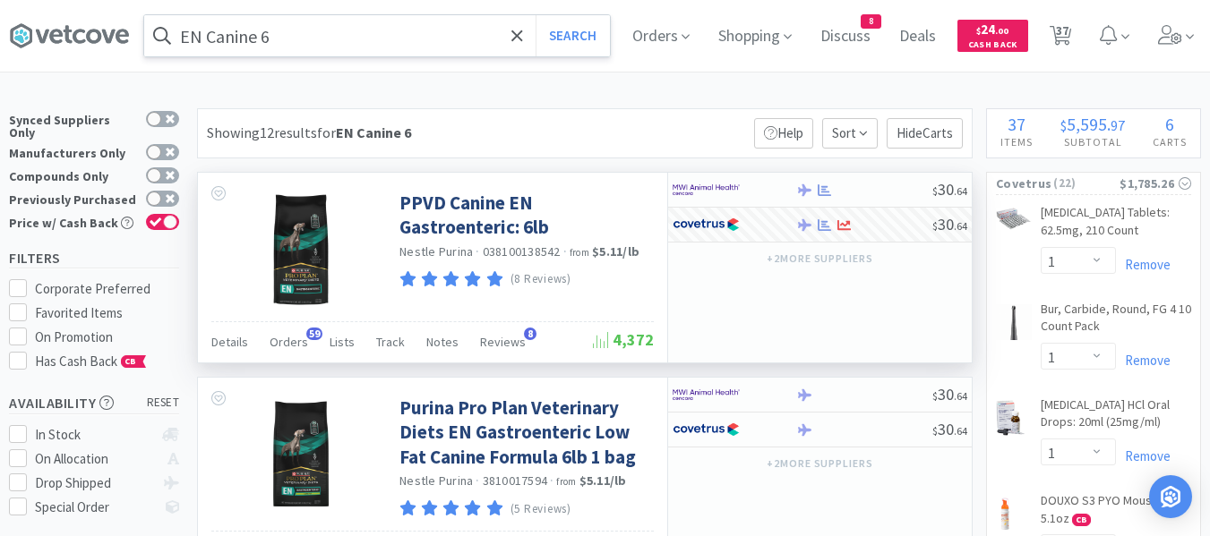
click at [330, 29] on input "EN Canine 6" at bounding box center [377, 35] width 466 height 41
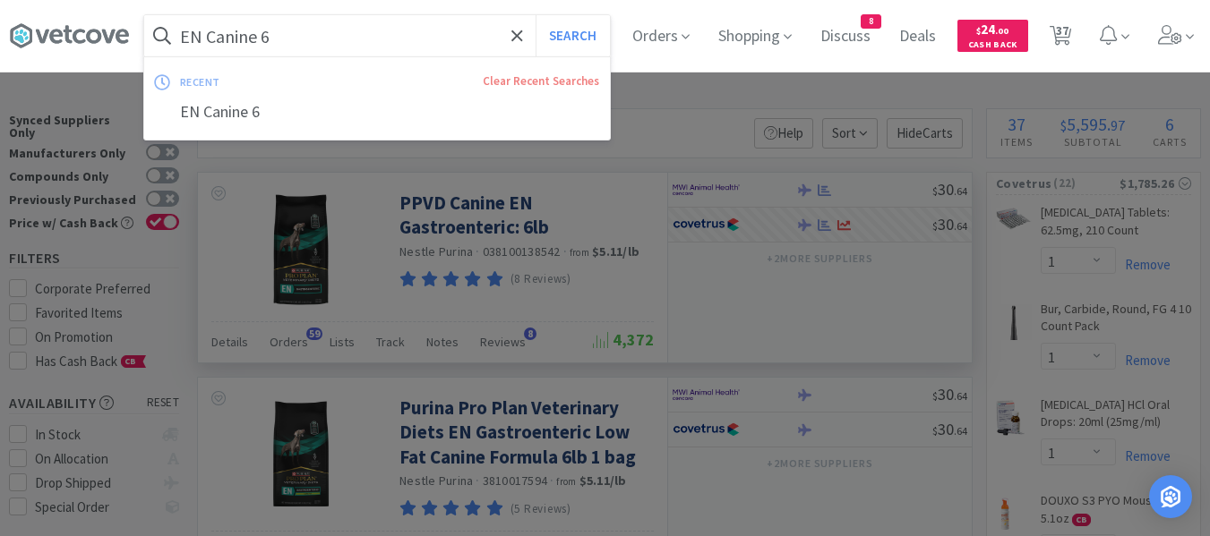
paste input "Heartgard Plus 0-25"
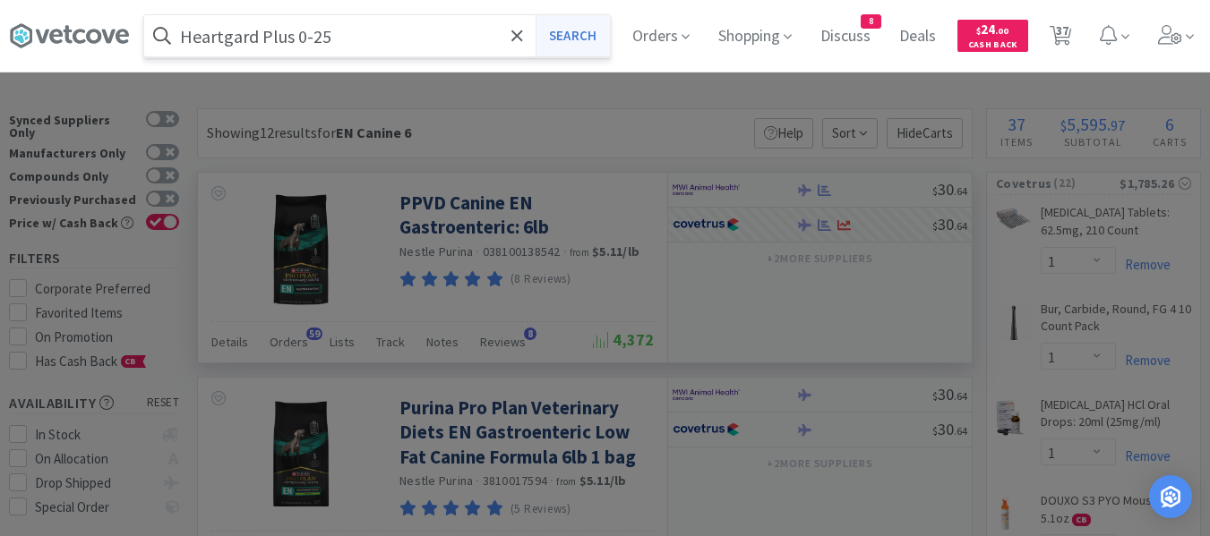
click at [580, 43] on button "Search" at bounding box center [573, 35] width 74 height 41
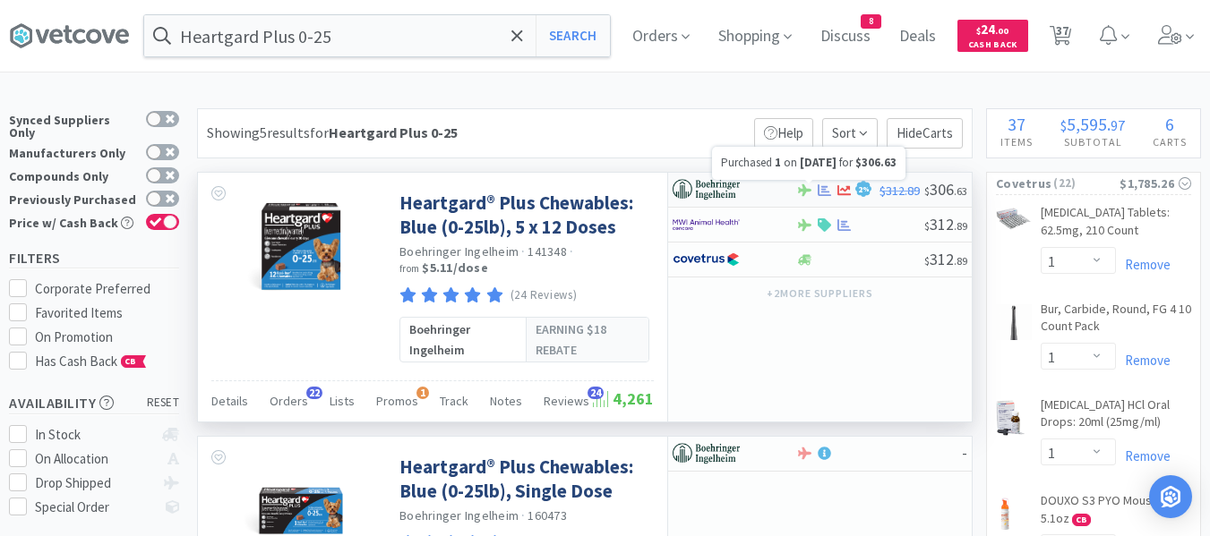
click at [826, 186] on icon at bounding box center [824, 190] width 13 height 12
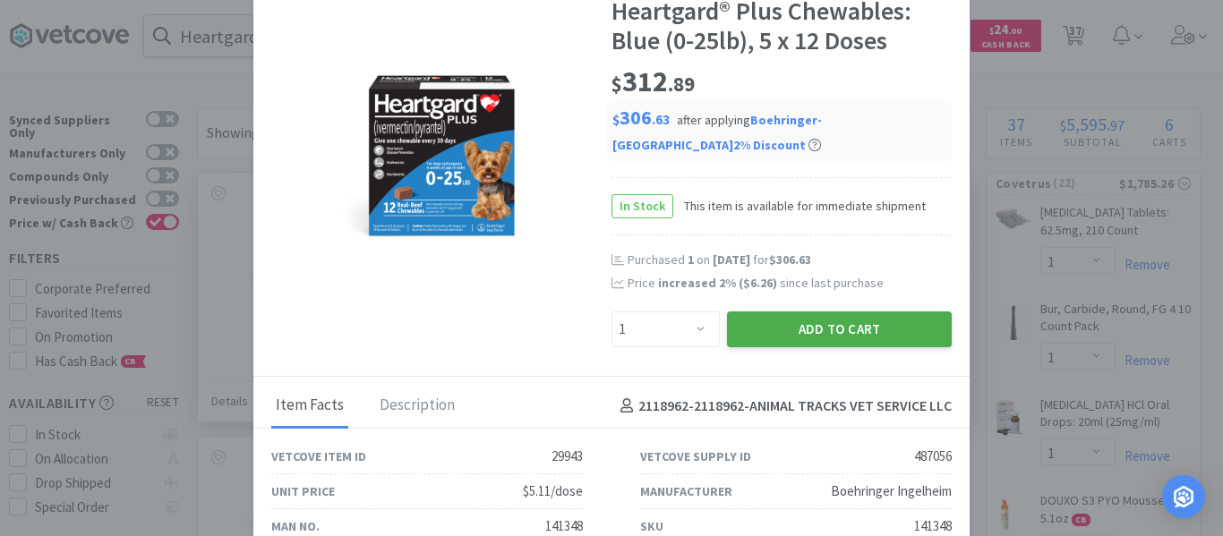
click at [761, 328] on button "Add to Cart" at bounding box center [839, 330] width 225 height 36
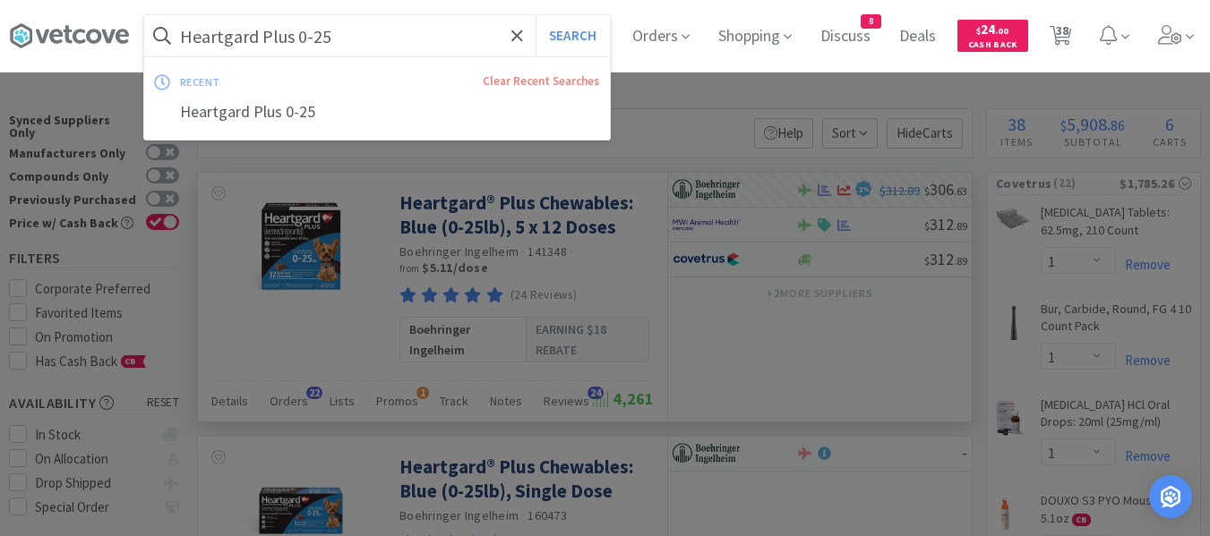
click at [357, 24] on input "Heartgard Plus 0-25" at bounding box center [377, 35] width 466 height 41
paste input "Canine recombitek lepto"
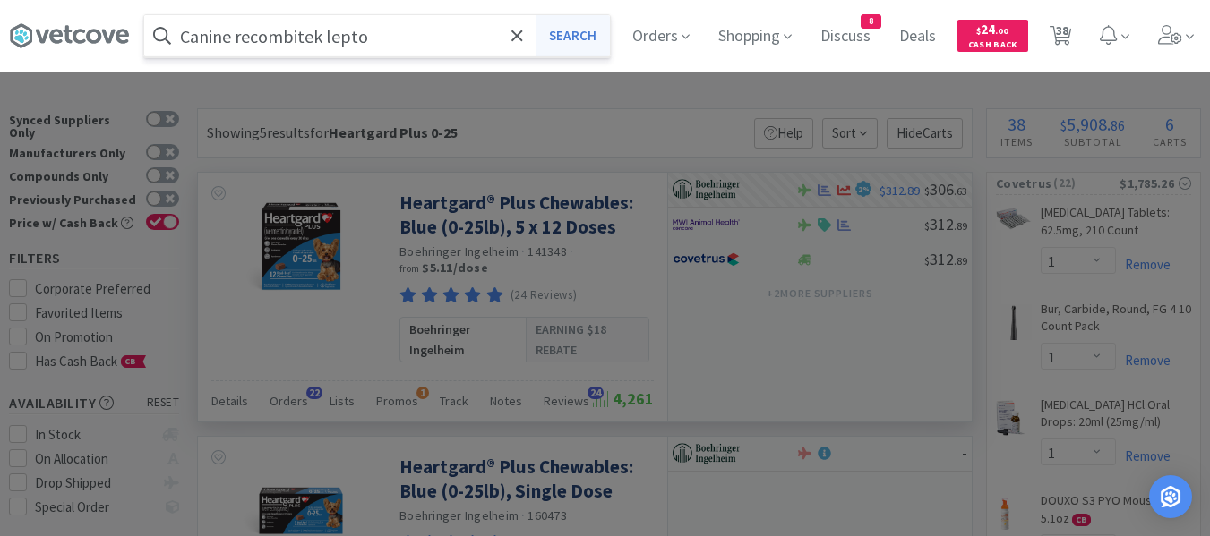
click at [594, 39] on button "Search" at bounding box center [573, 35] width 74 height 41
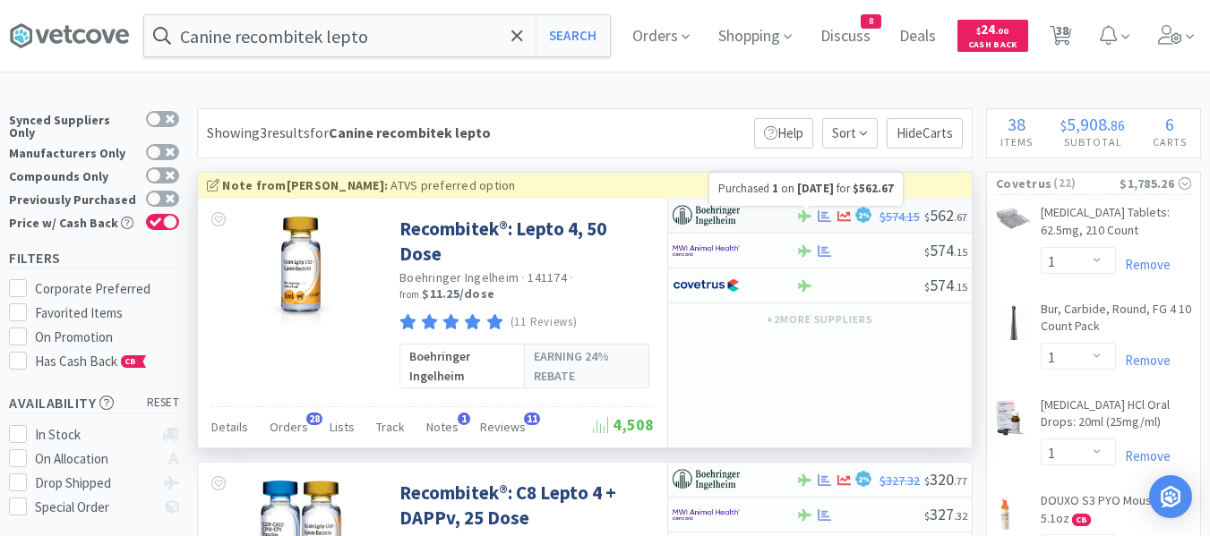
click at [824, 218] on icon at bounding box center [824, 216] width 13 height 12
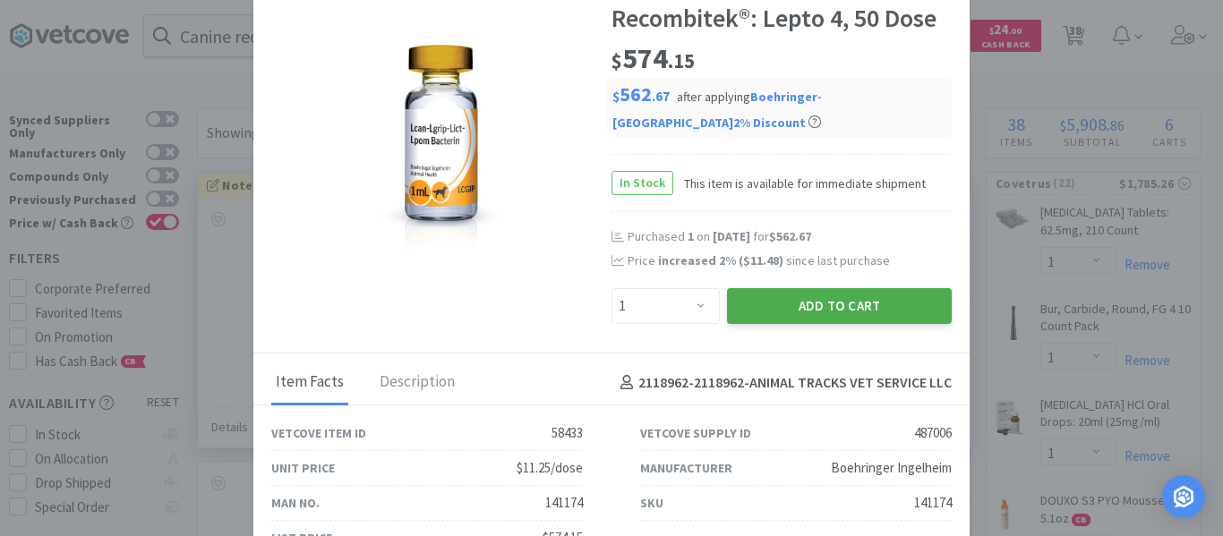
click at [802, 305] on button "Add to Cart" at bounding box center [839, 306] width 225 height 36
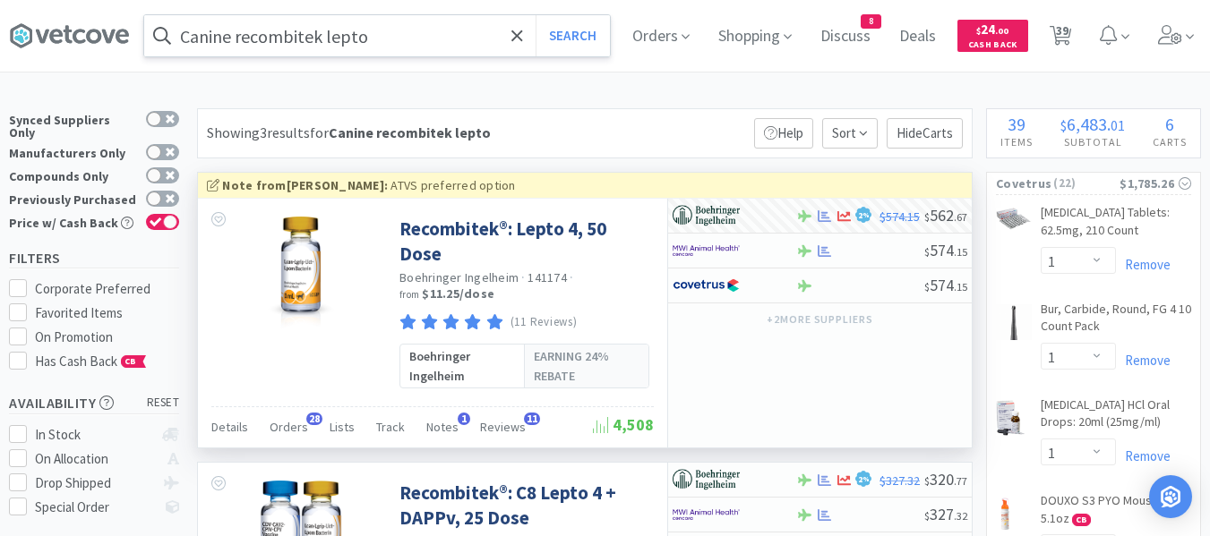
click at [281, 27] on input "Canine recombitek lepto" at bounding box center [377, 35] width 466 height 41
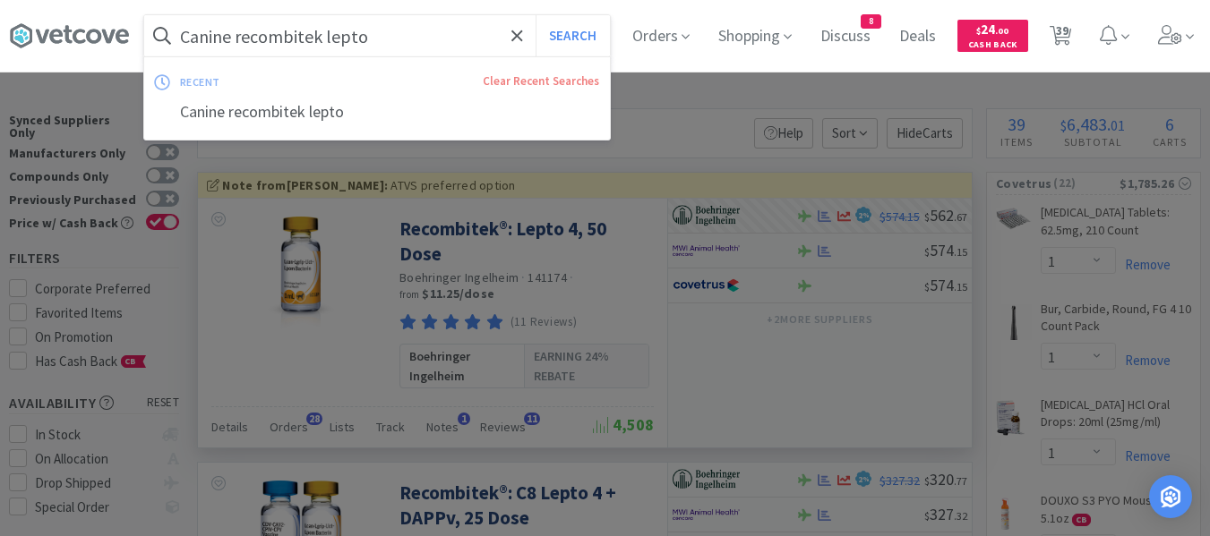
paste input "OM Canine 16.5"
click at [596, 43] on button "Search" at bounding box center [573, 35] width 74 height 41
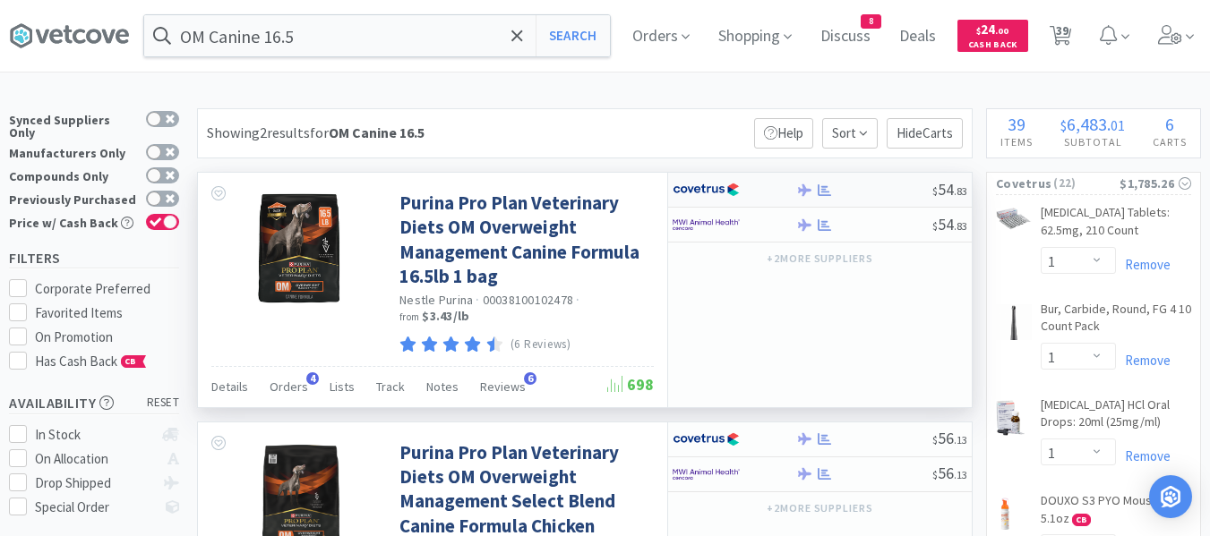
click at [864, 186] on div at bounding box center [863, 190] width 137 height 13
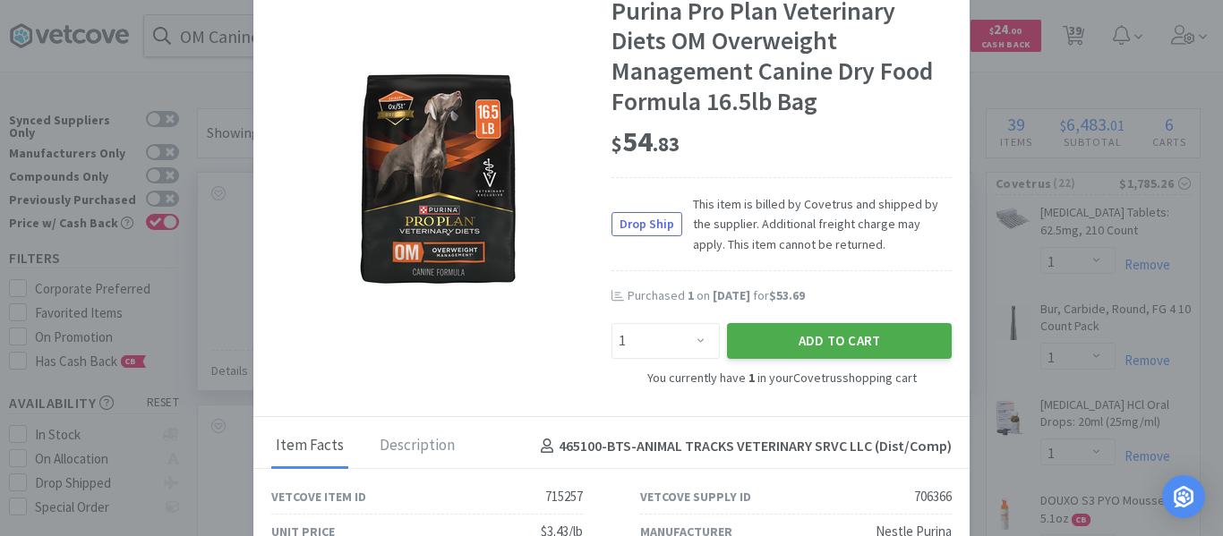
click at [804, 347] on button "Add to Cart" at bounding box center [839, 341] width 225 height 36
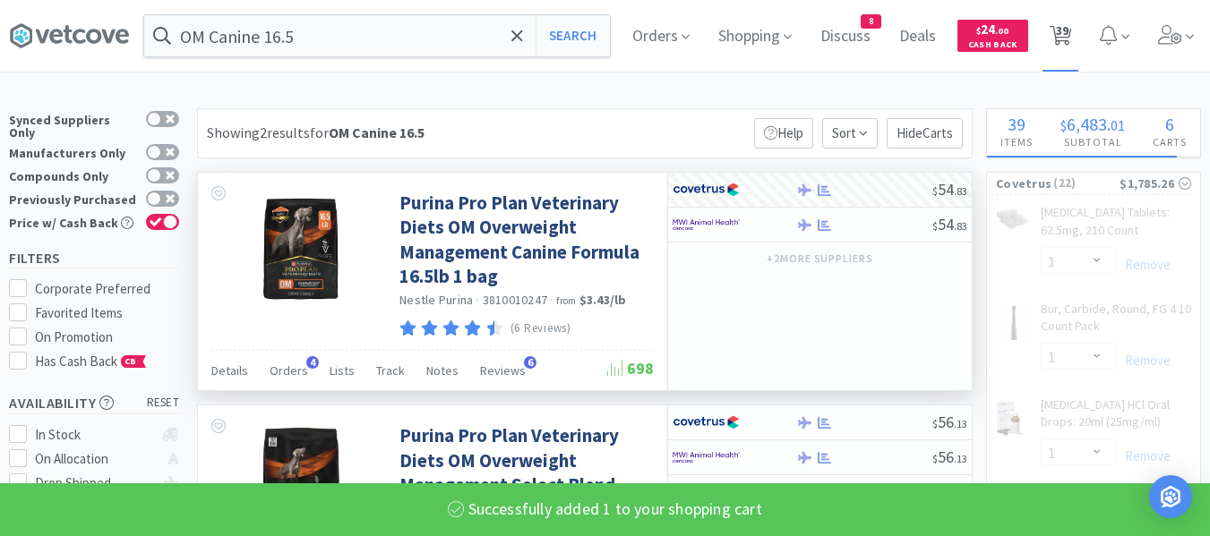
click at [1068, 51] on span "39" at bounding box center [1062, 31] width 13 height 72
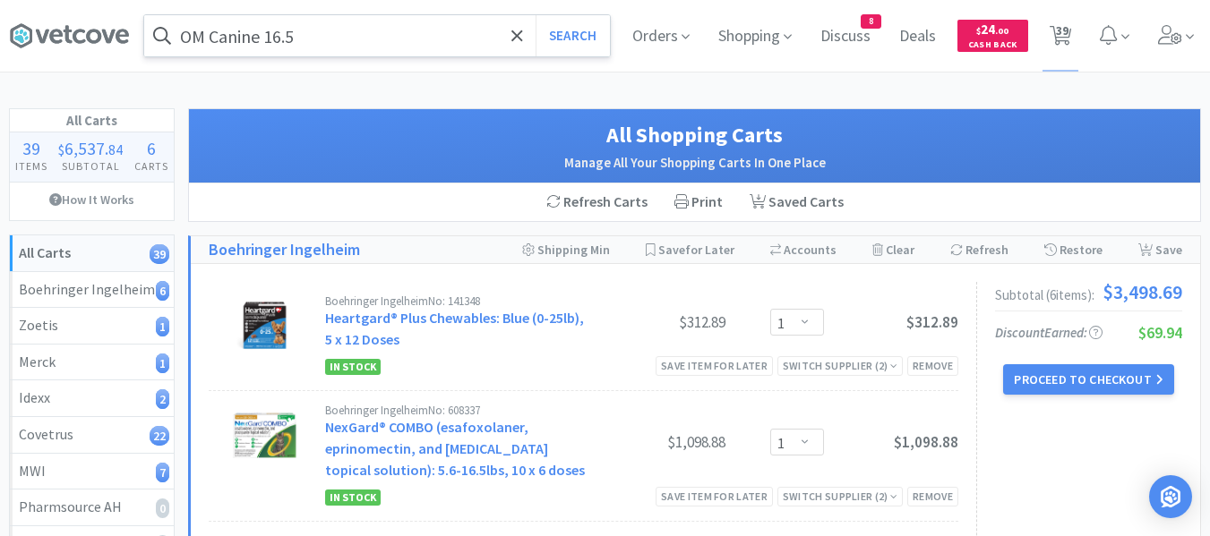
click at [388, 32] on input "OM Canine 16.5" at bounding box center [377, 35] width 466 height 41
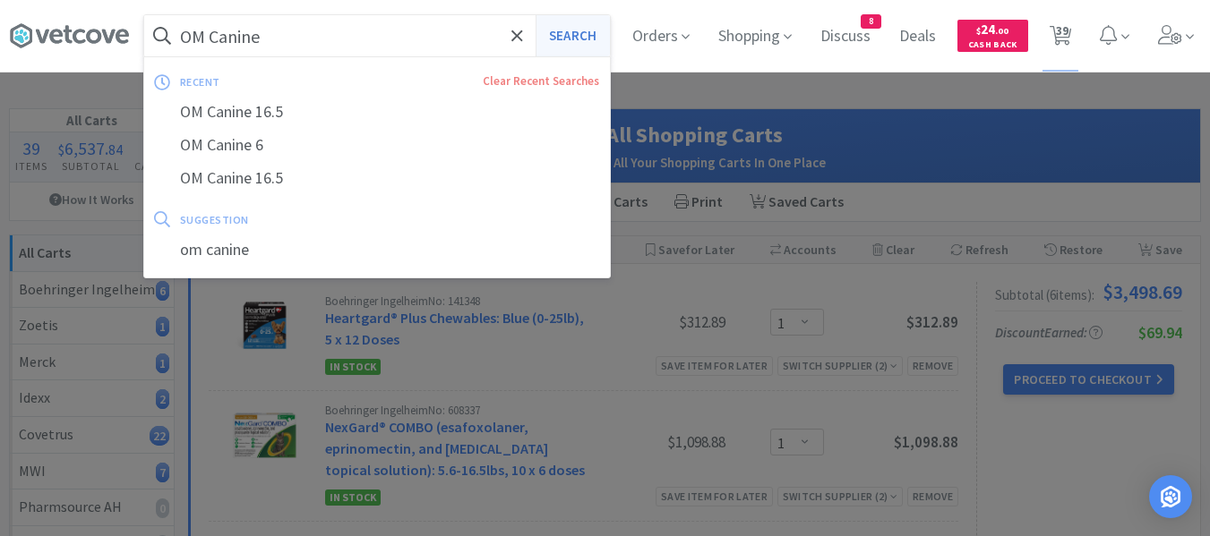
click at [570, 44] on button "Search" at bounding box center [573, 35] width 74 height 41
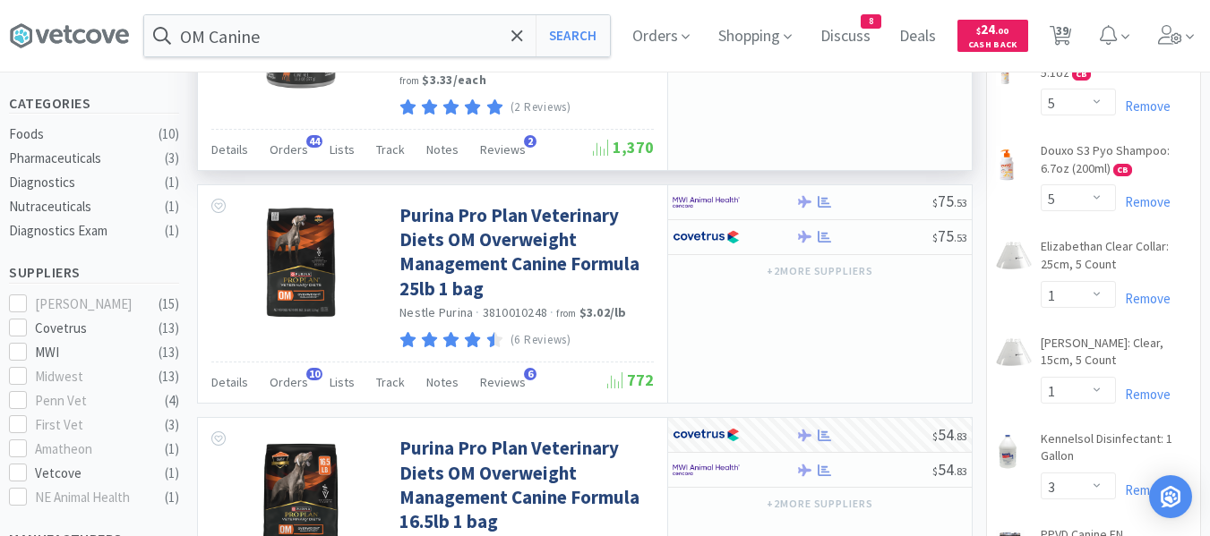
scroll to position [448, 0]
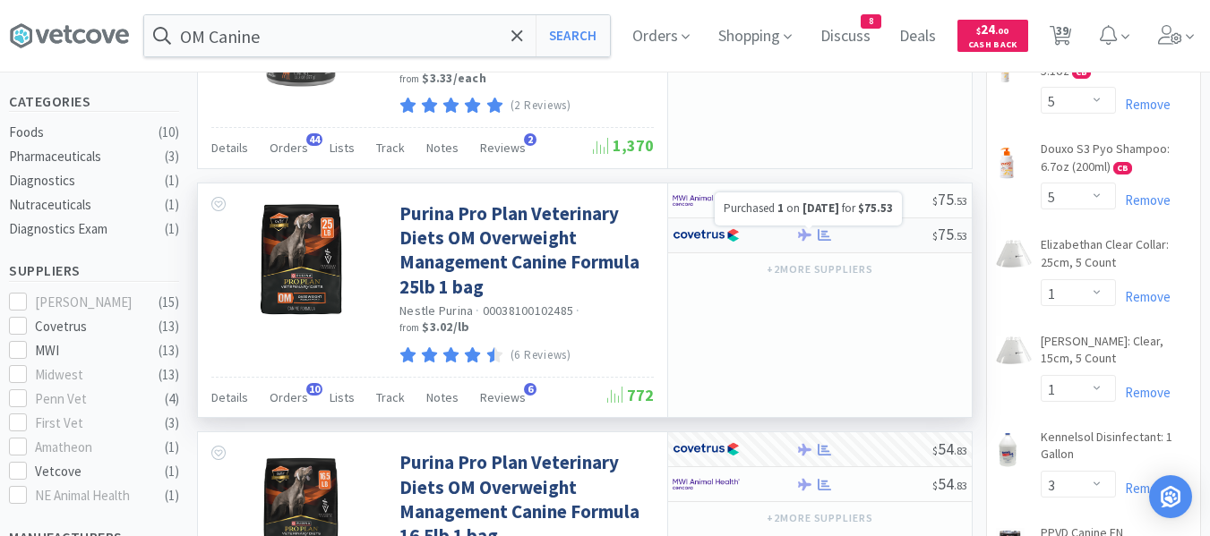
click at [824, 239] on icon at bounding box center [824, 234] width 13 height 13
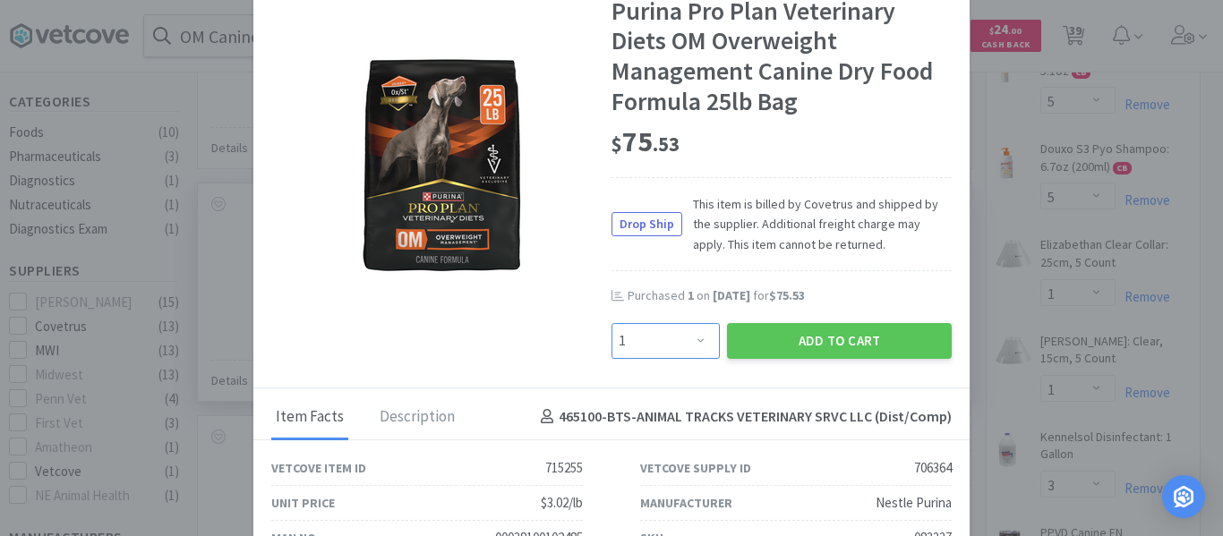
drag, startPoint x: 674, startPoint y: 337, endPoint x: 675, endPoint y: 324, distance: 12.6
click at [674, 337] on select "Enter Quantity 1 2 3 4 5 6 7 8 9 10 11 12 13 14 15 16 17 18 19 20 Enter Quantity" at bounding box center [666, 341] width 108 height 36
click at [612, 323] on select "Enter Quantity 1 2 3 4 5 6 7 8 9 10 11 12 13 14 15 16 17 18 19 20 Enter Quantity" at bounding box center [666, 341] width 108 height 36
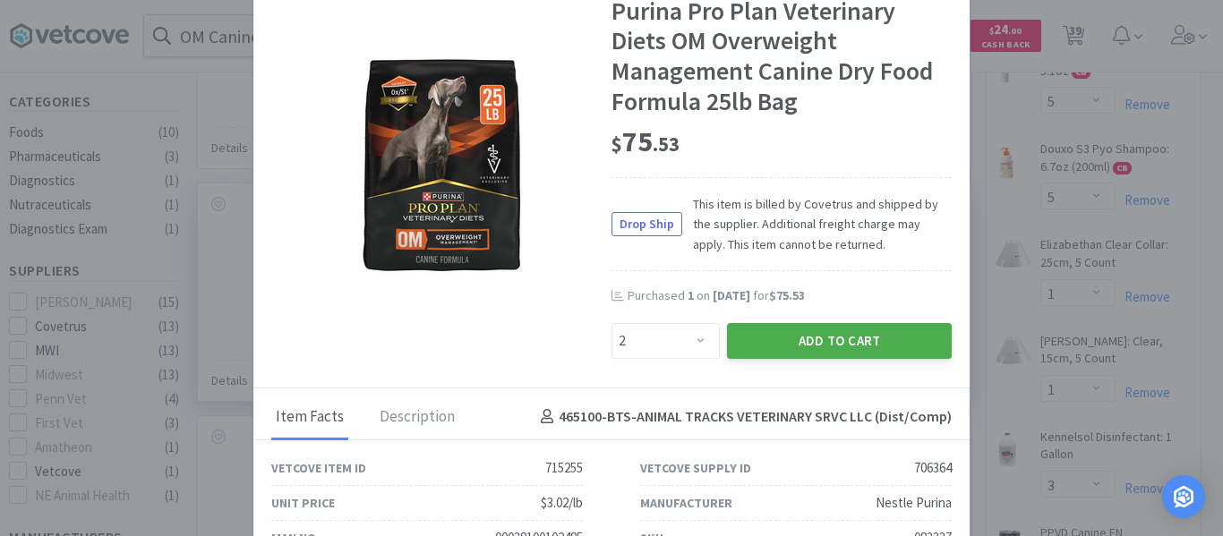
click at [774, 343] on button "Add to Cart" at bounding box center [839, 341] width 225 height 36
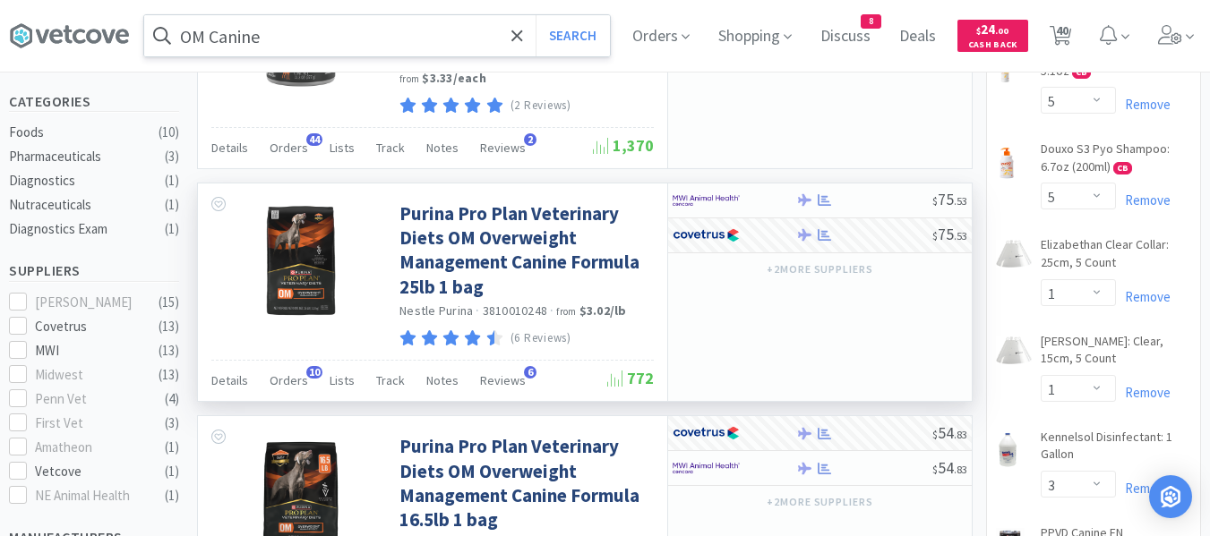
click at [333, 28] on input "OM Canine" at bounding box center [377, 35] width 466 height 41
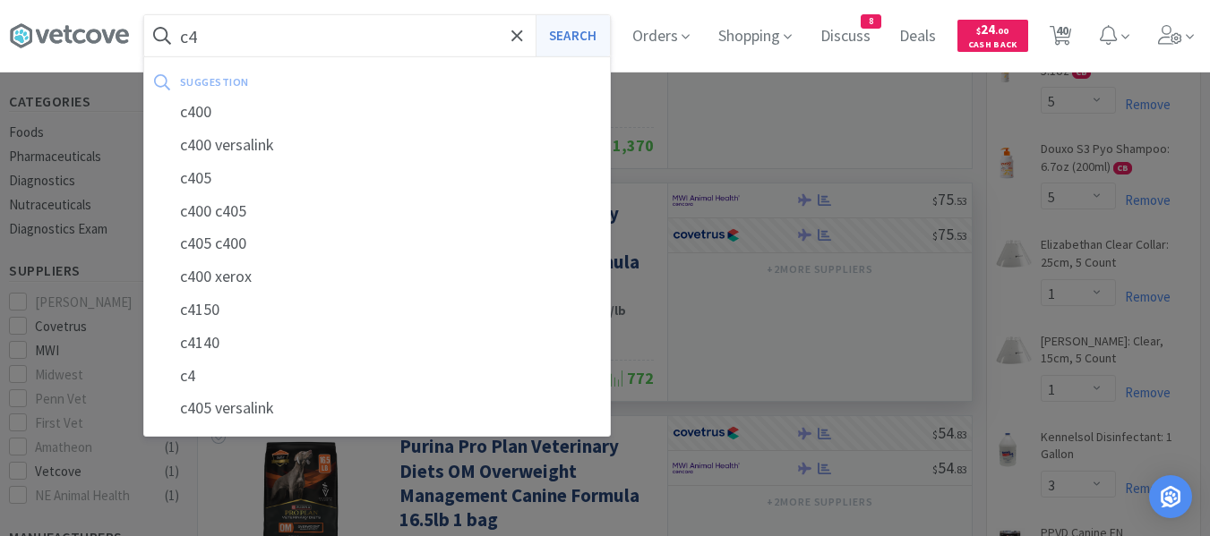
click at [575, 34] on button "Search" at bounding box center [573, 35] width 74 height 41
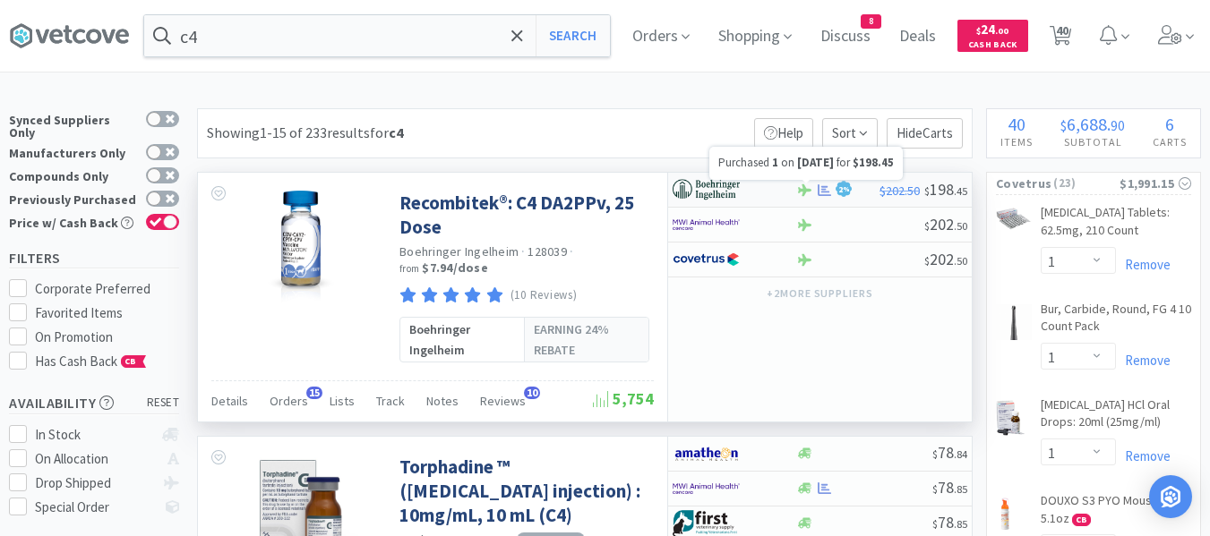
click at [827, 191] on icon at bounding box center [824, 190] width 13 height 12
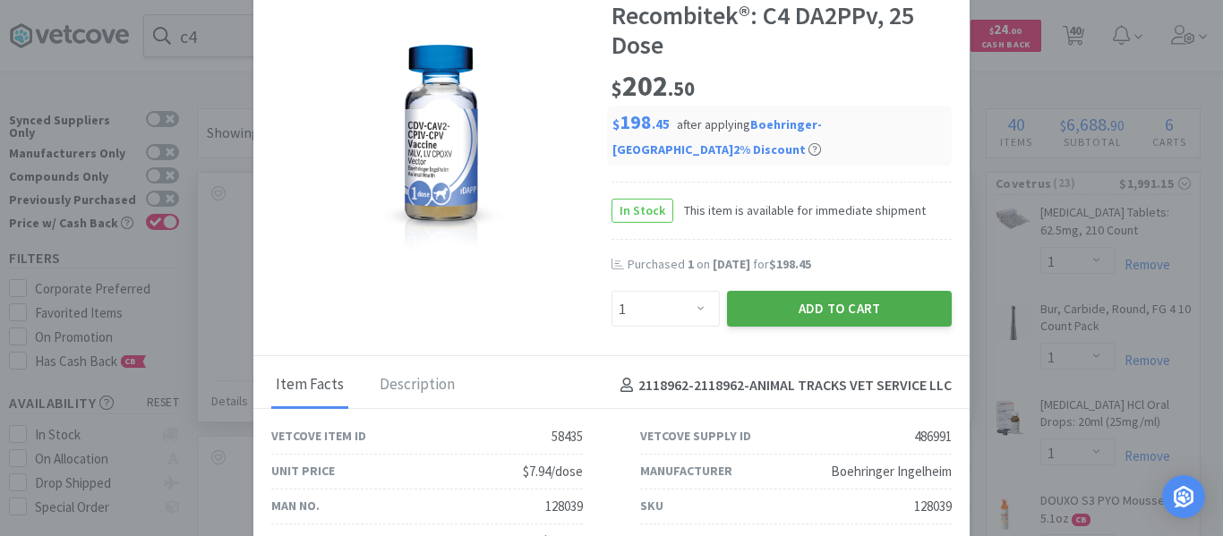
click at [812, 315] on button "Add to Cart" at bounding box center [839, 309] width 225 height 36
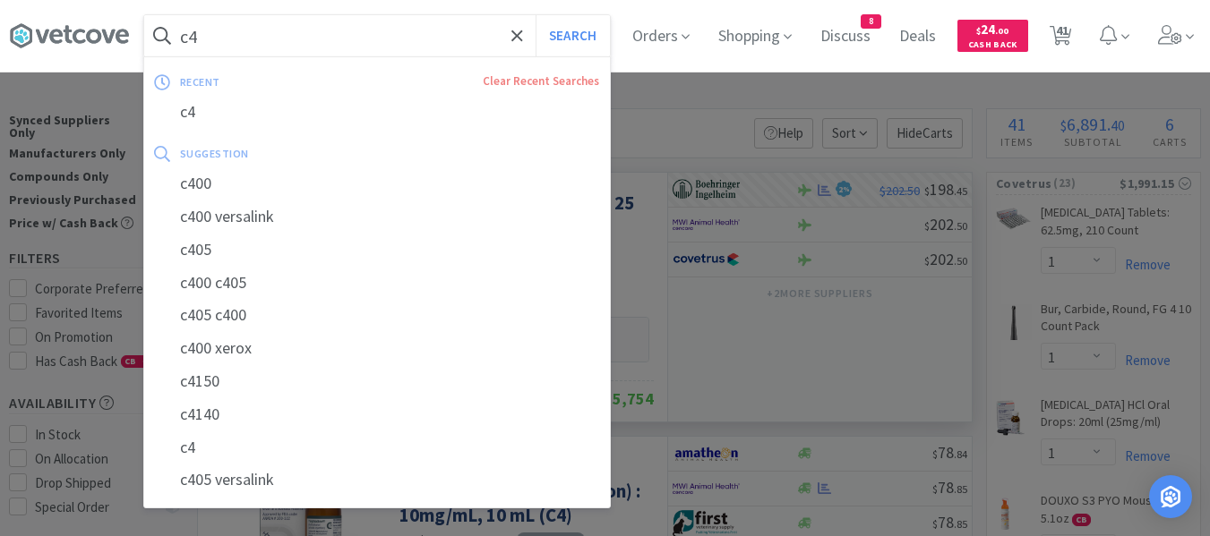
click at [316, 25] on input "c4" at bounding box center [377, 35] width 466 height 41
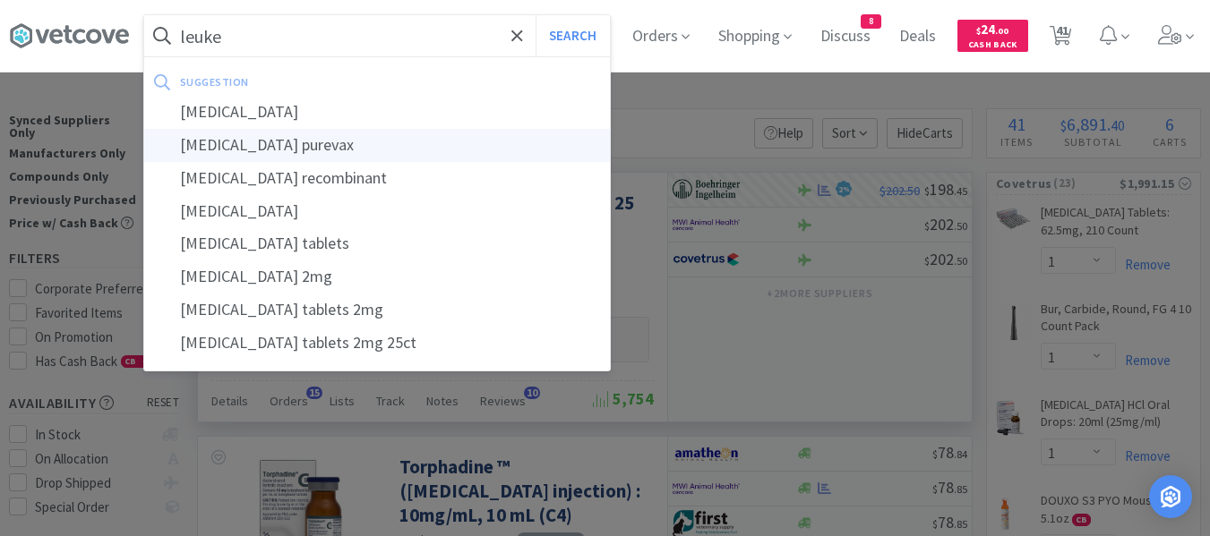
click at [217, 143] on div "[MEDICAL_DATA] purevax" at bounding box center [377, 145] width 466 height 33
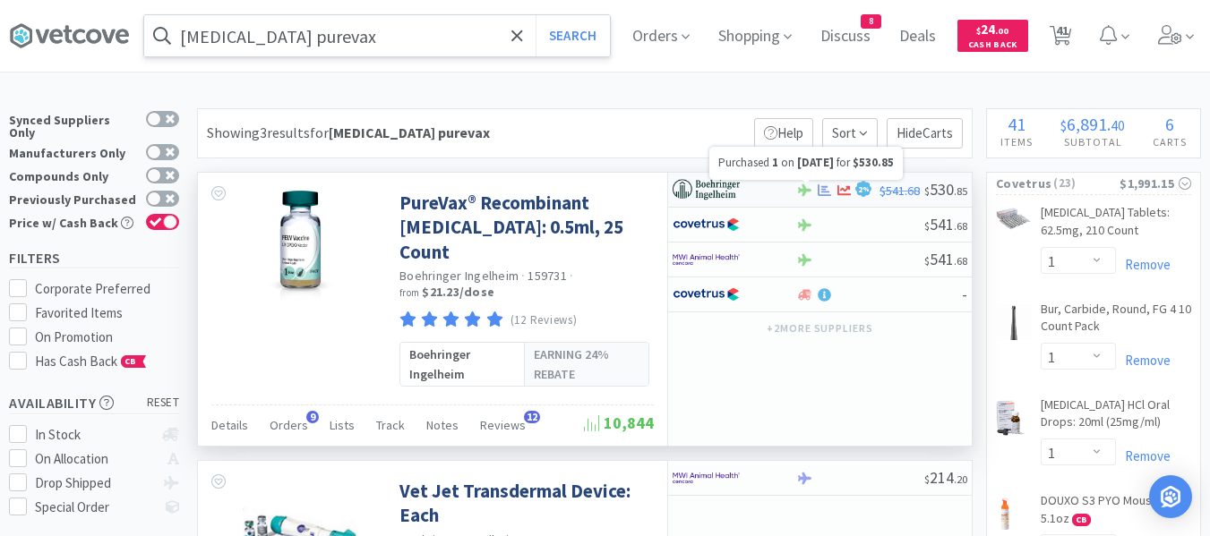
click at [821, 188] on icon at bounding box center [824, 190] width 13 height 13
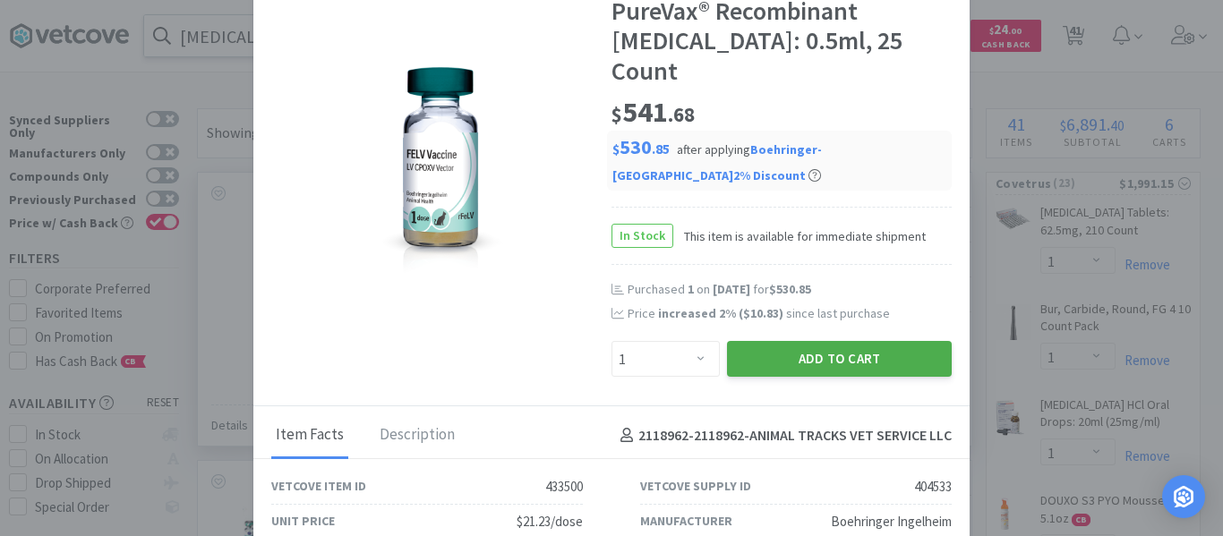
click at [776, 341] on button "Add to Cart" at bounding box center [839, 359] width 225 height 36
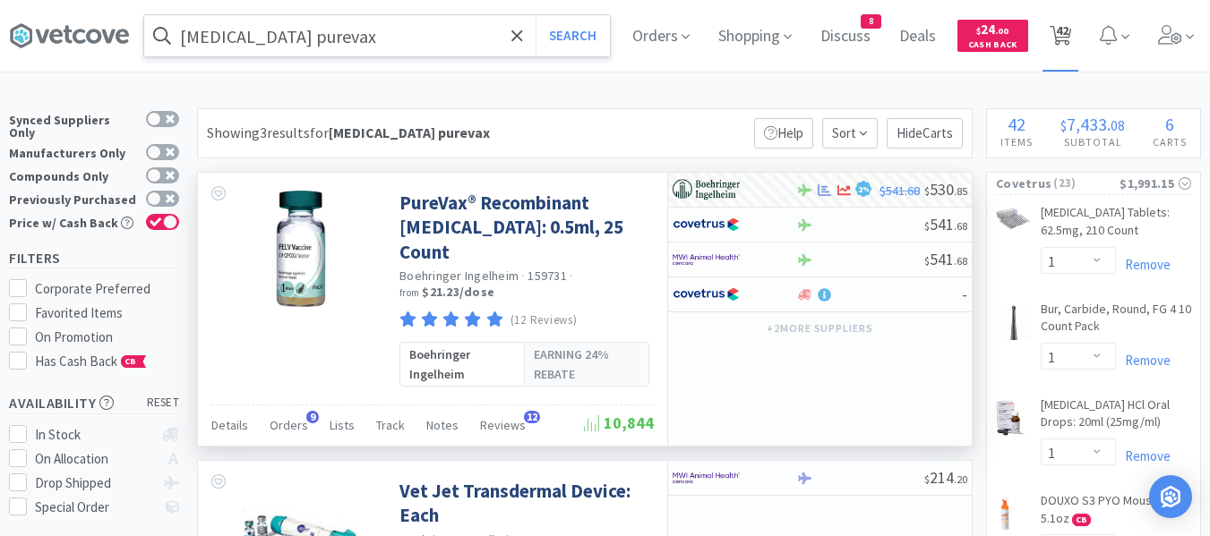
click at [1068, 50] on span "42" at bounding box center [1062, 31] width 13 height 72
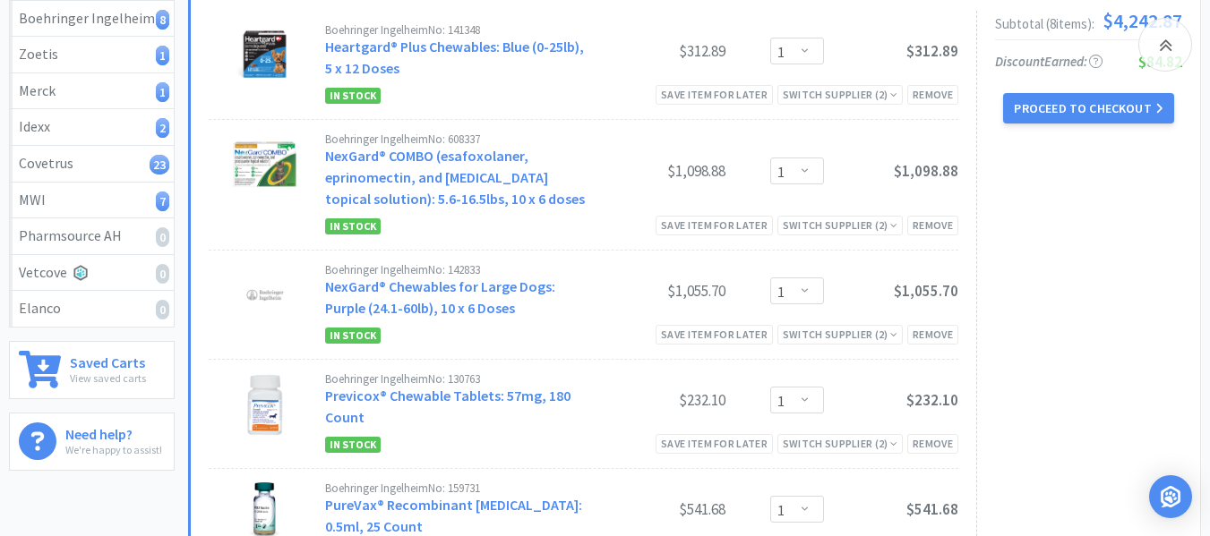
scroll to position [269, 0]
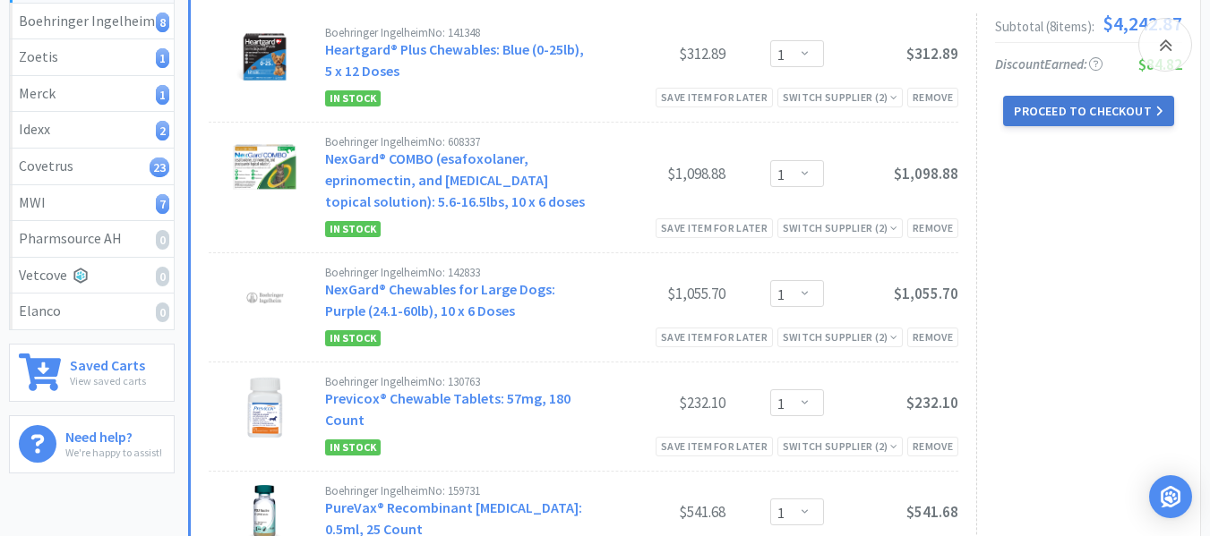
click at [1090, 112] on button "Proceed to Checkout" at bounding box center [1088, 111] width 170 height 30
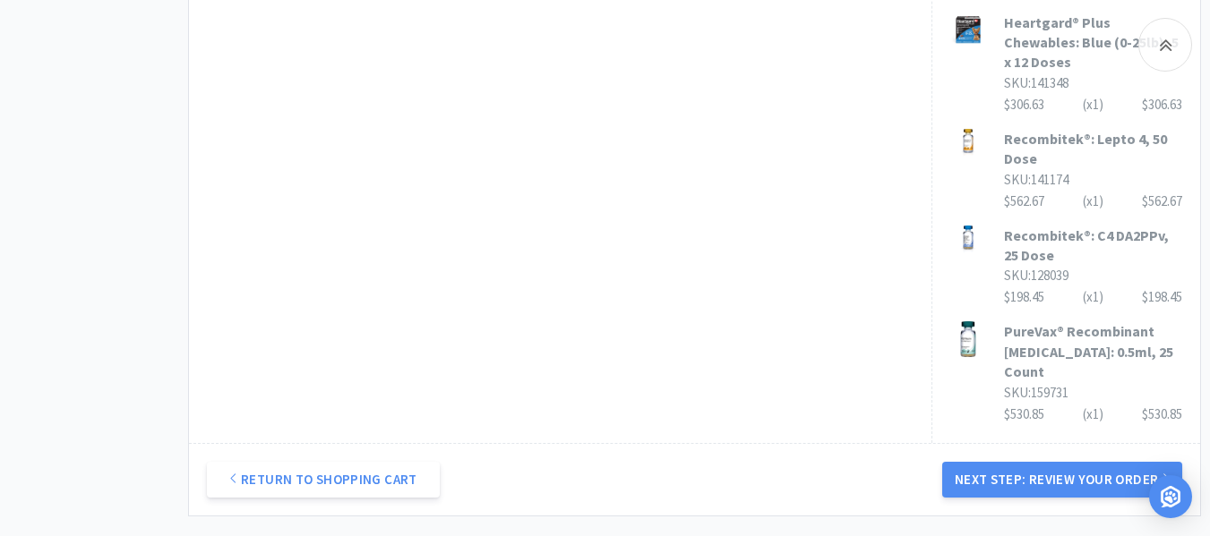
scroll to position [1132, 0]
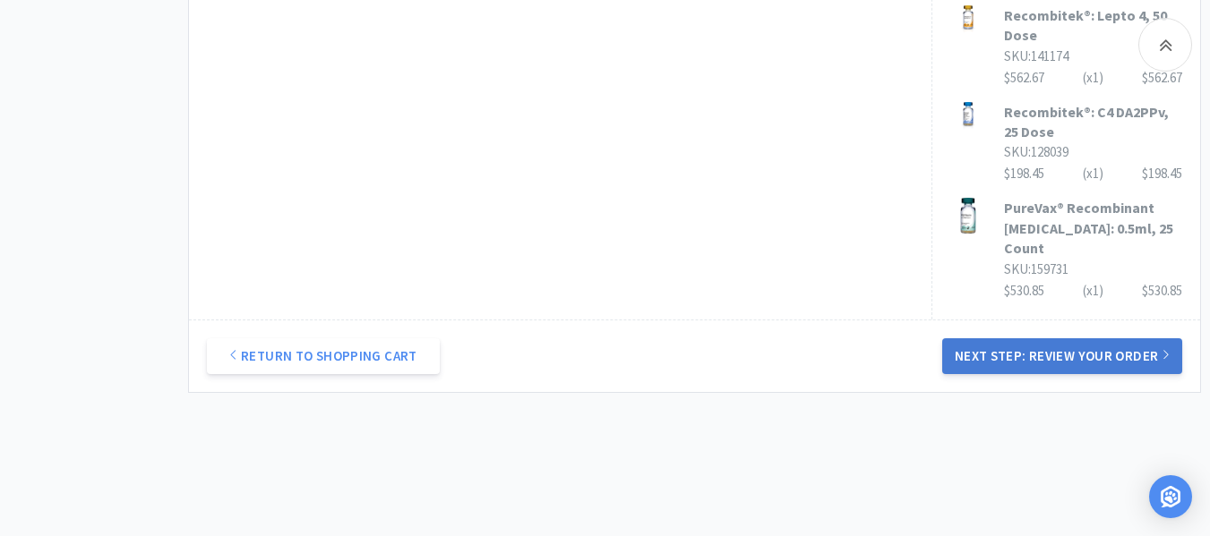
click at [1053, 339] on button "Next Step: Review Your Order" at bounding box center [1062, 357] width 240 height 36
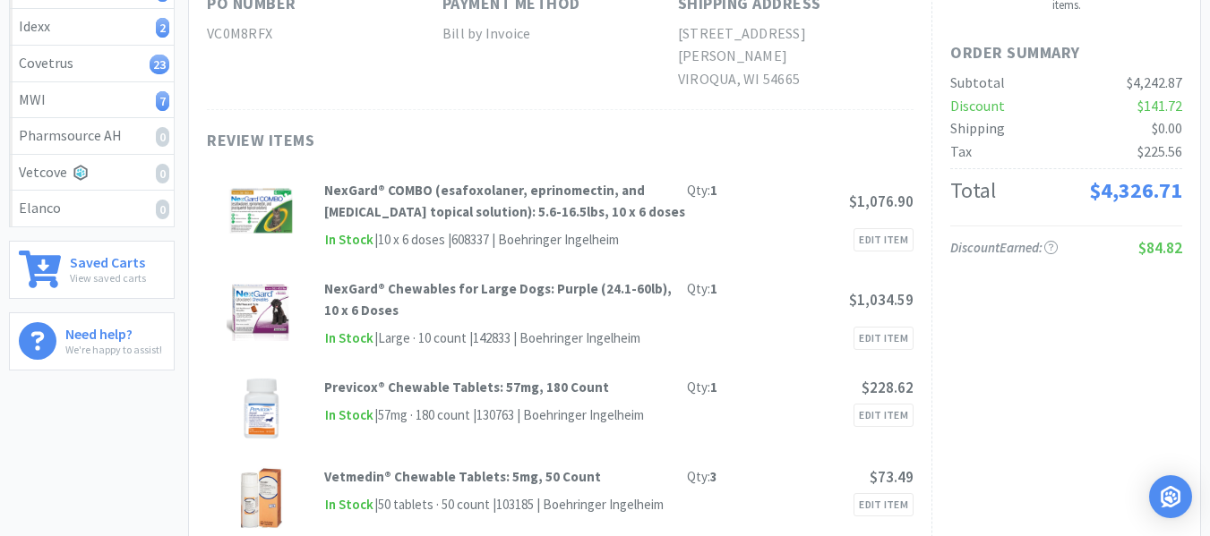
scroll to position [0, 0]
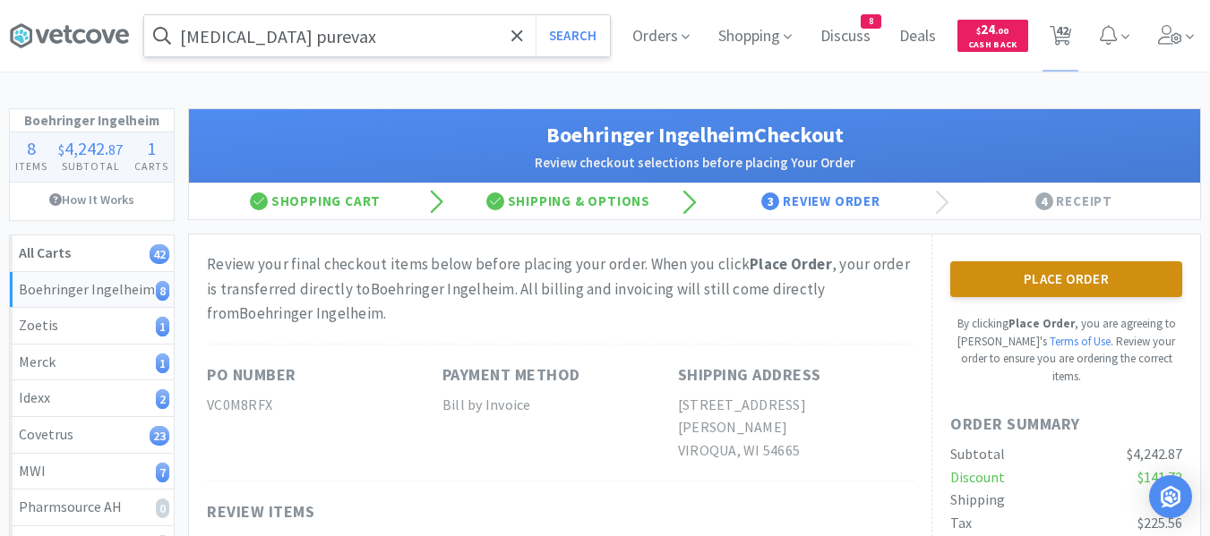
click at [1013, 281] on button "Place Order" at bounding box center [1066, 279] width 232 height 36
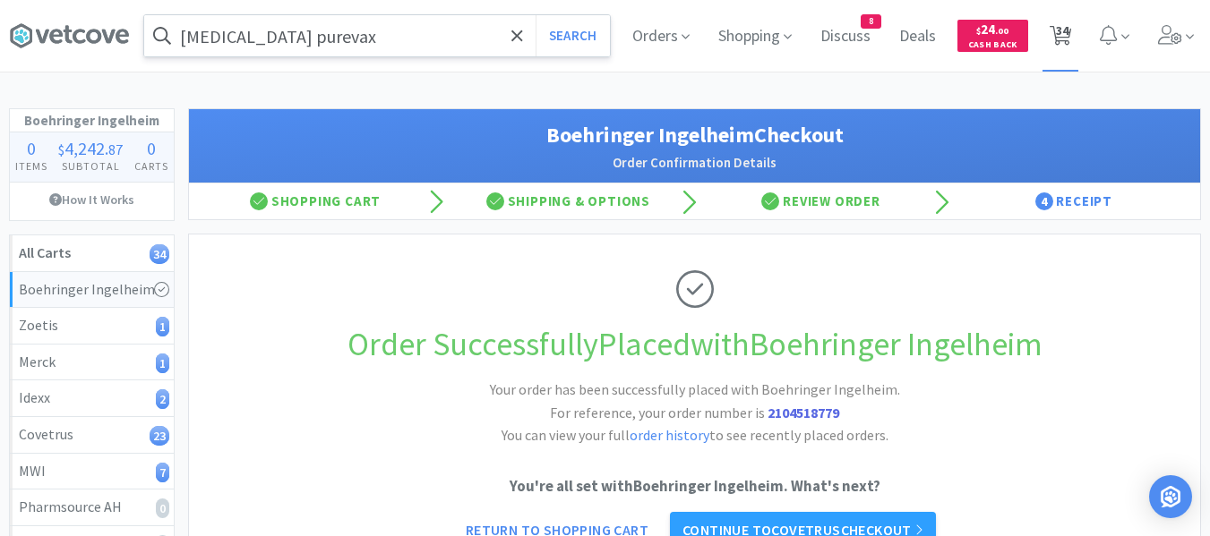
click at [1067, 30] on span "34" at bounding box center [1062, 31] width 13 height 72
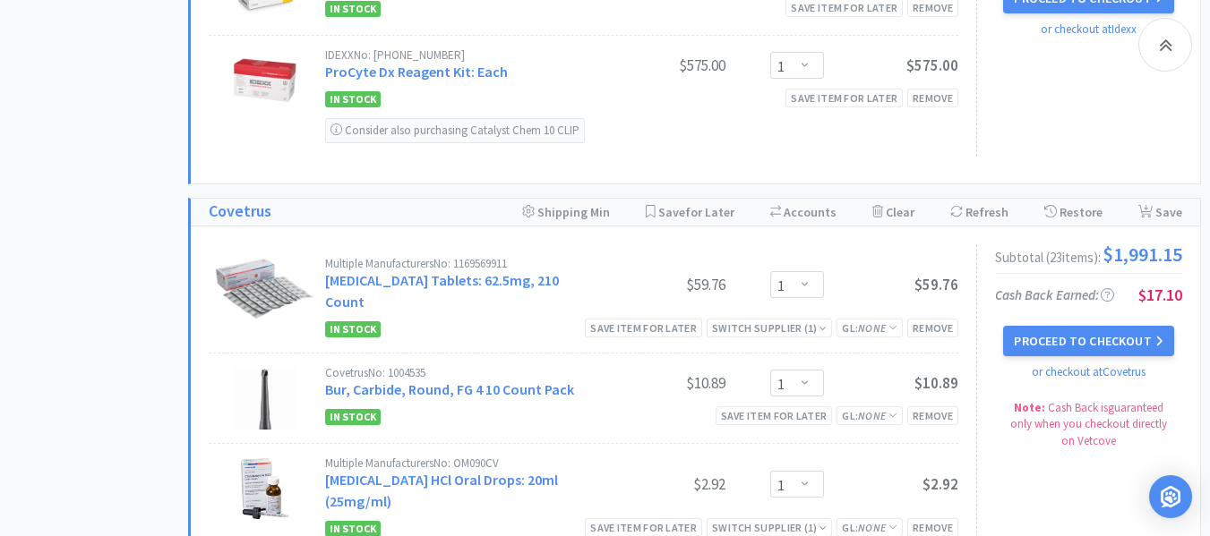
scroll to position [806, 0]
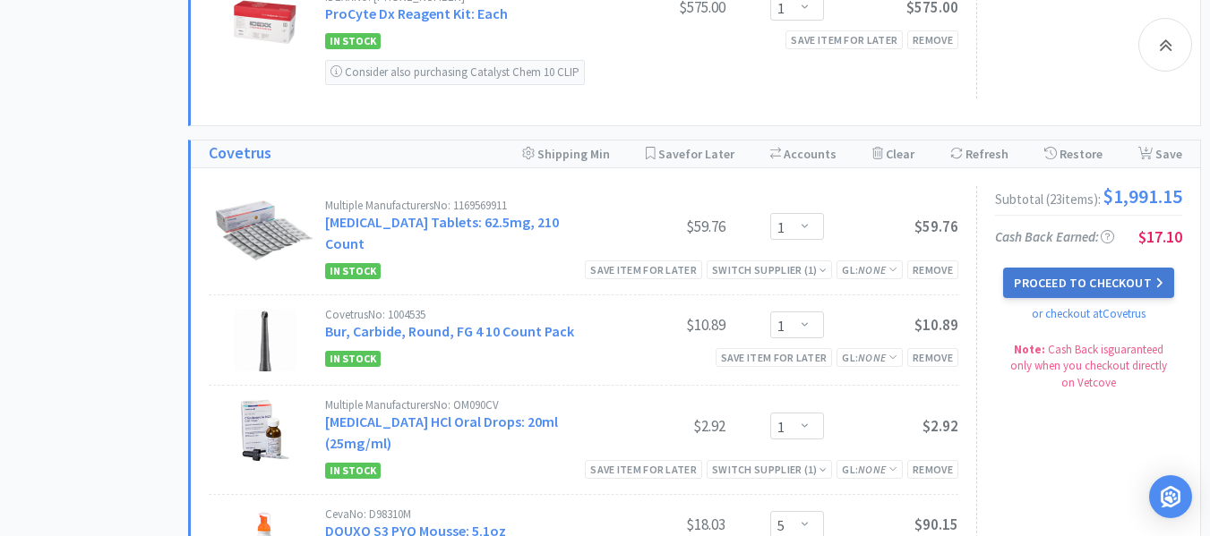
click at [1065, 292] on button "Proceed to Checkout" at bounding box center [1088, 283] width 170 height 30
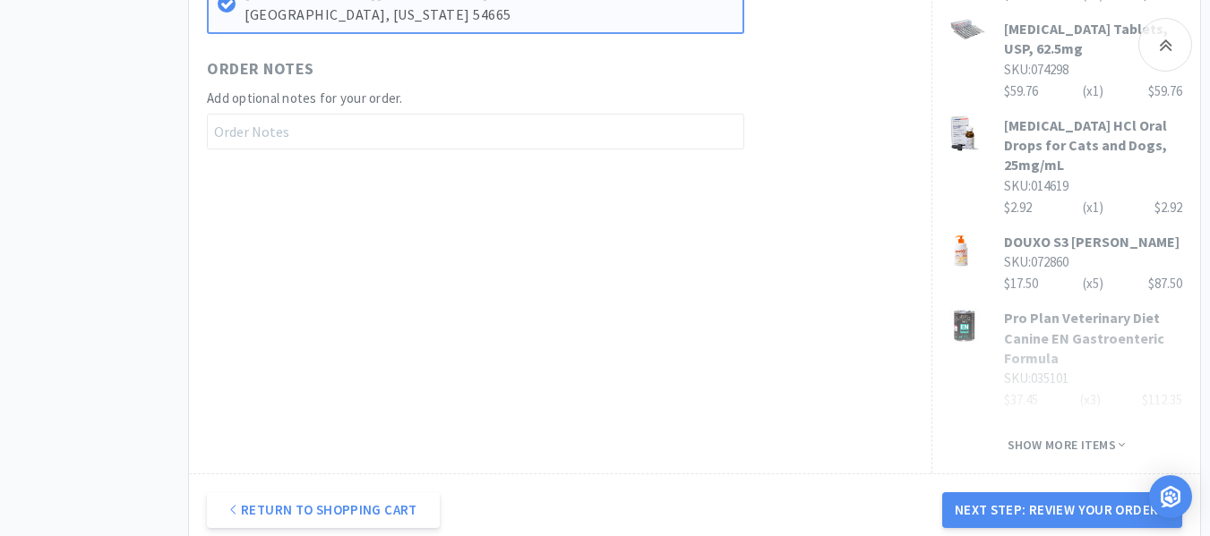
scroll to position [1269, 0]
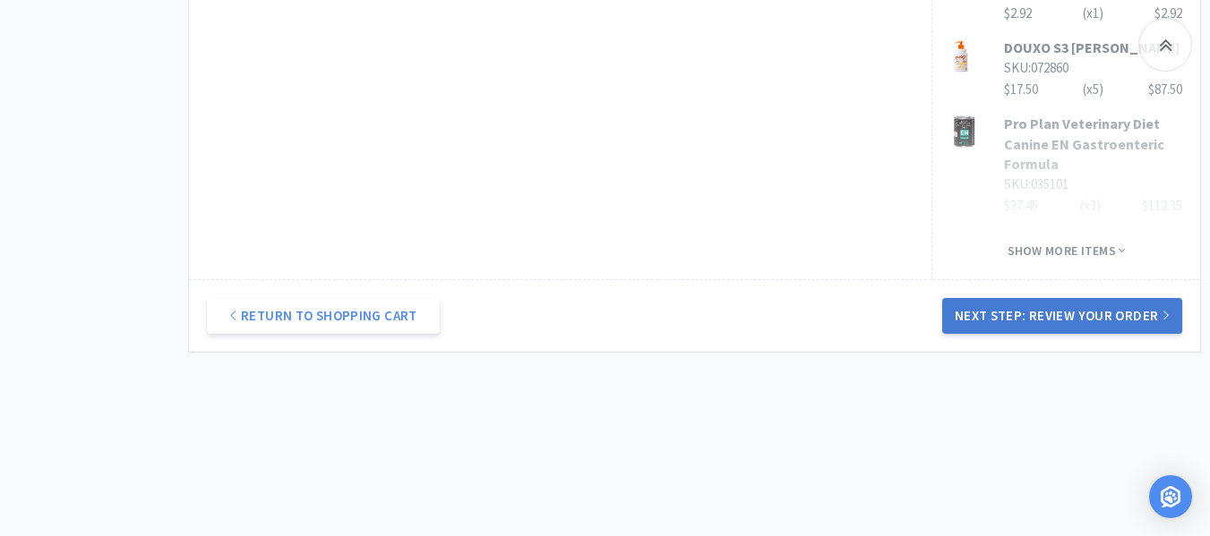
click at [1064, 320] on button "Next Step: Review Your Order" at bounding box center [1062, 316] width 240 height 36
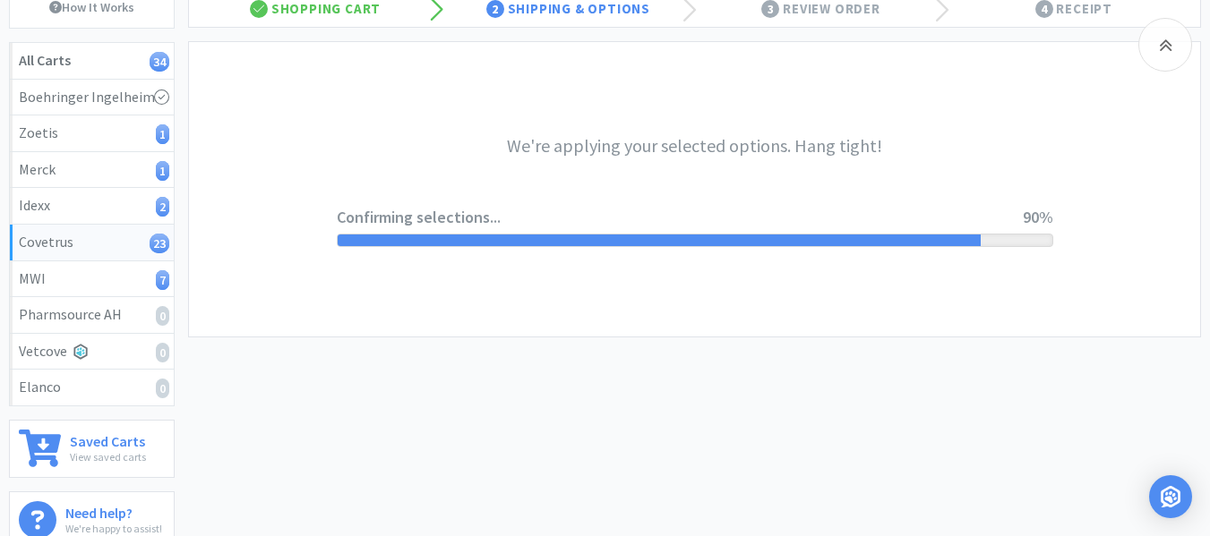
scroll to position [0, 0]
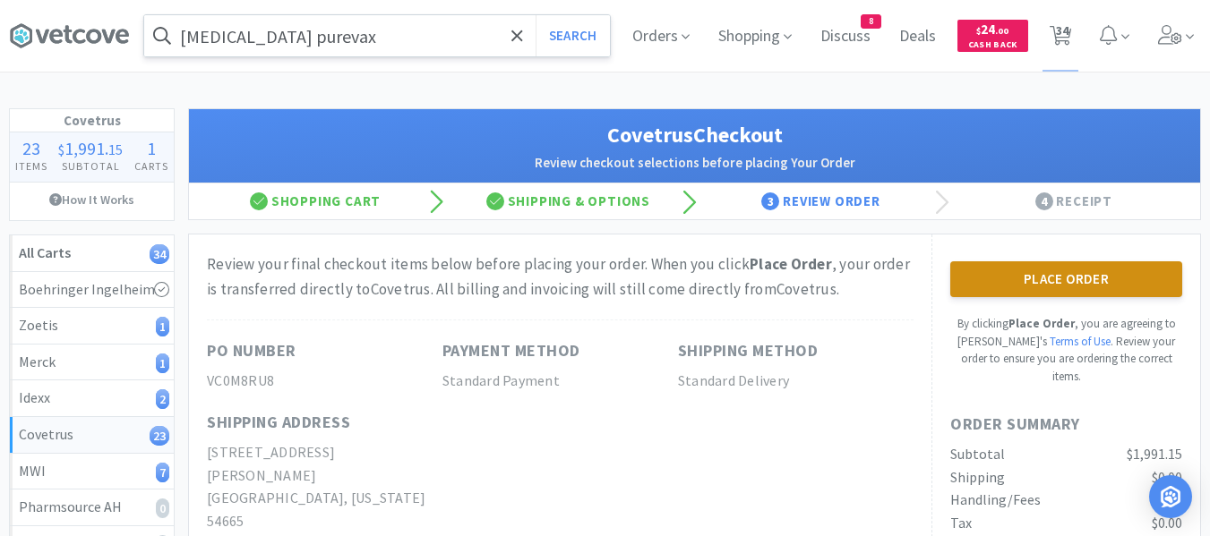
click at [1085, 280] on button "Place Order" at bounding box center [1066, 279] width 232 height 36
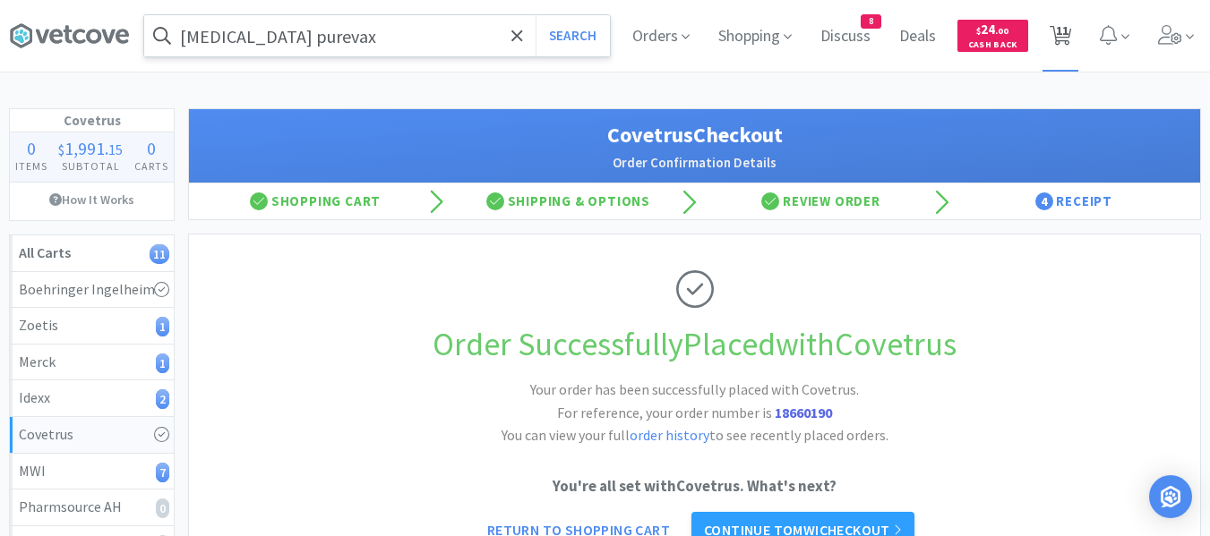
click at [1076, 45] on span "11" at bounding box center [1060, 36] width 37 height 72
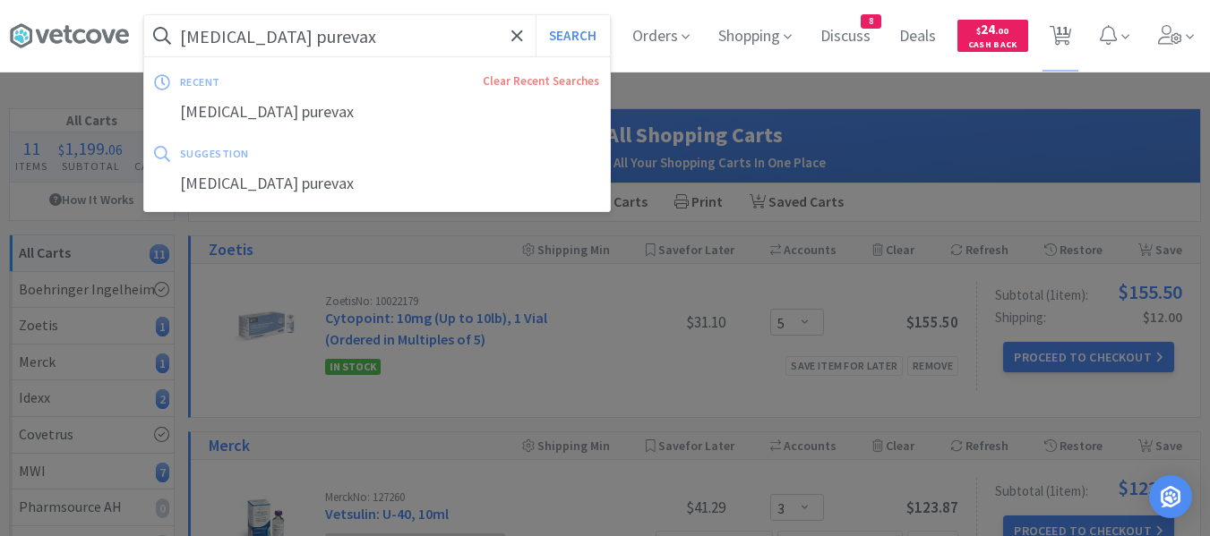
click at [406, 35] on input "[MEDICAL_DATA] purevax" at bounding box center [377, 35] width 466 height 41
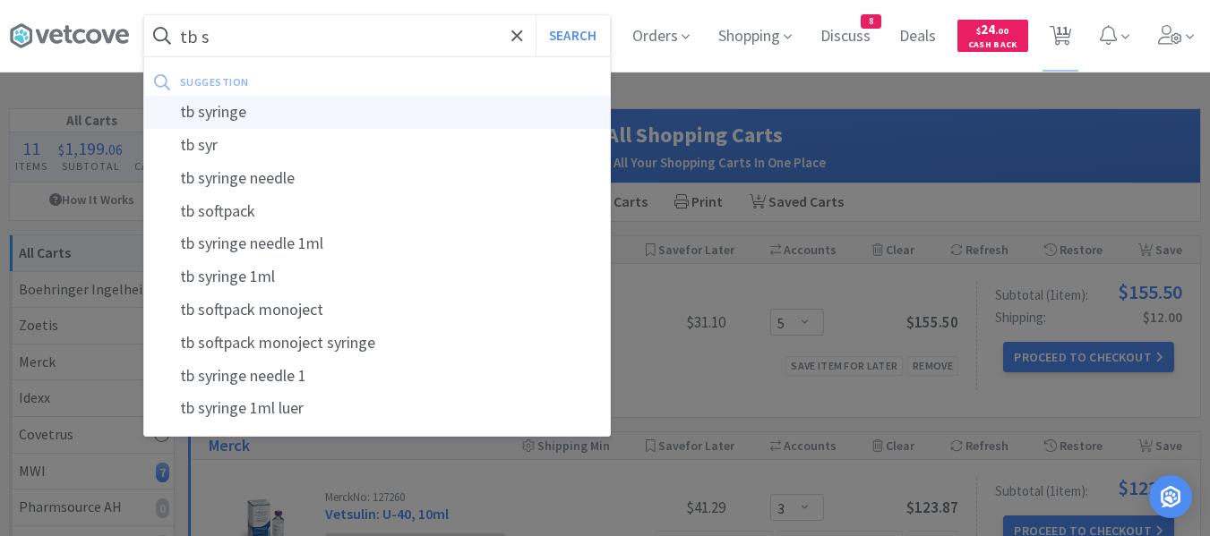
click at [254, 116] on div "tb syringe" at bounding box center [377, 112] width 466 height 33
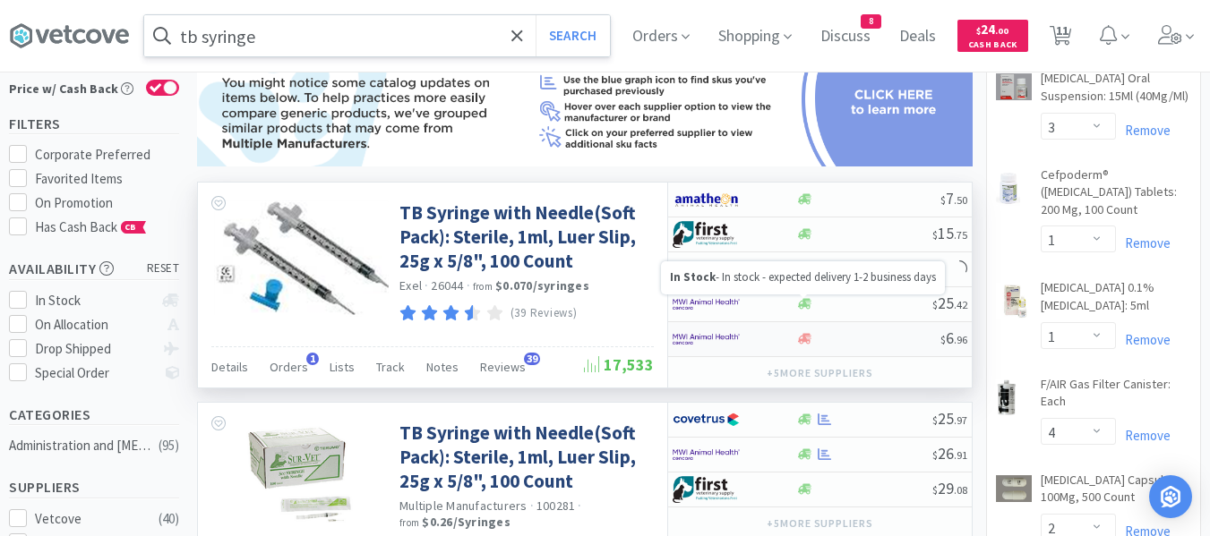
scroll to position [179, 0]
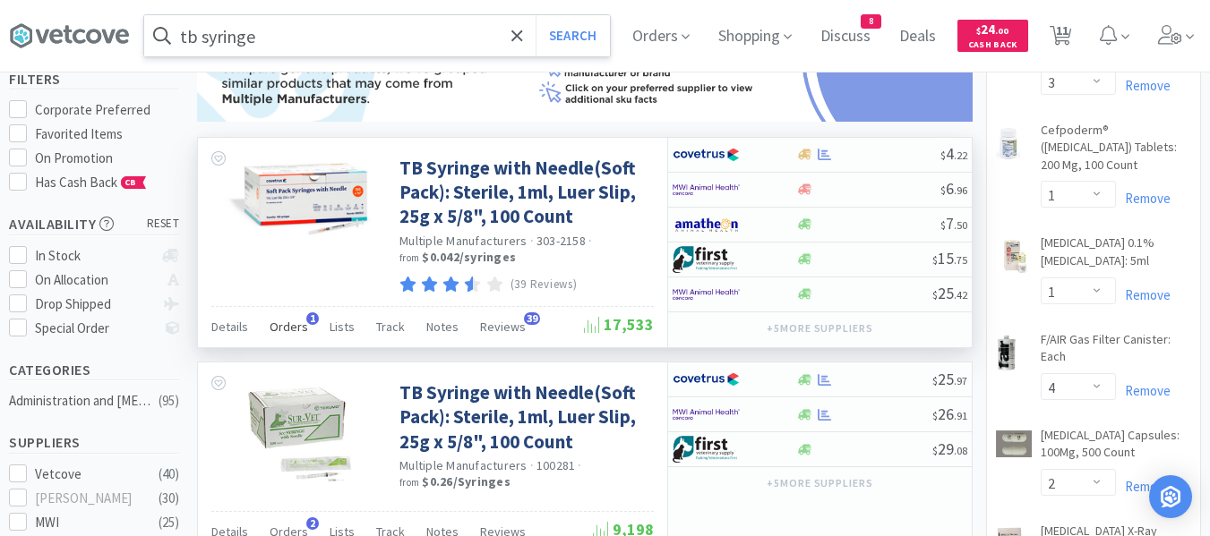
click at [287, 333] on span "Orders" at bounding box center [289, 327] width 39 height 16
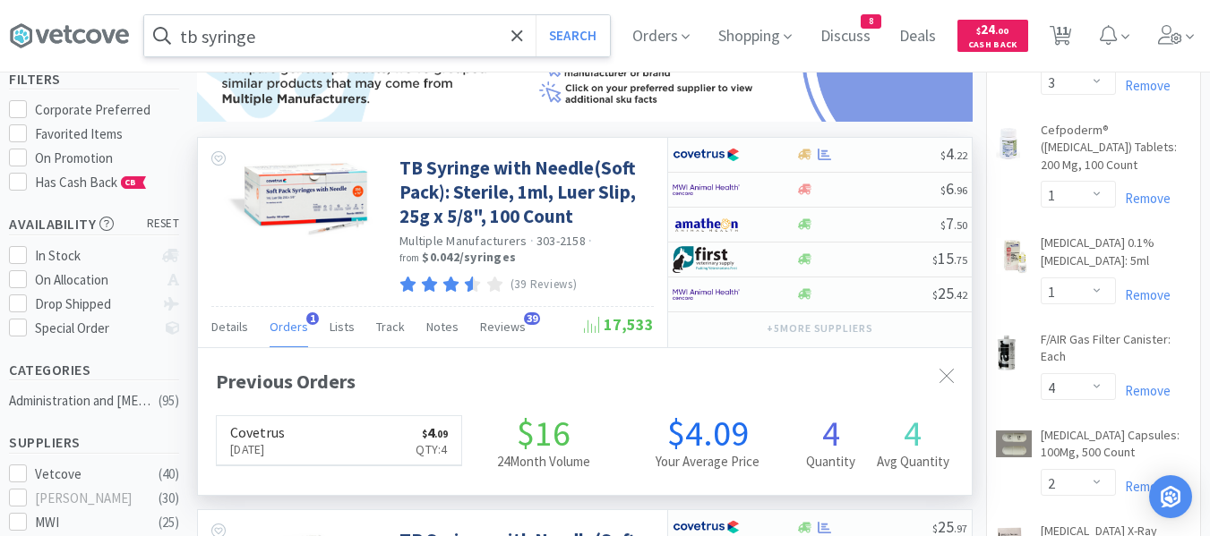
scroll to position [419, 774]
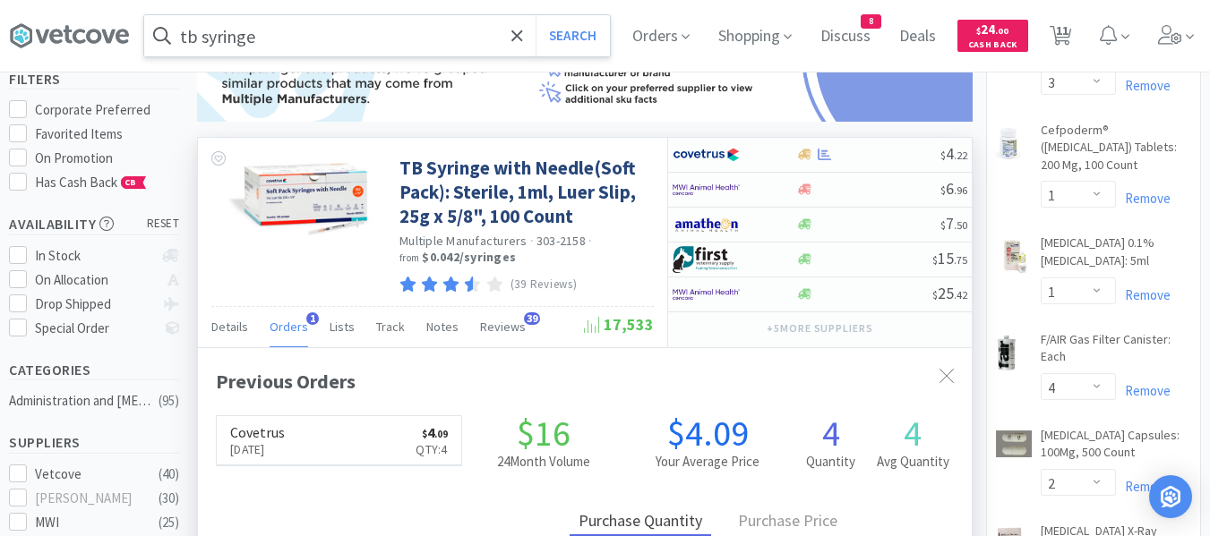
click at [287, 333] on span "Orders" at bounding box center [289, 327] width 39 height 16
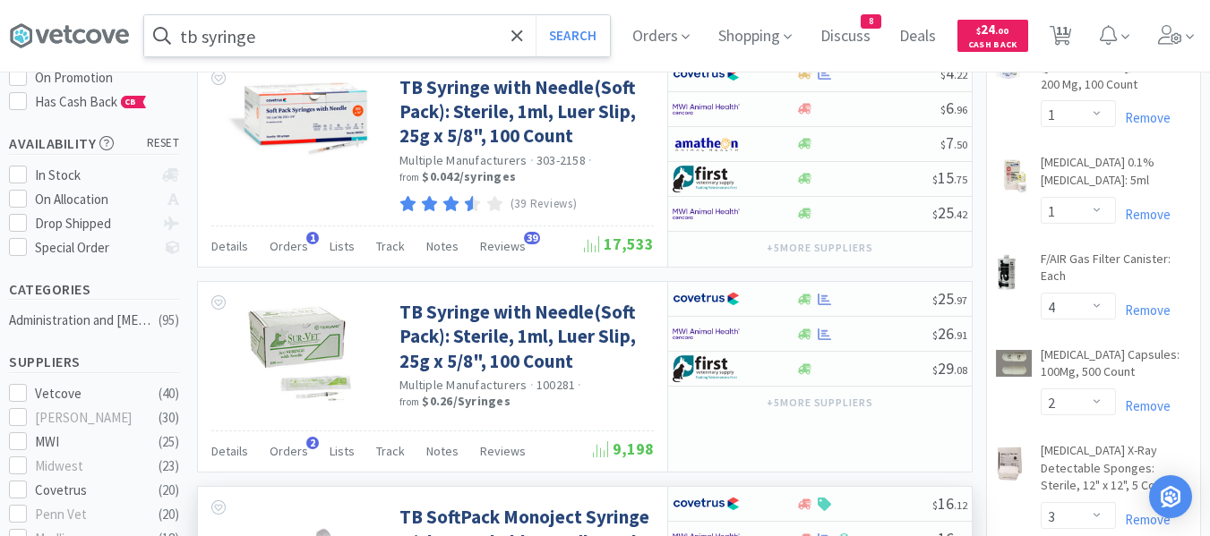
scroll to position [269, 0]
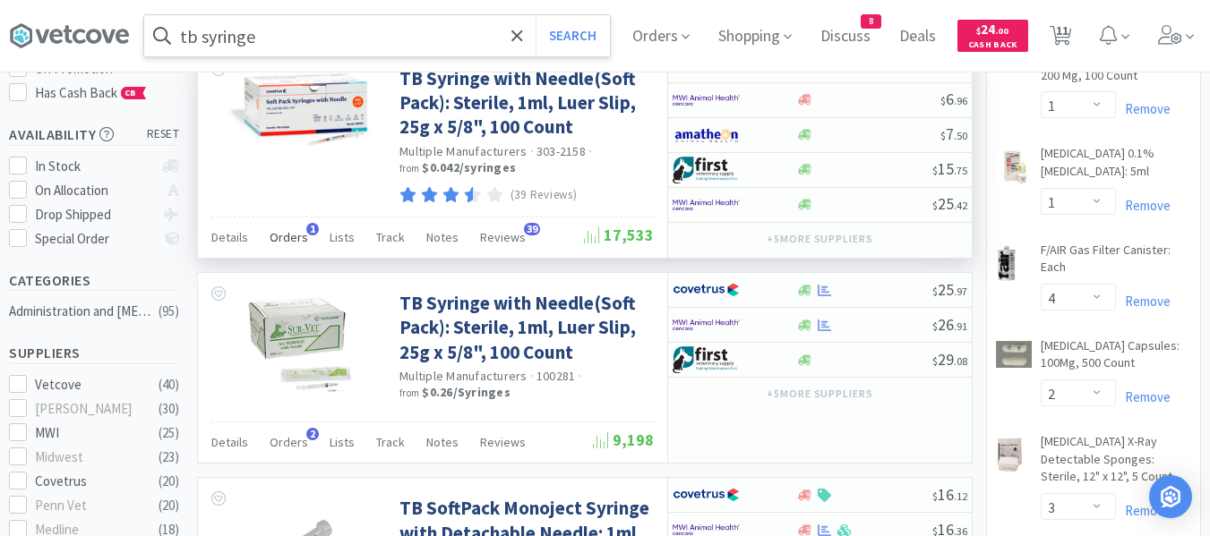
click at [283, 249] on div "Orders 1" at bounding box center [289, 240] width 39 height 34
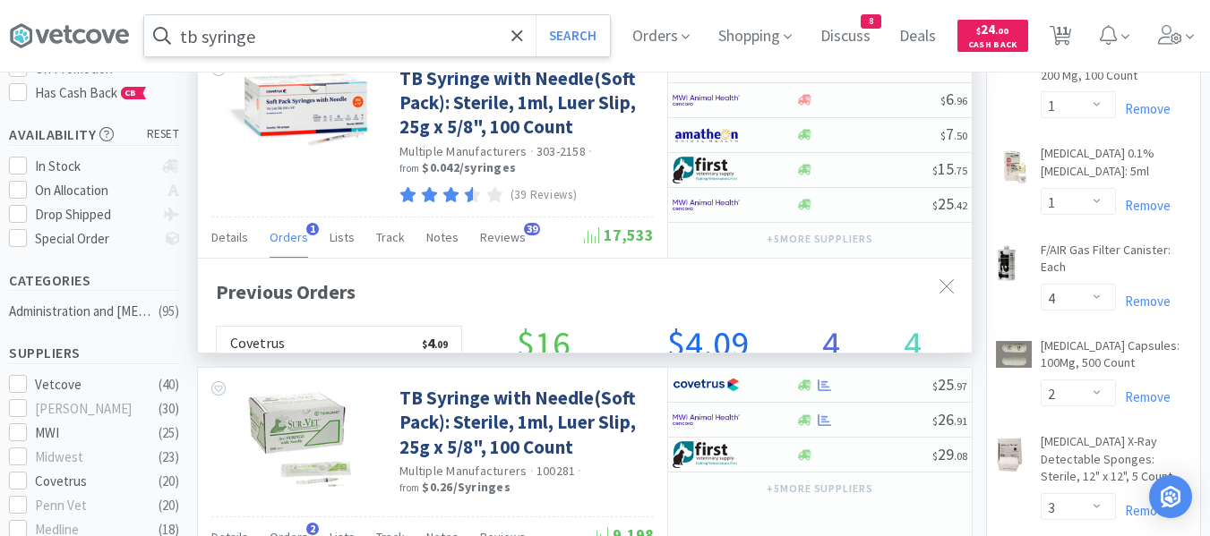
scroll to position [419, 774]
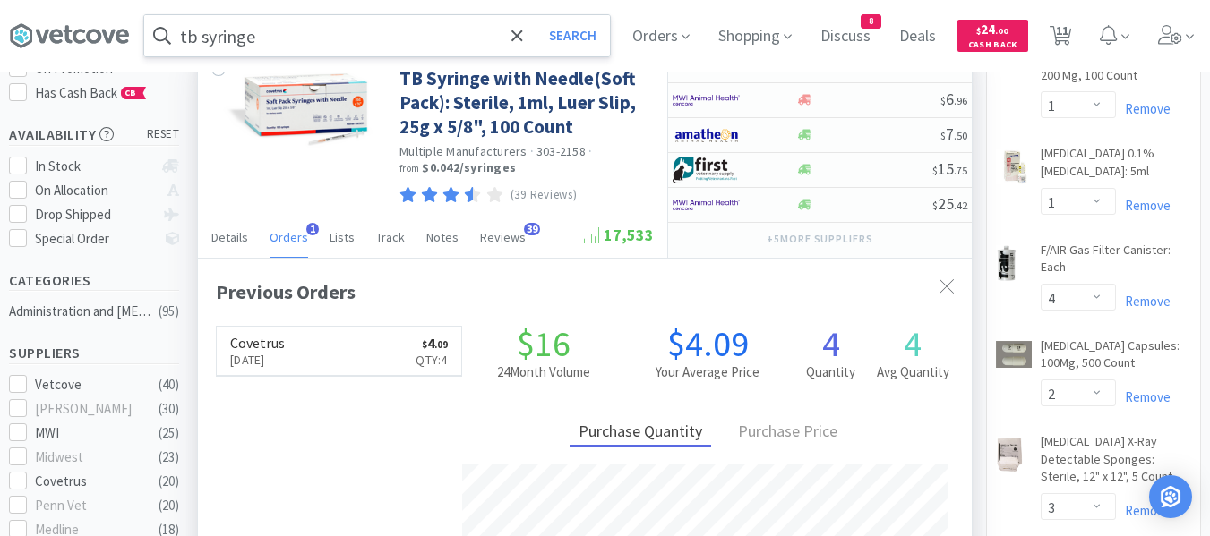
click at [283, 249] on div "Orders 1" at bounding box center [289, 240] width 39 height 34
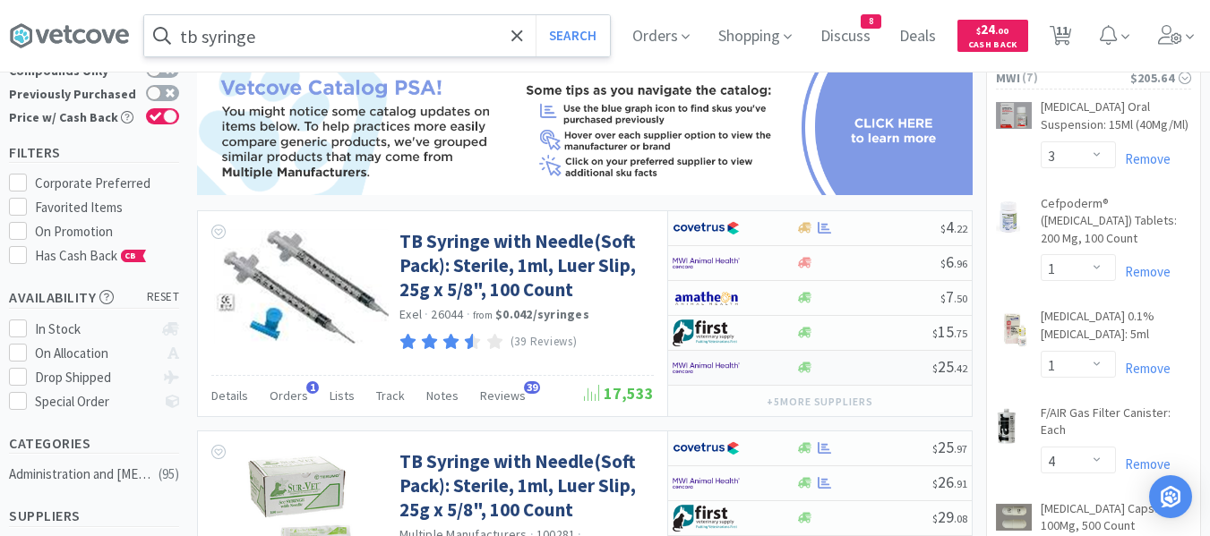
scroll to position [0, 0]
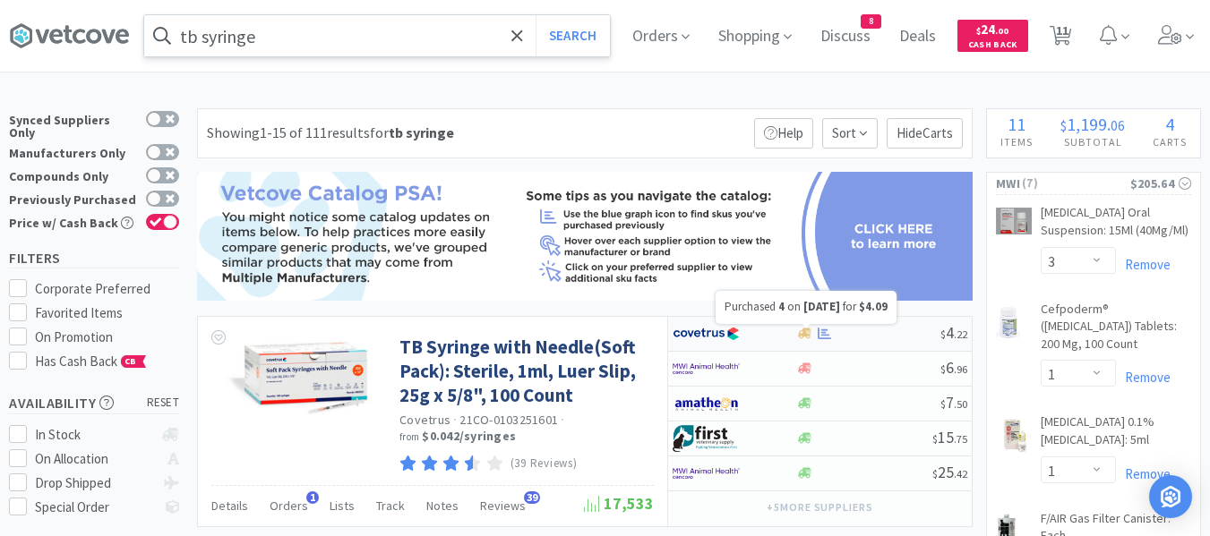
click at [825, 328] on icon at bounding box center [824, 333] width 13 height 13
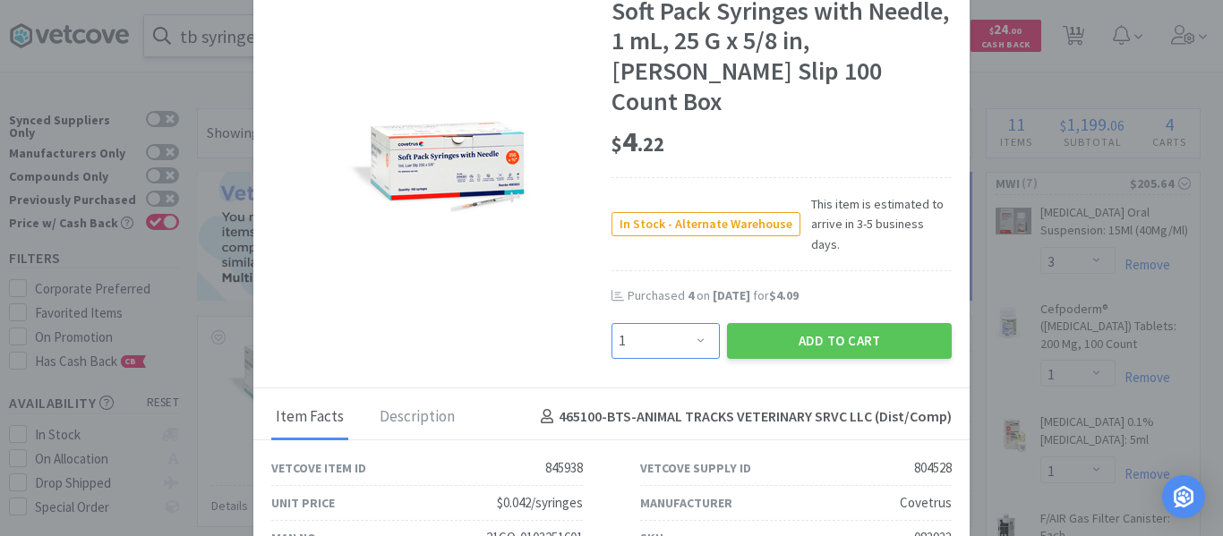
click at [652, 323] on select "Enter Quantity 1 2 3 4 5 6 7 8 9 10 11 12 13 14 15 16 17 18 19 20 Enter Quantity" at bounding box center [666, 341] width 108 height 36
click at [612, 323] on select "Enter Quantity 1 2 3 4 5 6 7 8 9 10 11 12 13 14 15 16 17 18 19 20 Enter Quantity" at bounding box center [666, 341] width 108 height 36
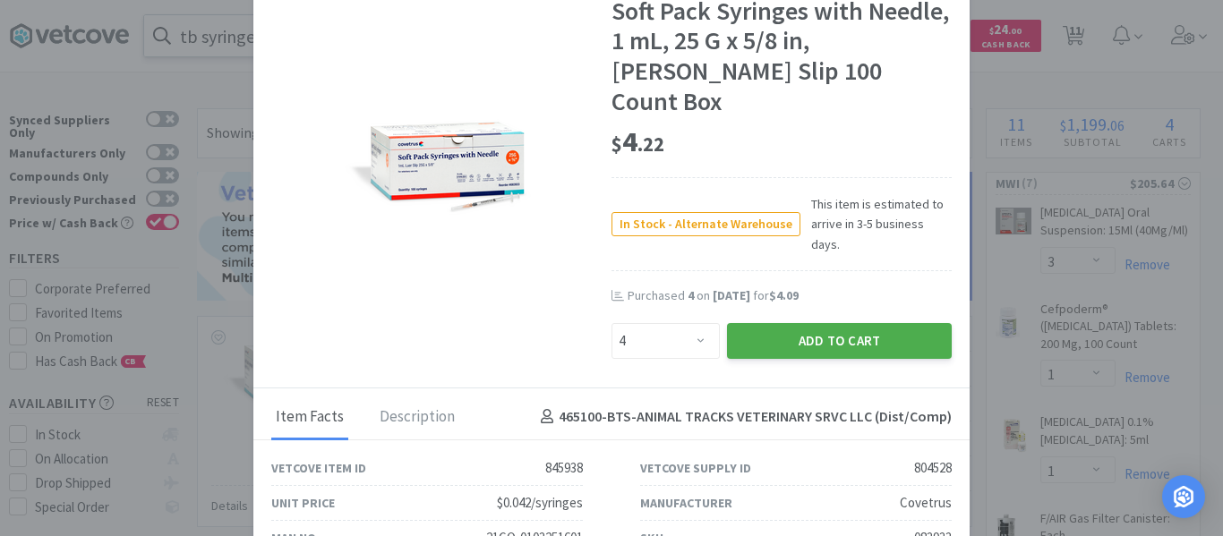
click at [766, 323] on button "Add to Cart" at bounding box center [839, 341] width 225 height 36
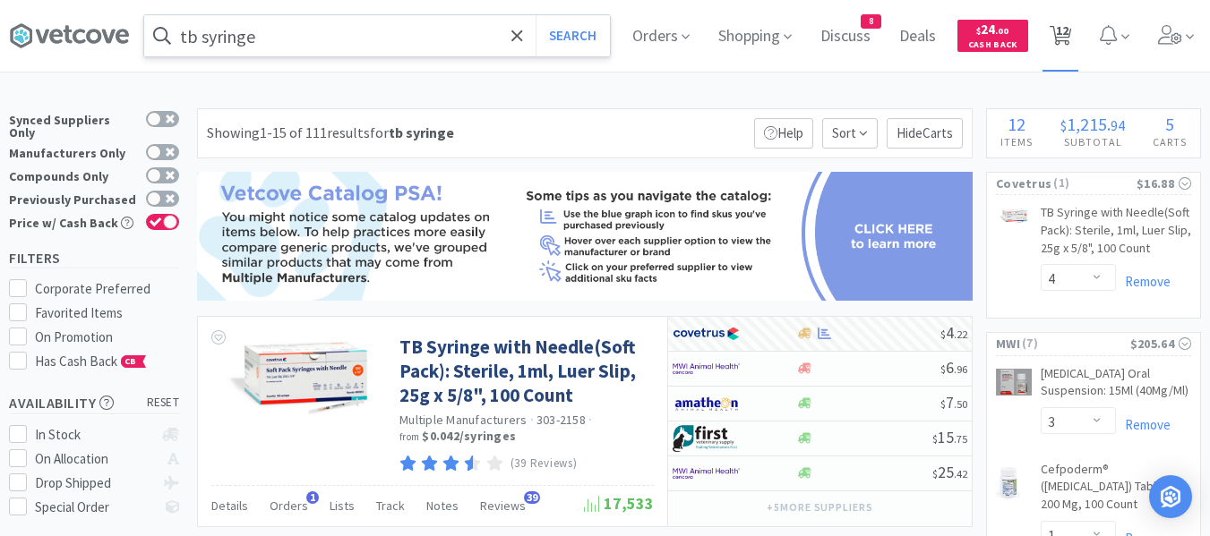
click at [1068, 36] on span "12" at bounding box center [1062, 31] width 13 height 72
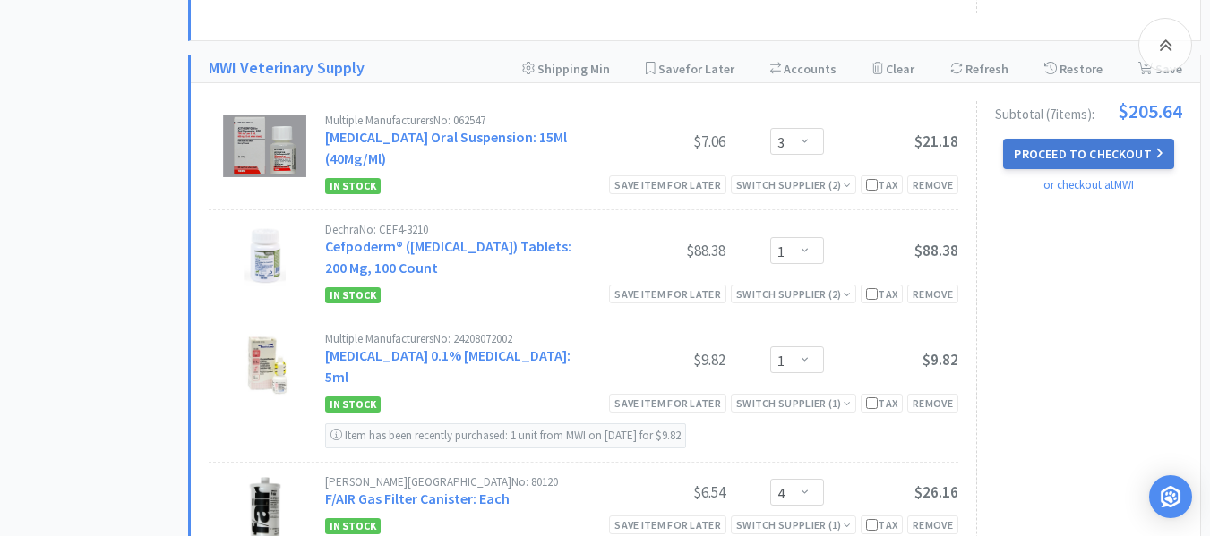
scroll to position [1086, 0]
click at [1067, 153] on button "Proceed to Checkout" at bounding box center [1088, 155] width 170 height 30
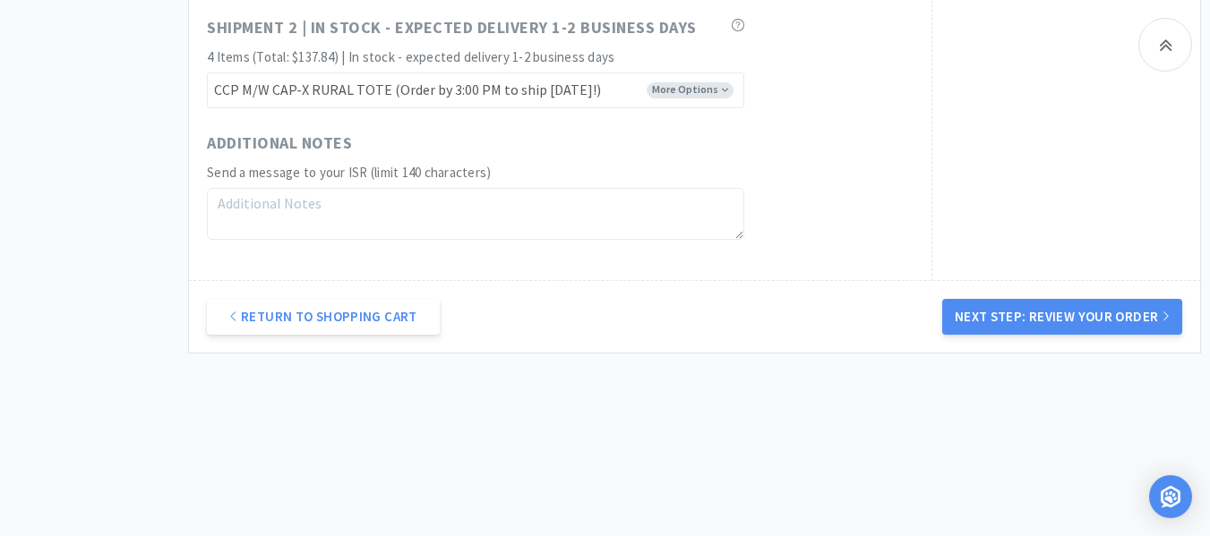
scroll to position [1220, 0]
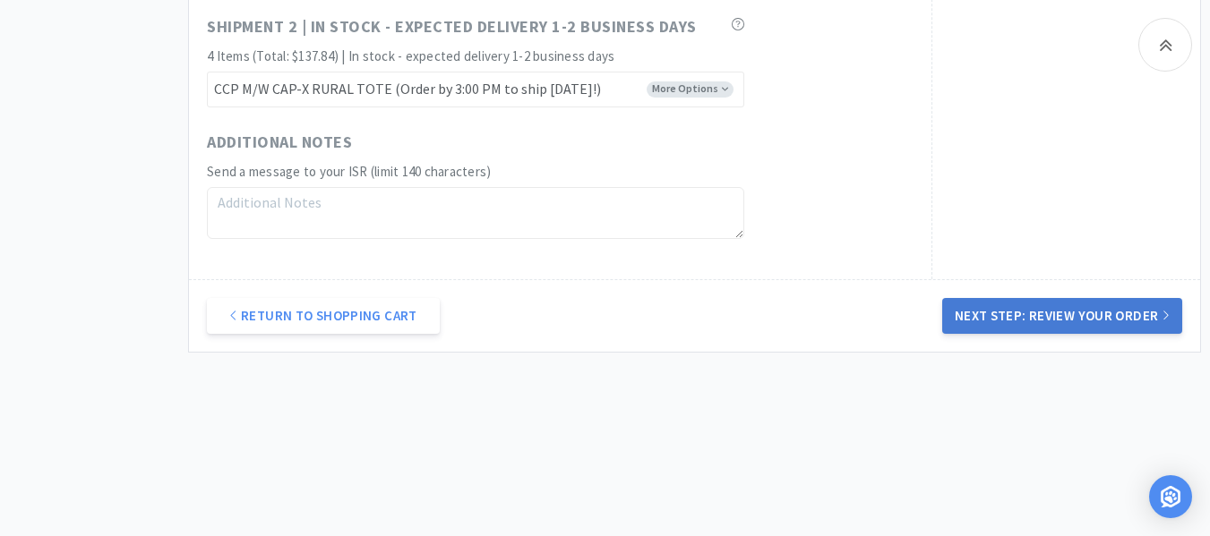
click at [1038, 323] on button "Next Step: Review Your Order" at bounding box center [1062, 316] width 240 height 36
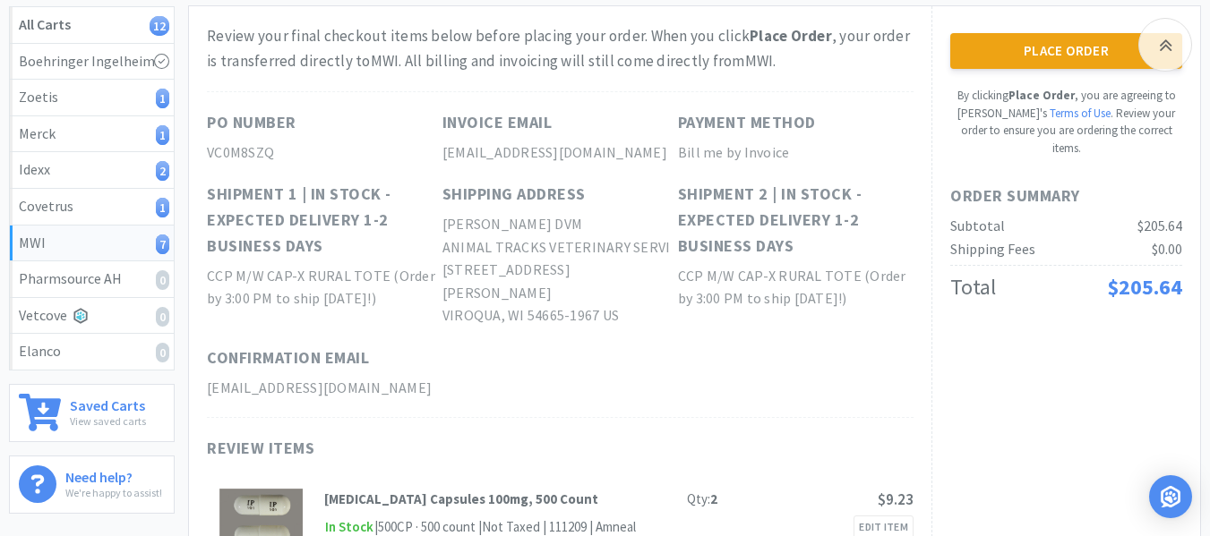
scroll to position [269, 0]
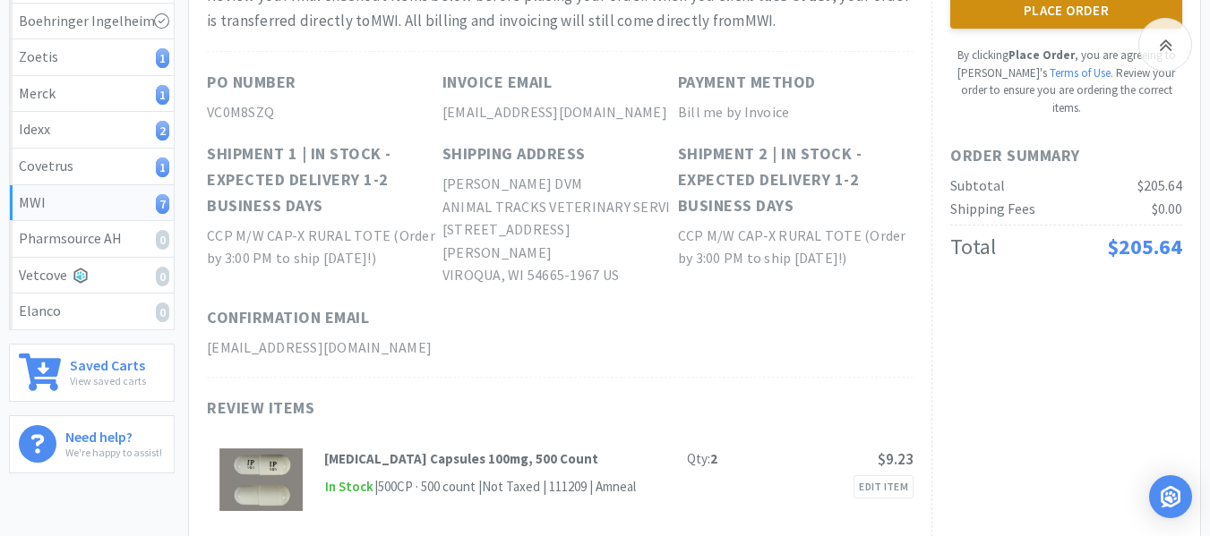
click at [1019, 13] on button "Place Order" at bounding box center [1066, 11] width 232 height 36
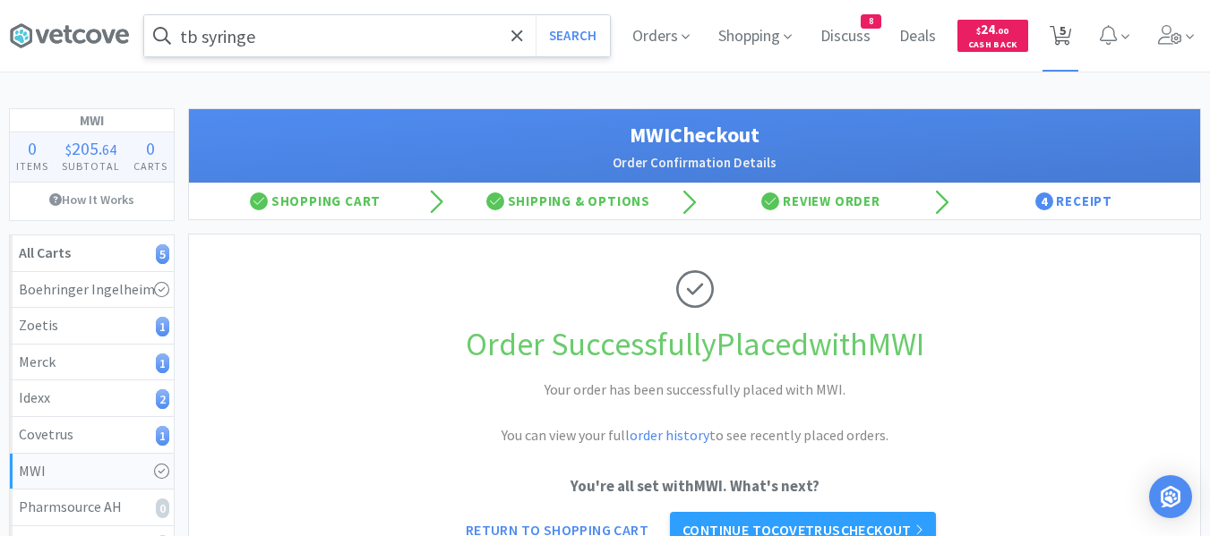
click at [1058, 37] on icon at bounding box center [1061, 36] width 22 height 20
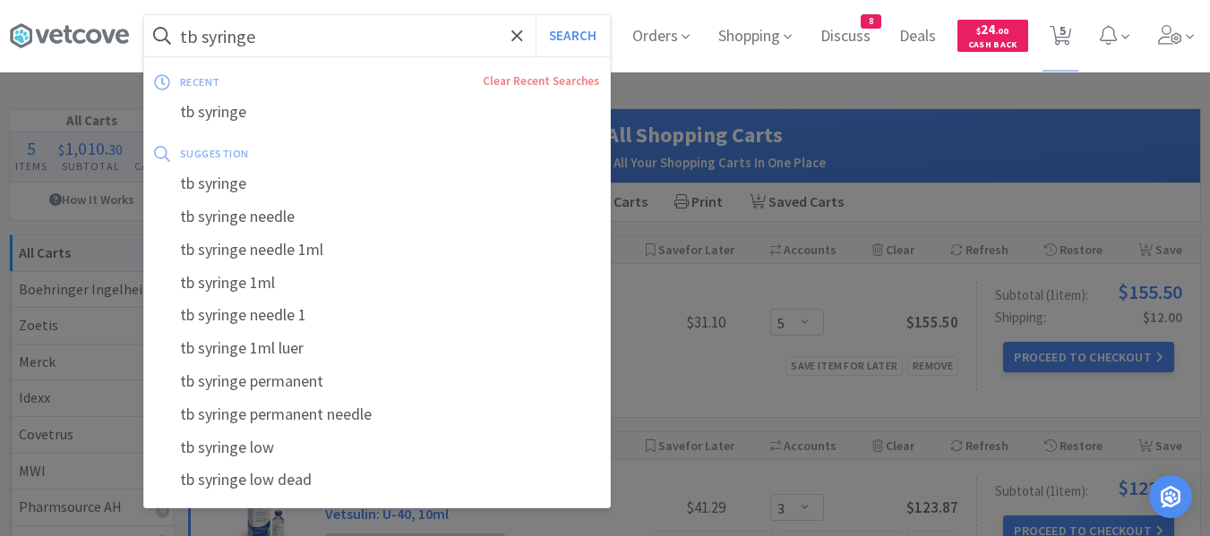
click at [384, 42] on input "tb syringe" at bounding box center [377, 35] width 466 height 41
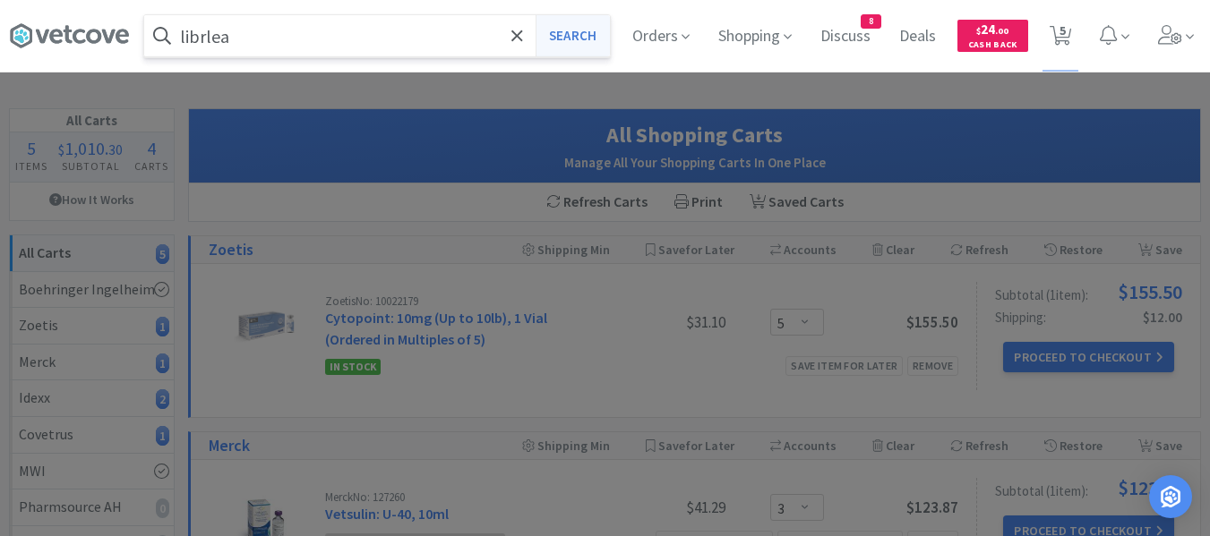
click at [566, 47] on button "Search" at bounding box center [573, 35] width 74 height 41
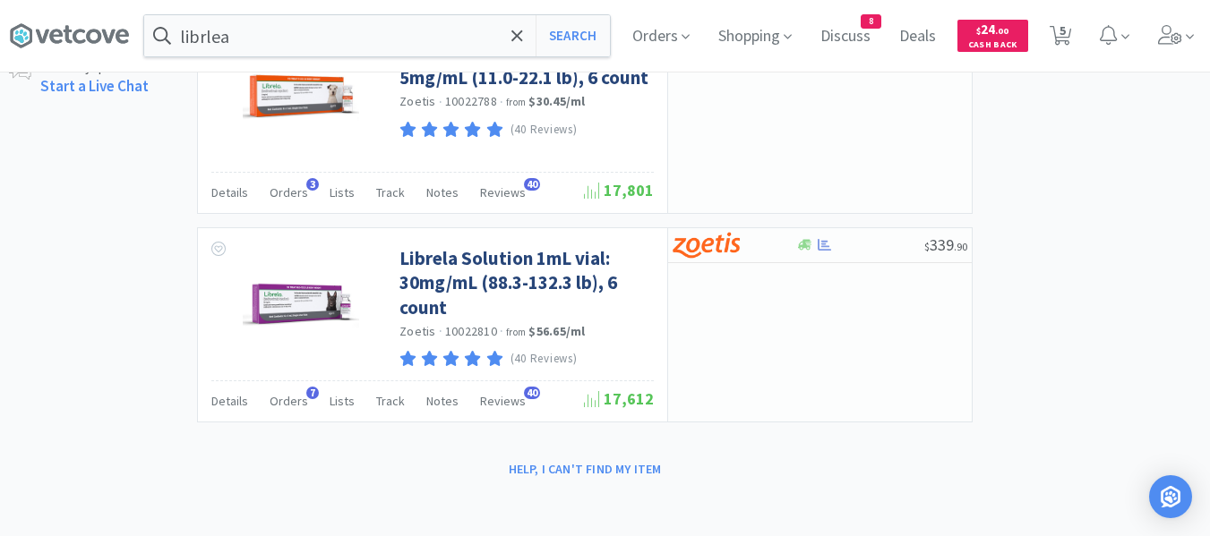
scroll to position [930, 0]
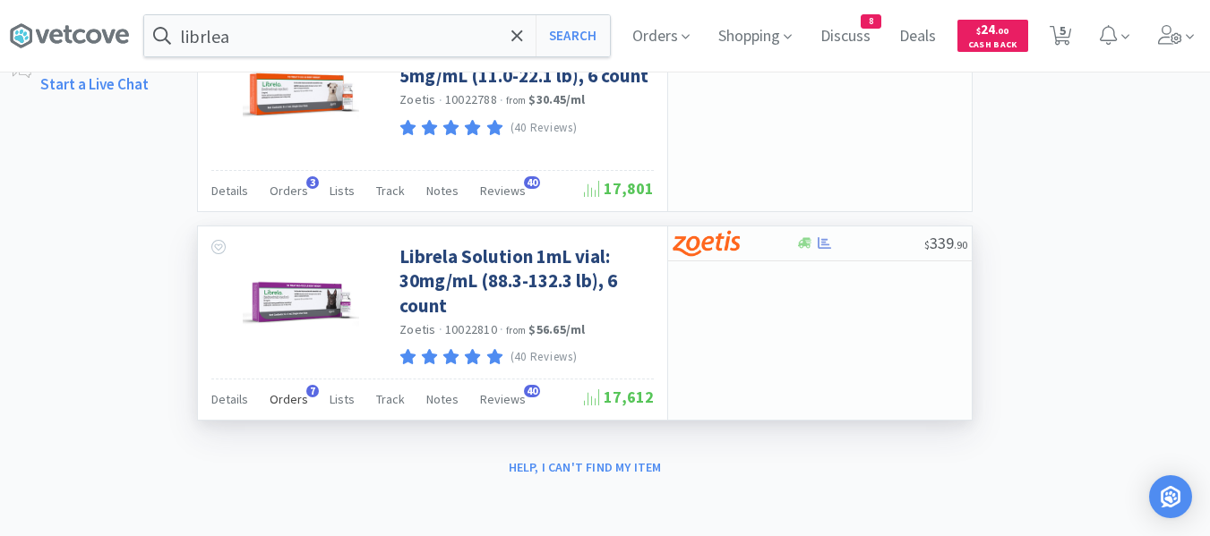
click at [290, 393] on span "Orders" at bounding box center [289, 399] width 39 height 16
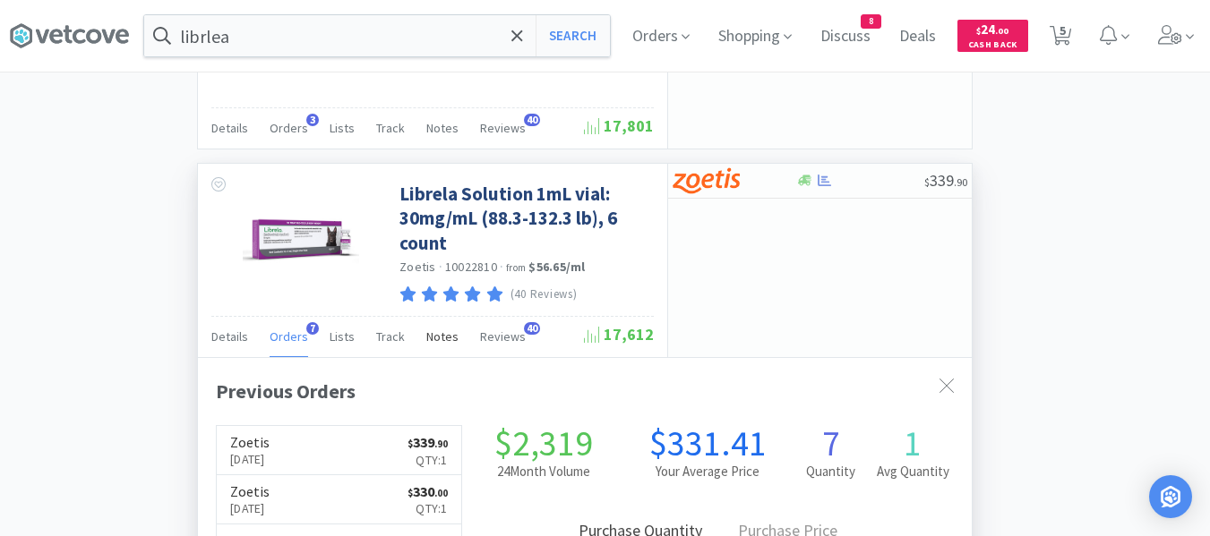
scroll to position [1019, 0]
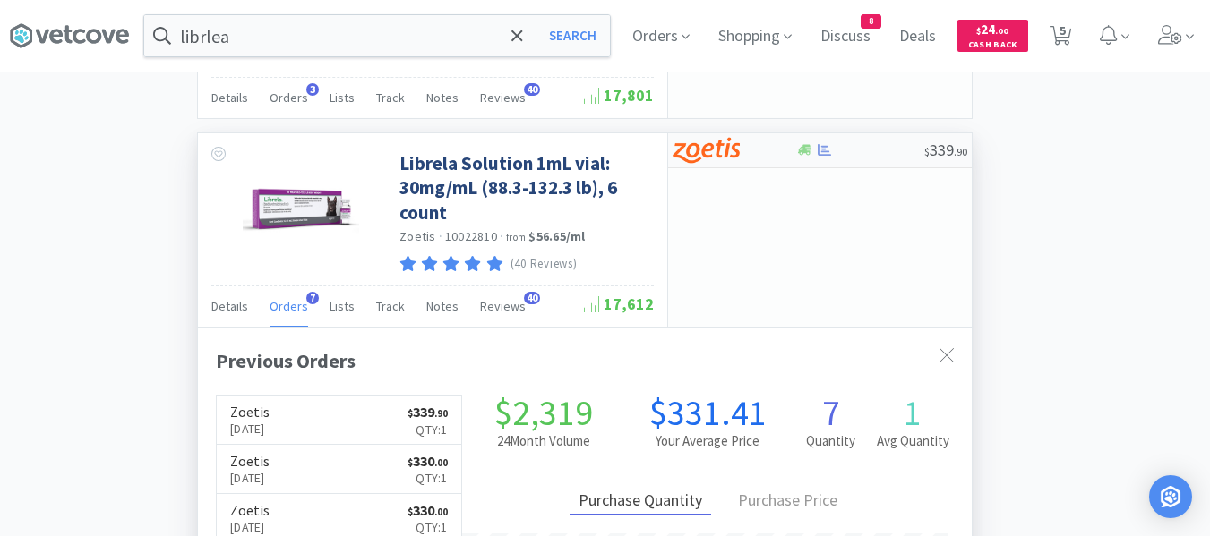
click at [864, 157] on div at bounding box center [859, 149] width 129 height 13
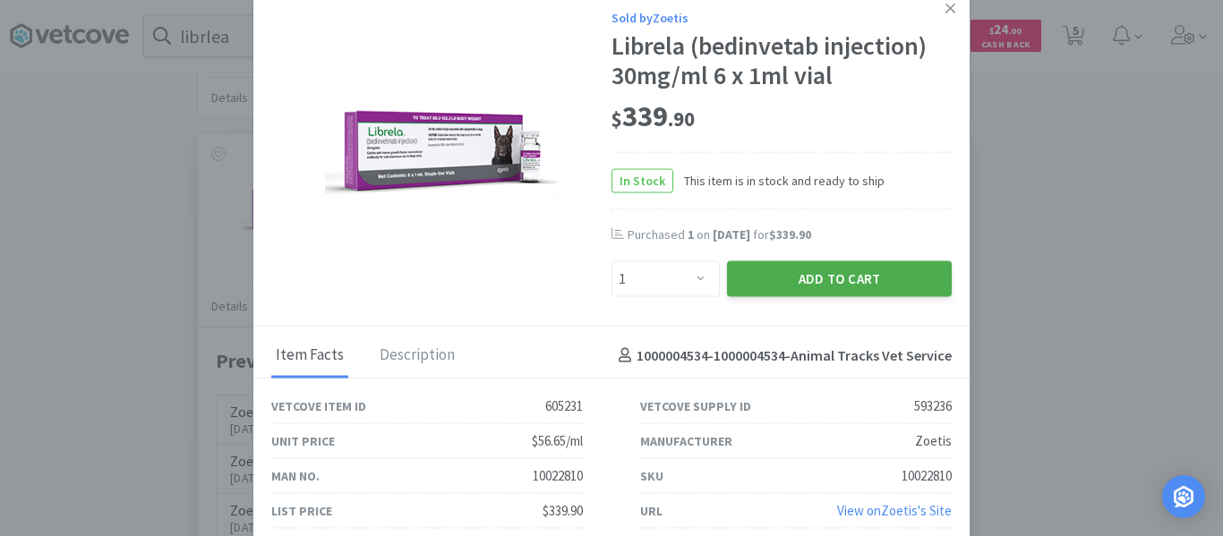
click at [814, 276] on button "Add to Cart" at bounding box center [839, 279] width 225 height 36
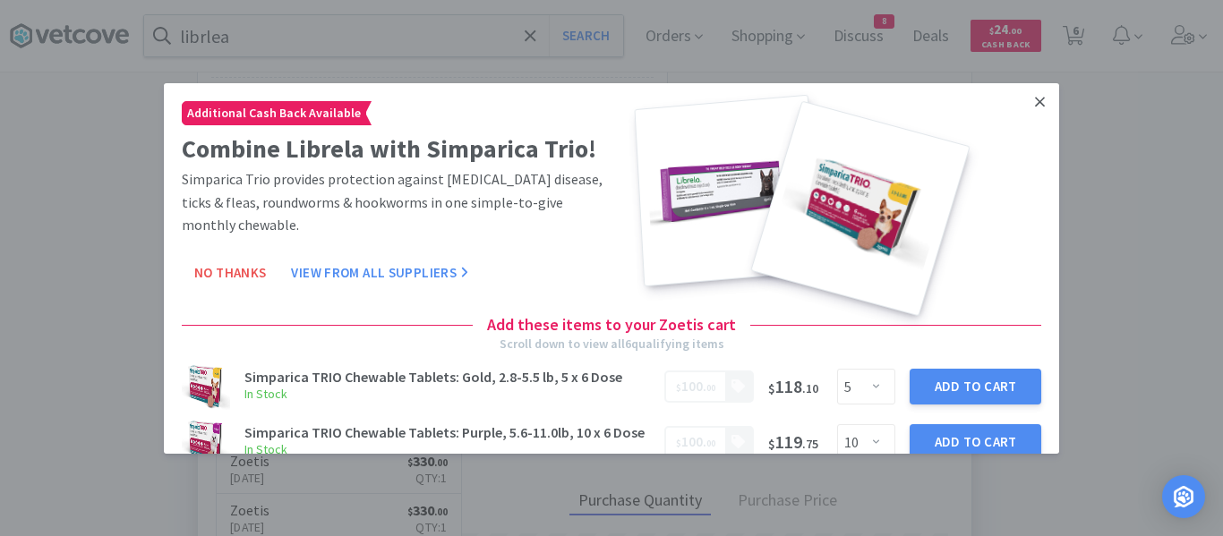
click at [1035, 98] on icon at bounding box center [1040, 101] width 10 height 16
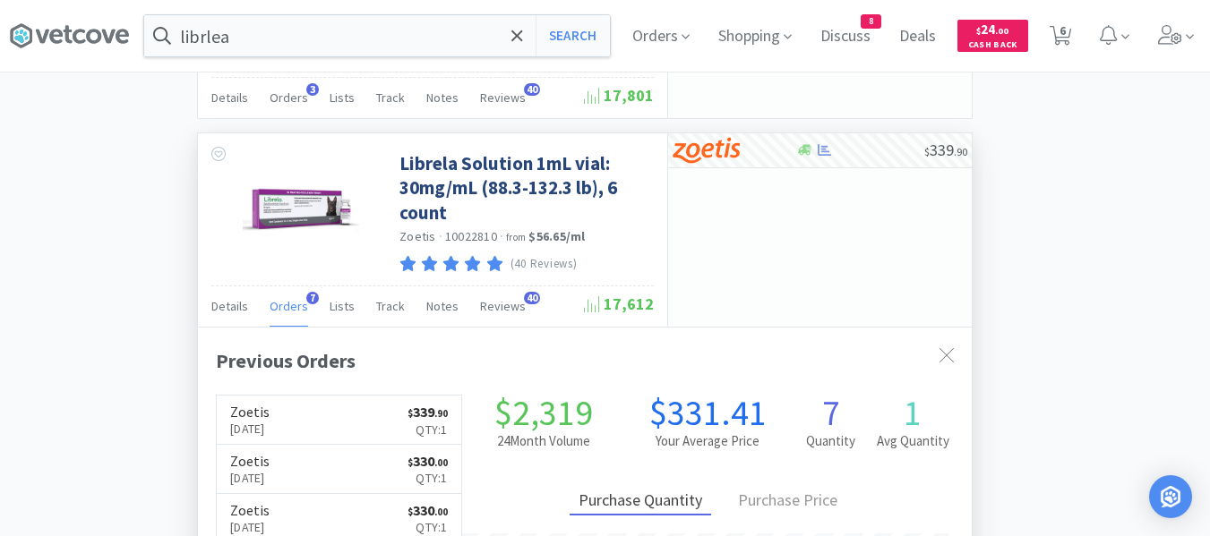
scroll to position [431, 774]
click at [1066, 39] on span "6" at bounding box center [1062, 31] width 6 height 72
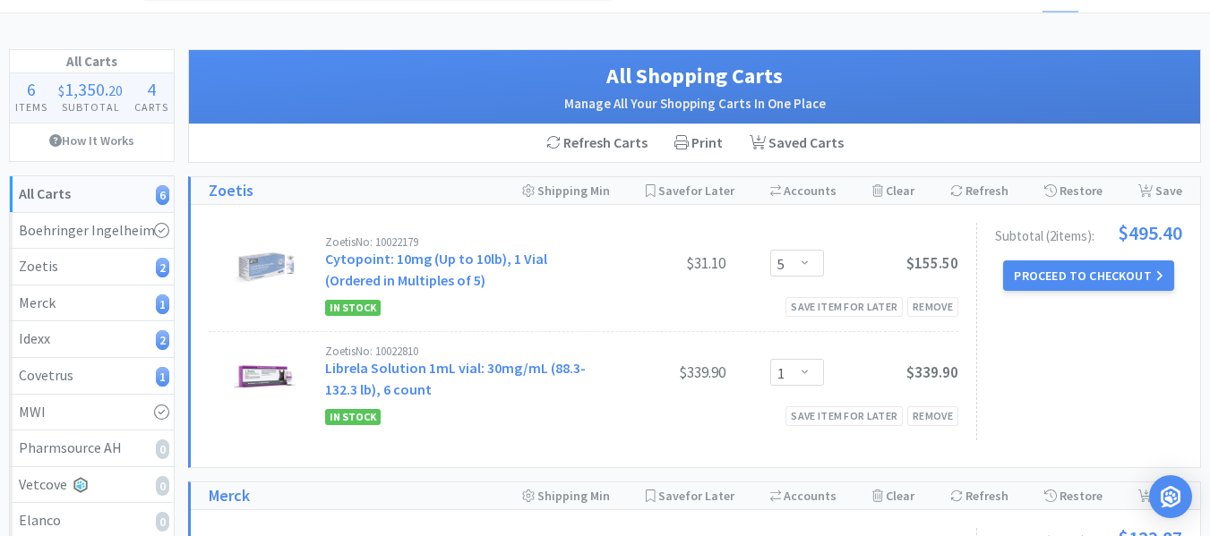
scroll to position [90, 0]
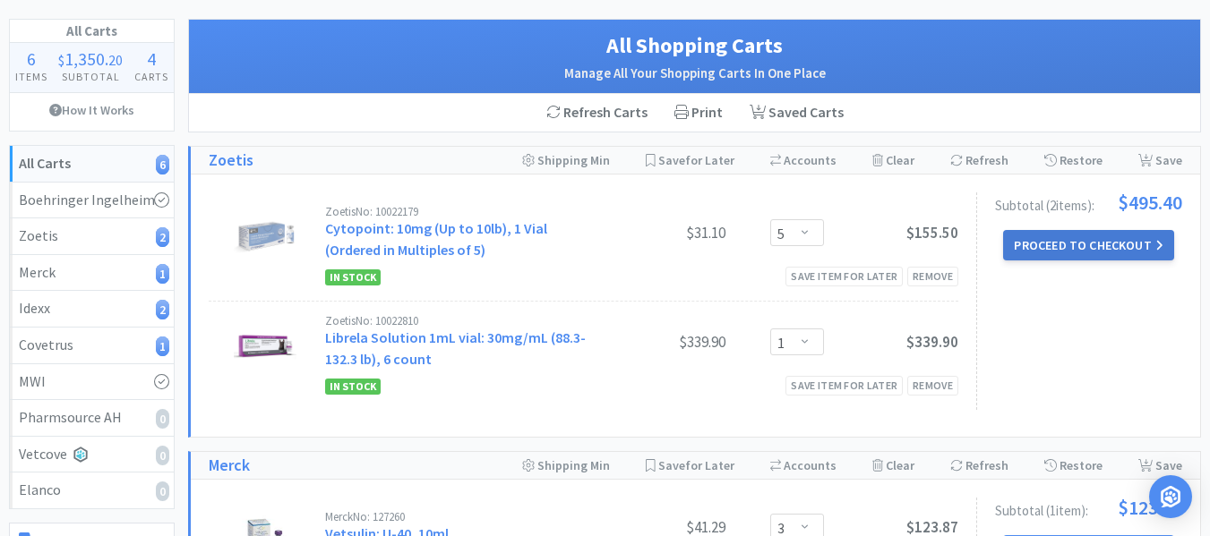
click at [1033, 244] on button "Proceed to Checkout" at bounding box center [1088, 245] width 170 height 30
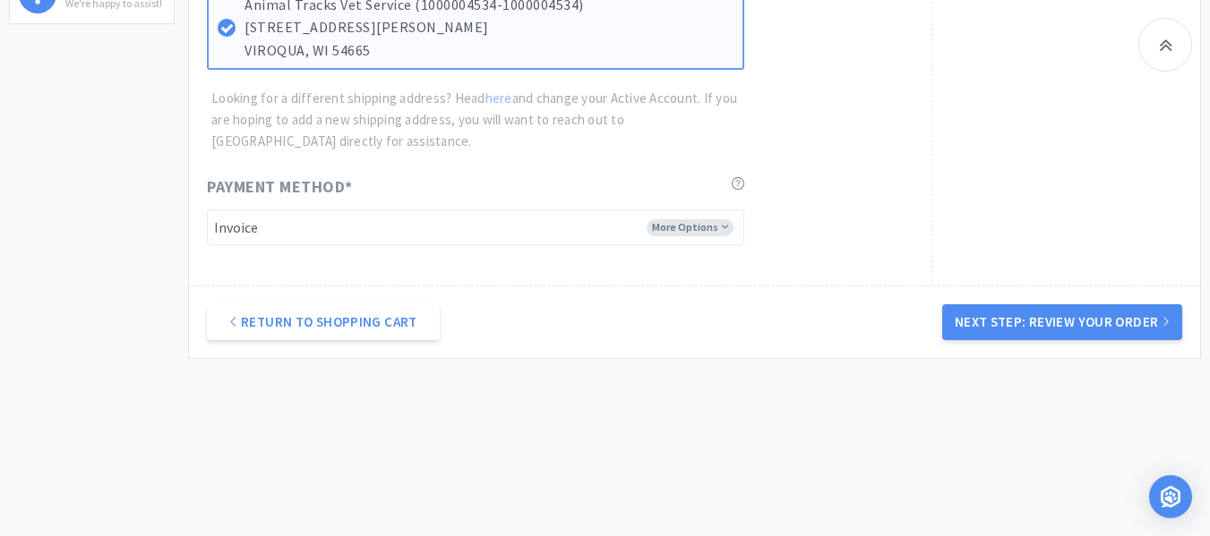
scroll to position [724, 0]
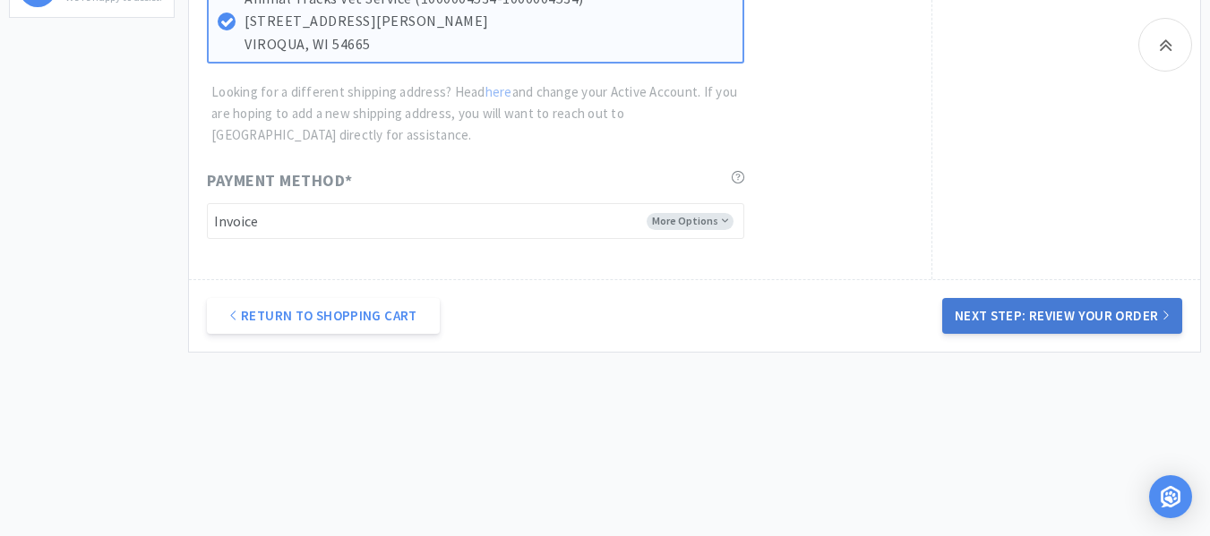
click at [1025, 320] on button "Next Step: Review Your Order" at bounding box center [1062, 316] width 240 height 36
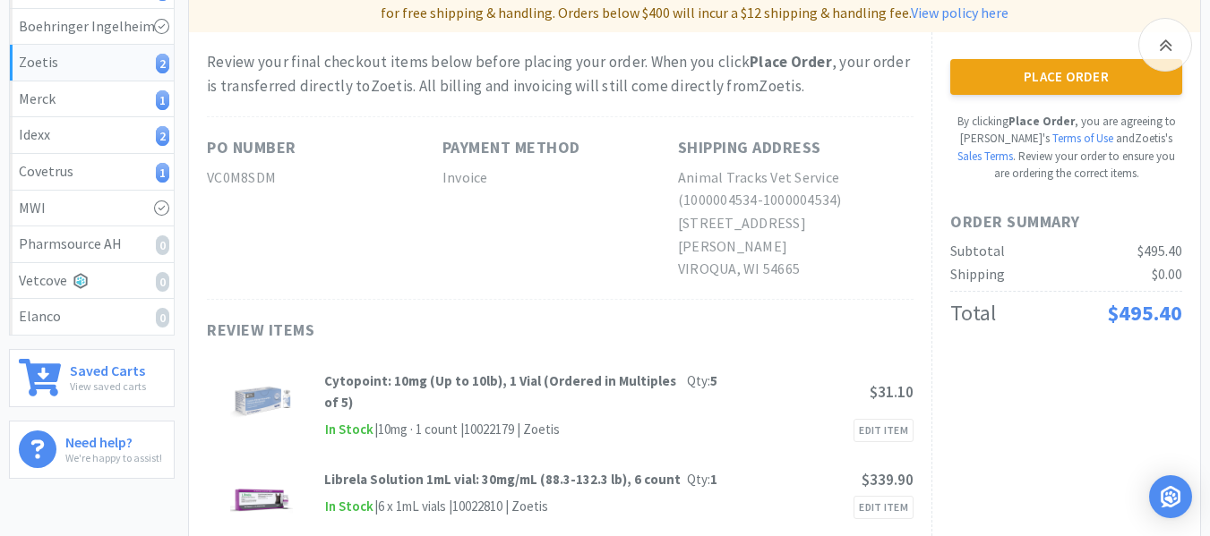
scroll to position [269, 0]
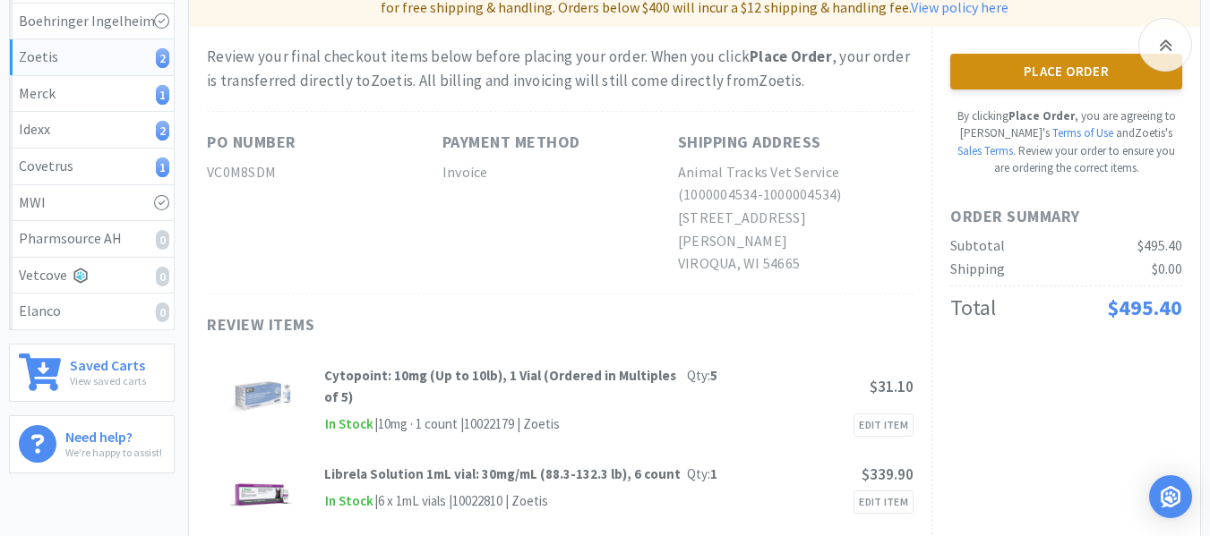
click at [1037, 61] on button "Place Order" at bounding box center [1066, 72] width 232 height 36
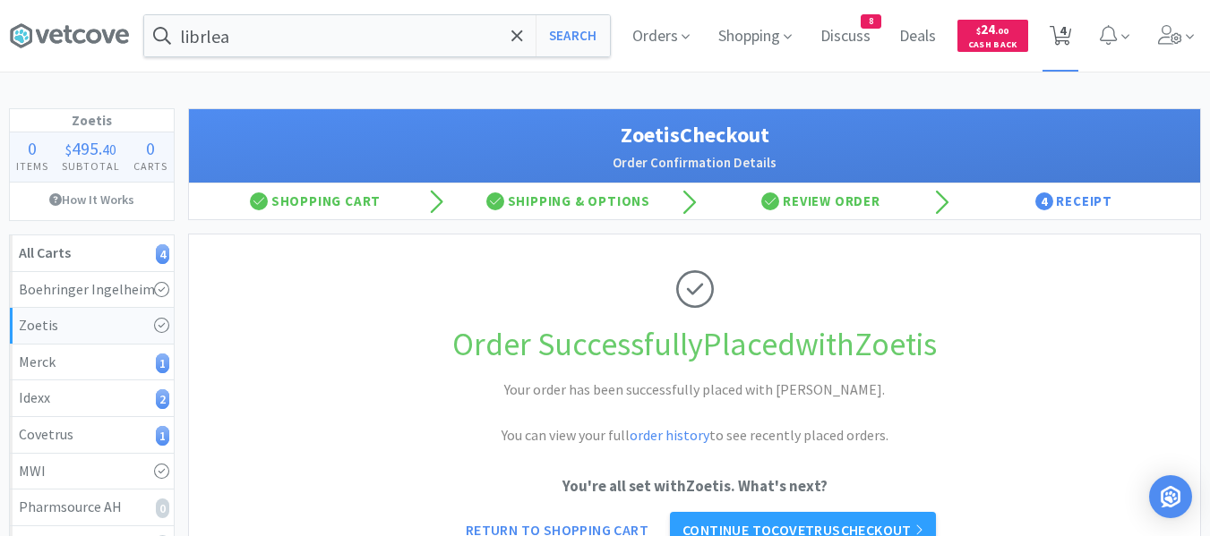
click at [1061, 47] on span "4" at bounding box center [1062, 31] width 6 height 72
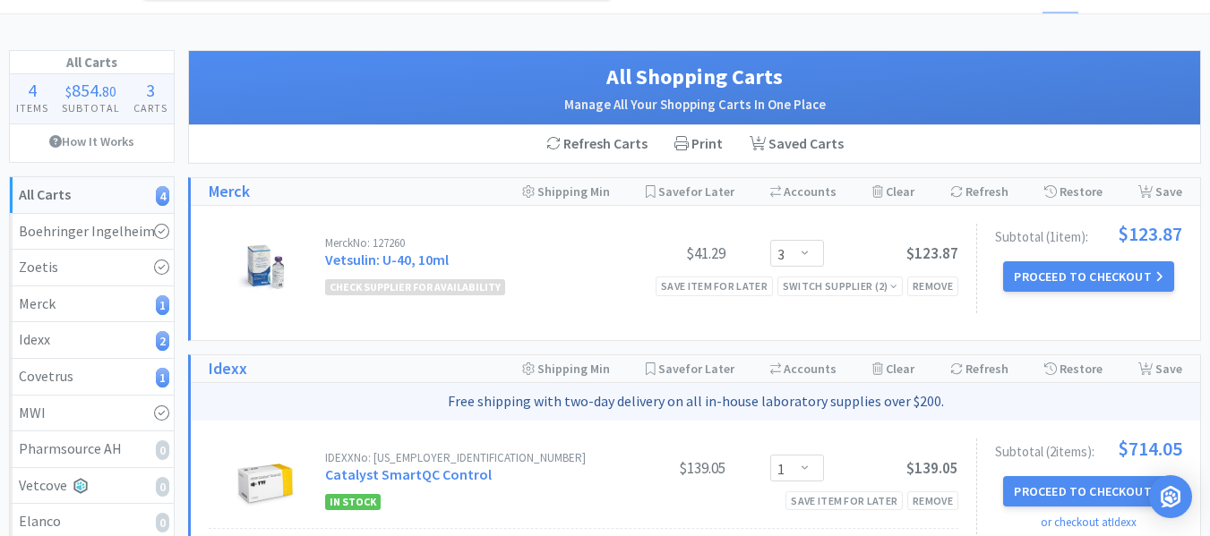
scroll to position [90, 0]
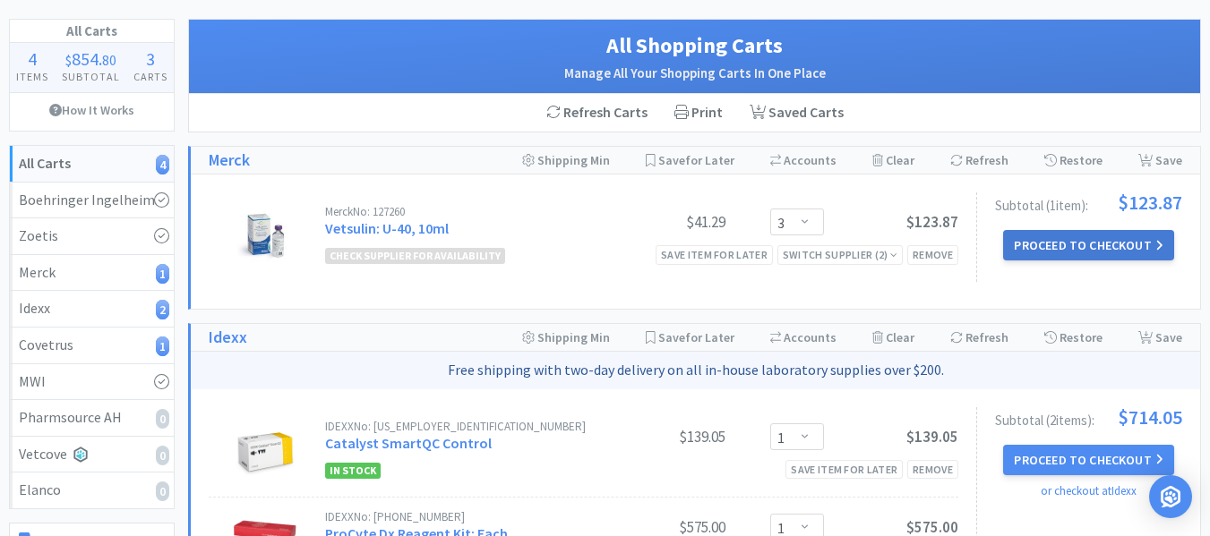
click at [1090, 237] on button "Proceed to Checkout" at bounding box center [1088, 245] width 170 height 30
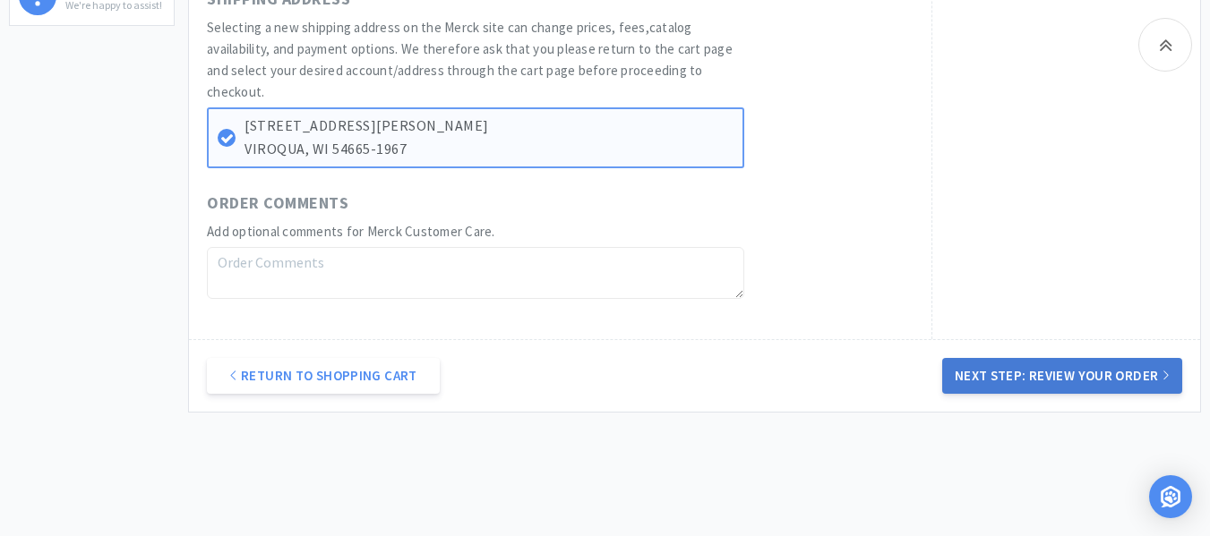
click at [1040, 376] on button "Next Step: Review Your Order" at bounding box center [1062, 376] width 240 height 36
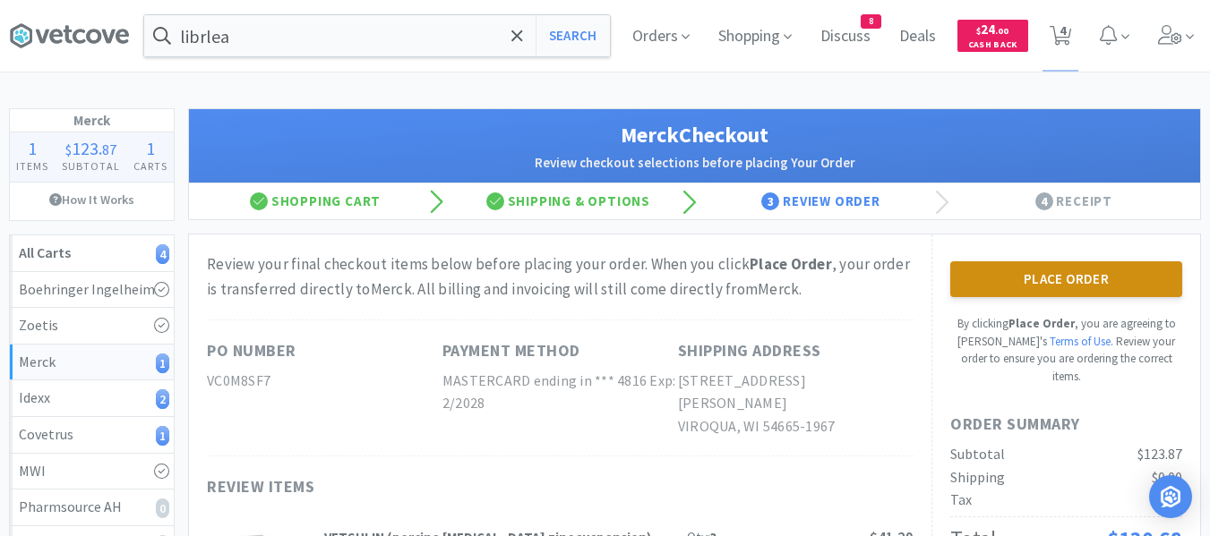
click at [978, 281] on button "Place Order" at bounding box center [1066, 279] width 232 height 36
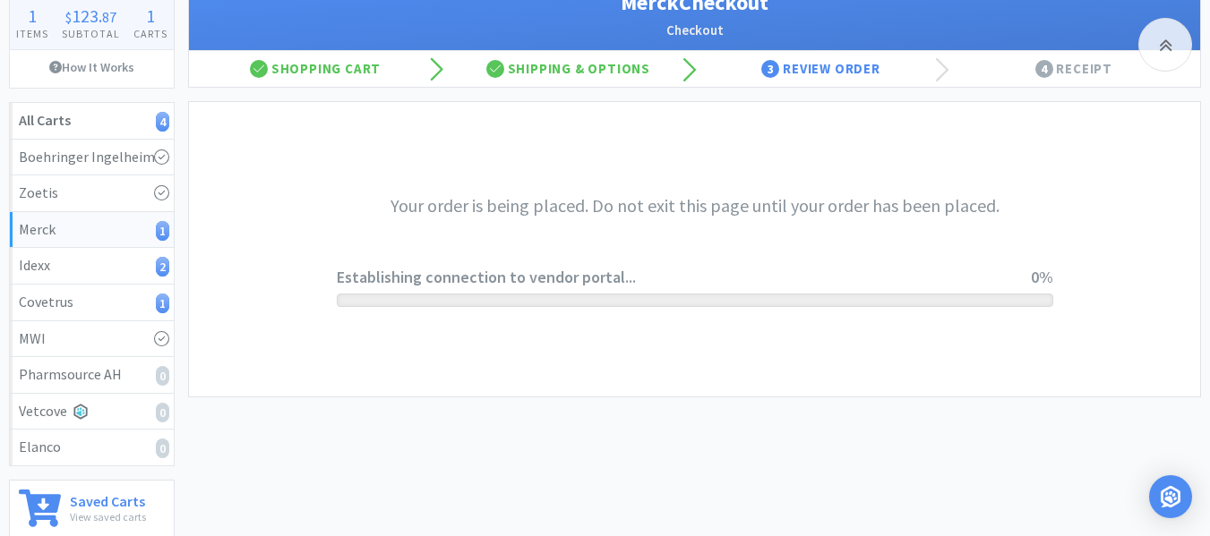
scroll to position [269, 0]
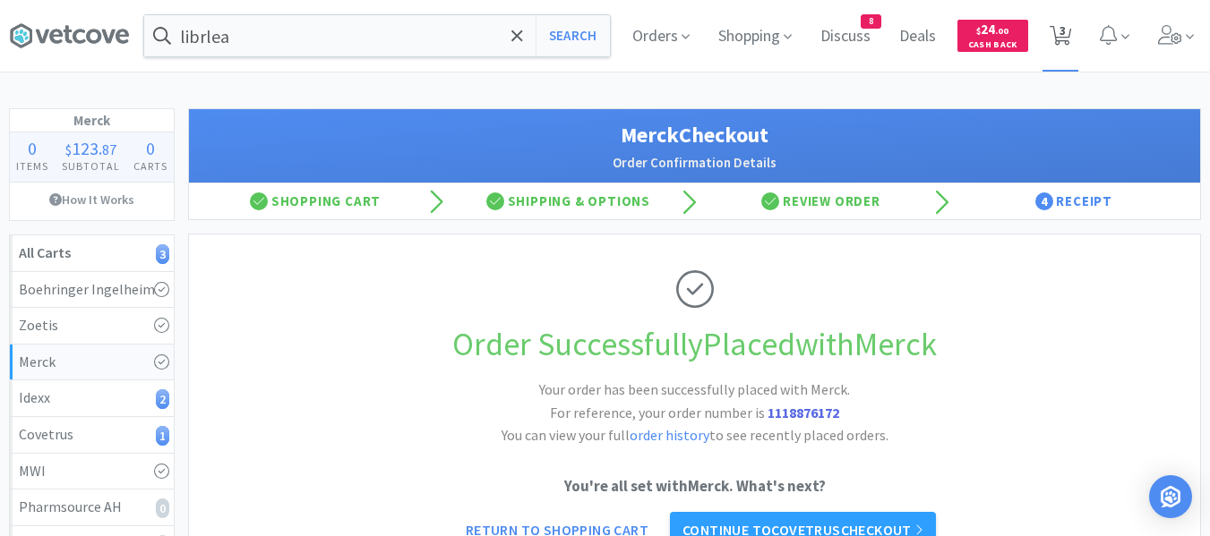
click at [1060, 39] on span "3" at bounding box center [1062, 31] width 6 height 72
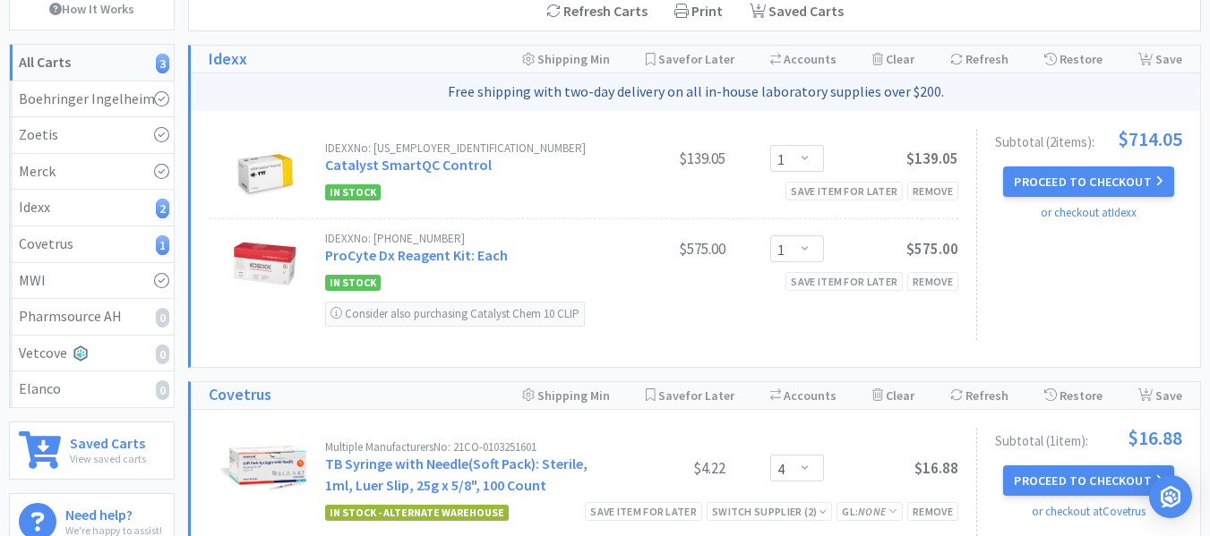
scroll to position [133, 0]
